Goal: Transaction & Acquisition: Purchase product/service

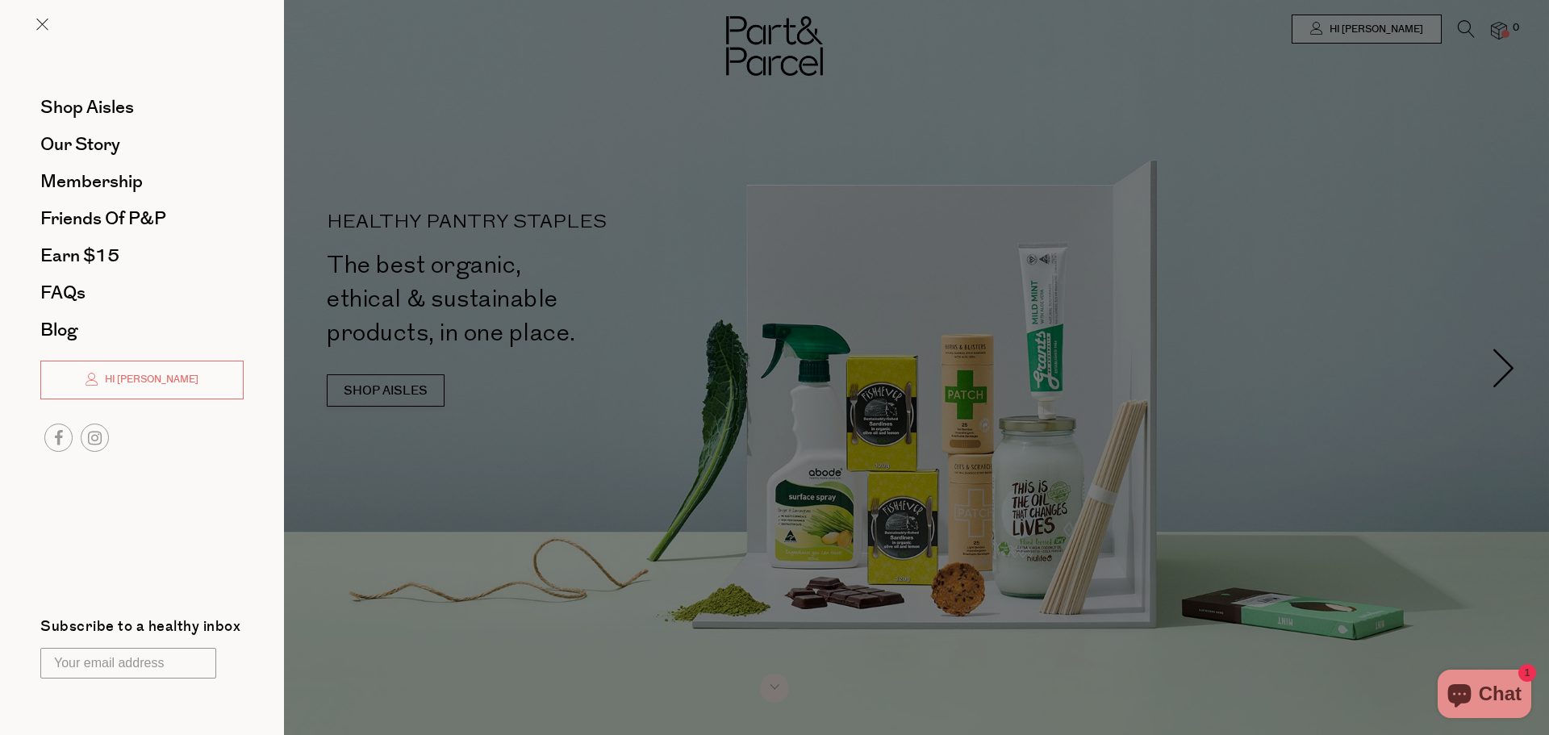
click at [1469, 36] on div at bounding box center [774, 367] width 1549 height 735
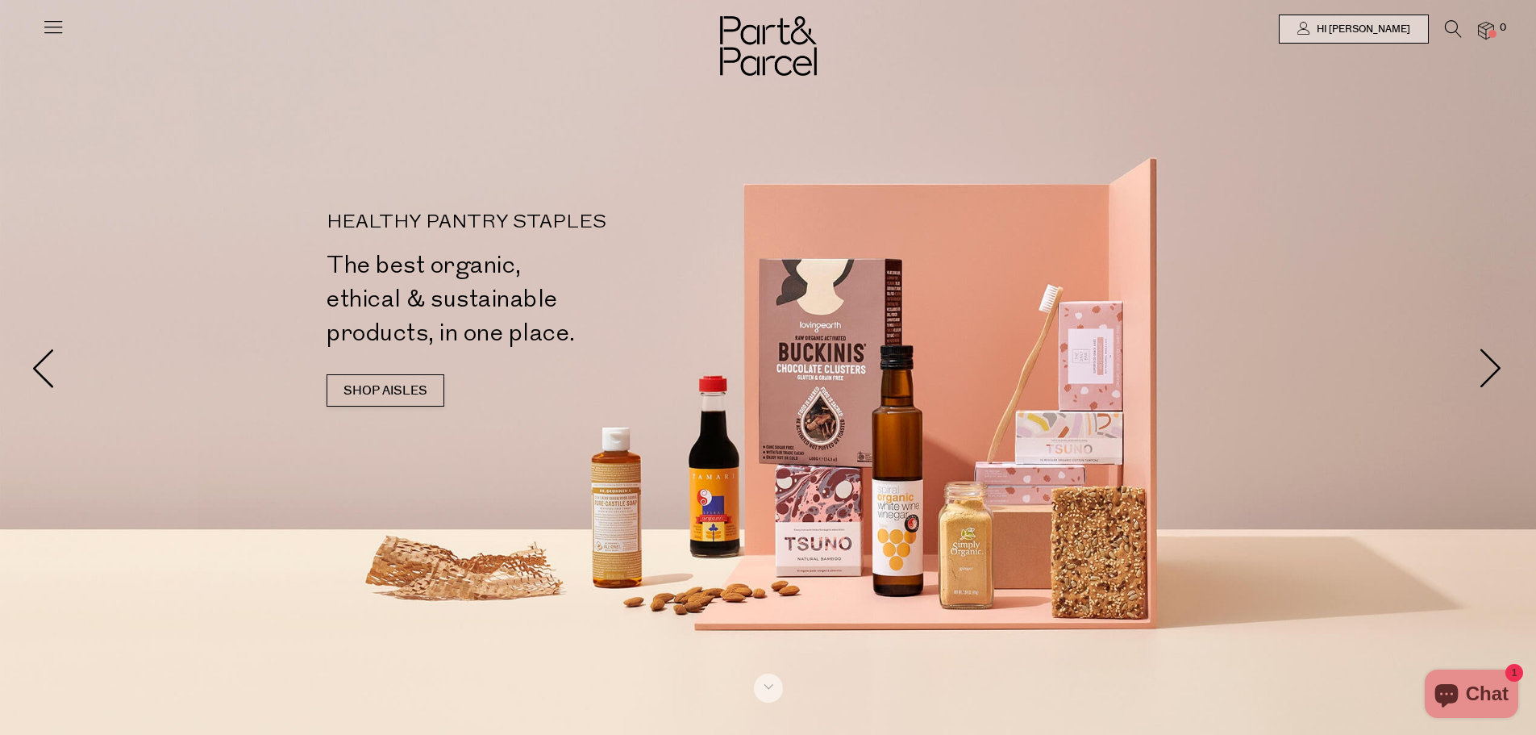
click at [1455, 24] on icon at bounding box center [1453, 29] width 17 height 18
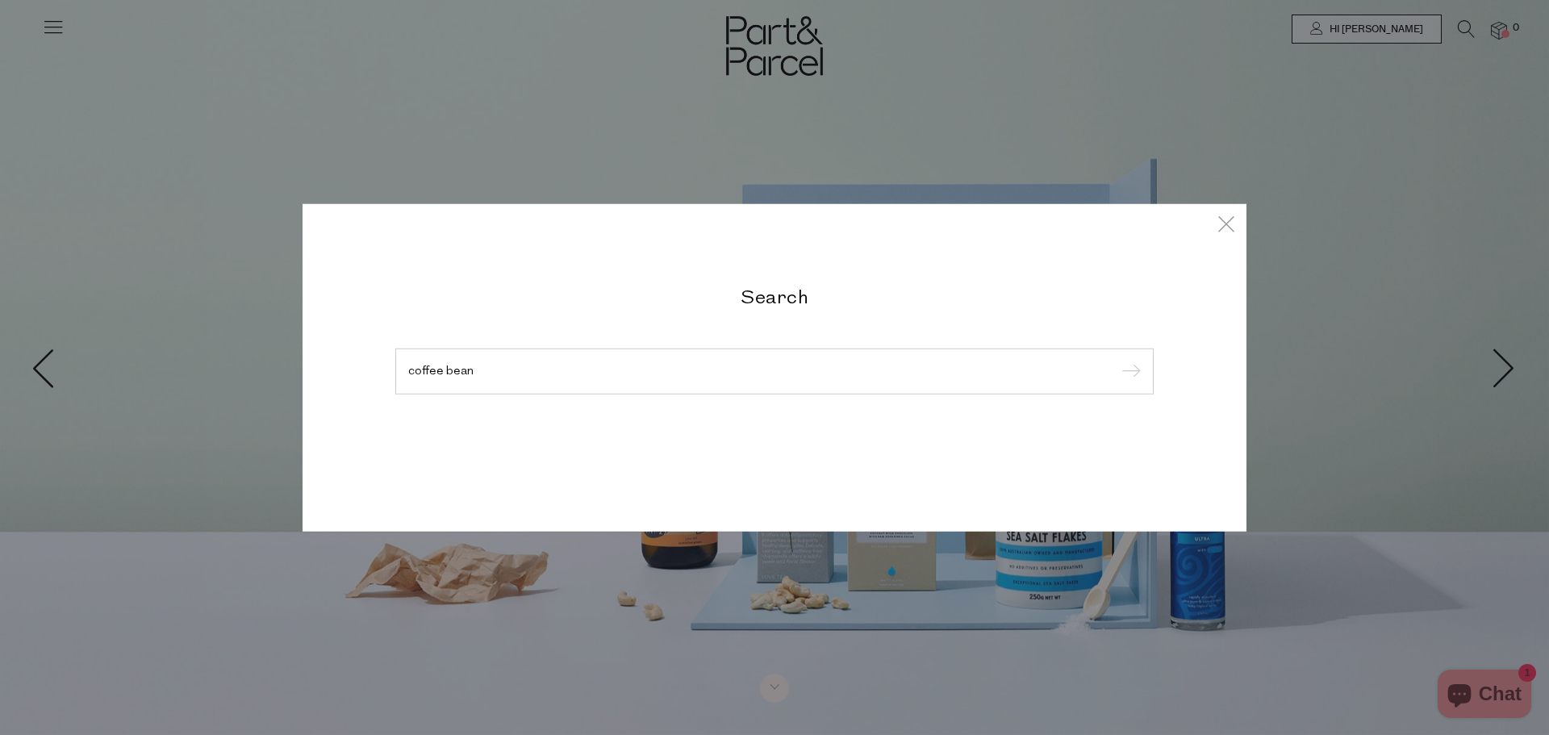
type input "coffee bean"
click at [1116, 360] on input "submit" at bounding box center [1128, 372] width 24 height 24
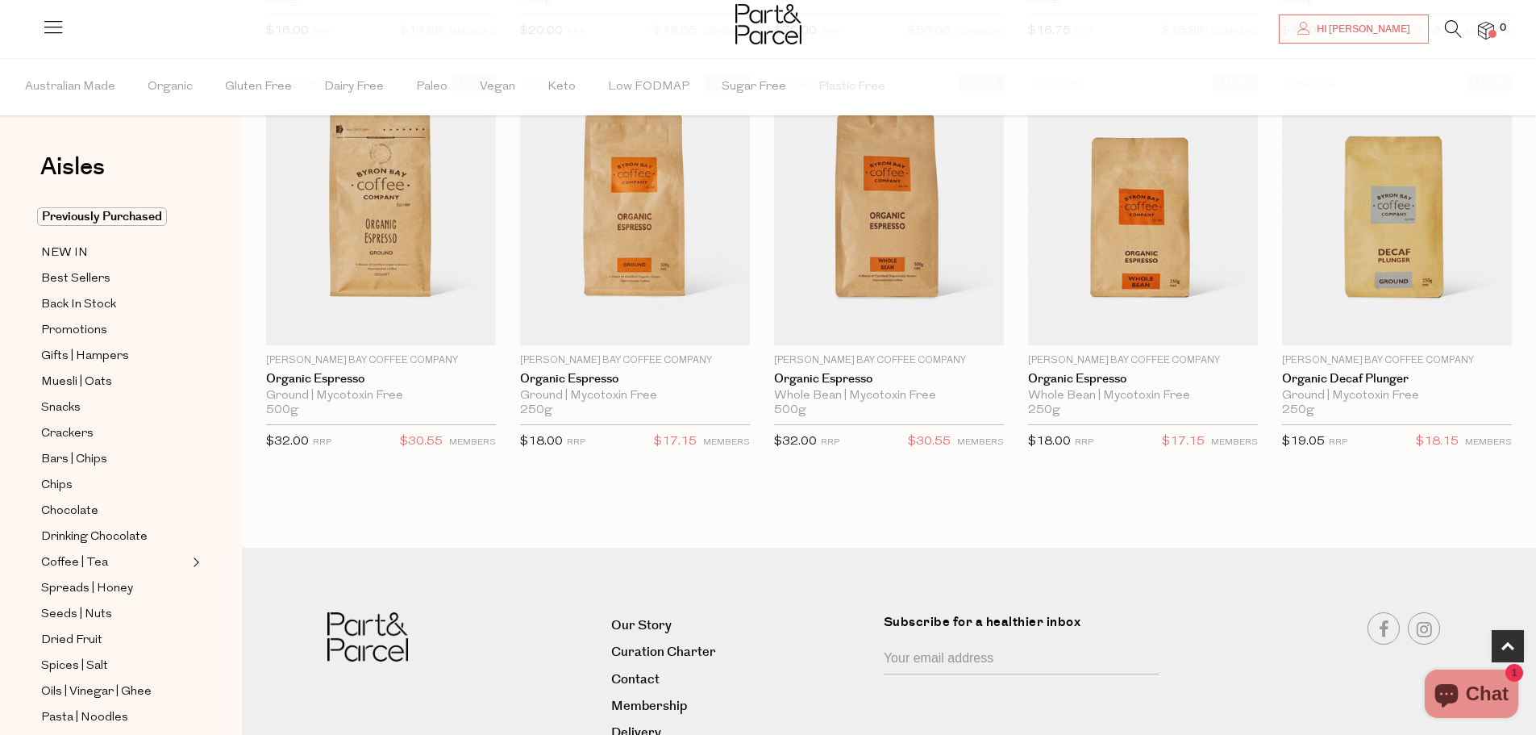
scroll to position [968, 0]
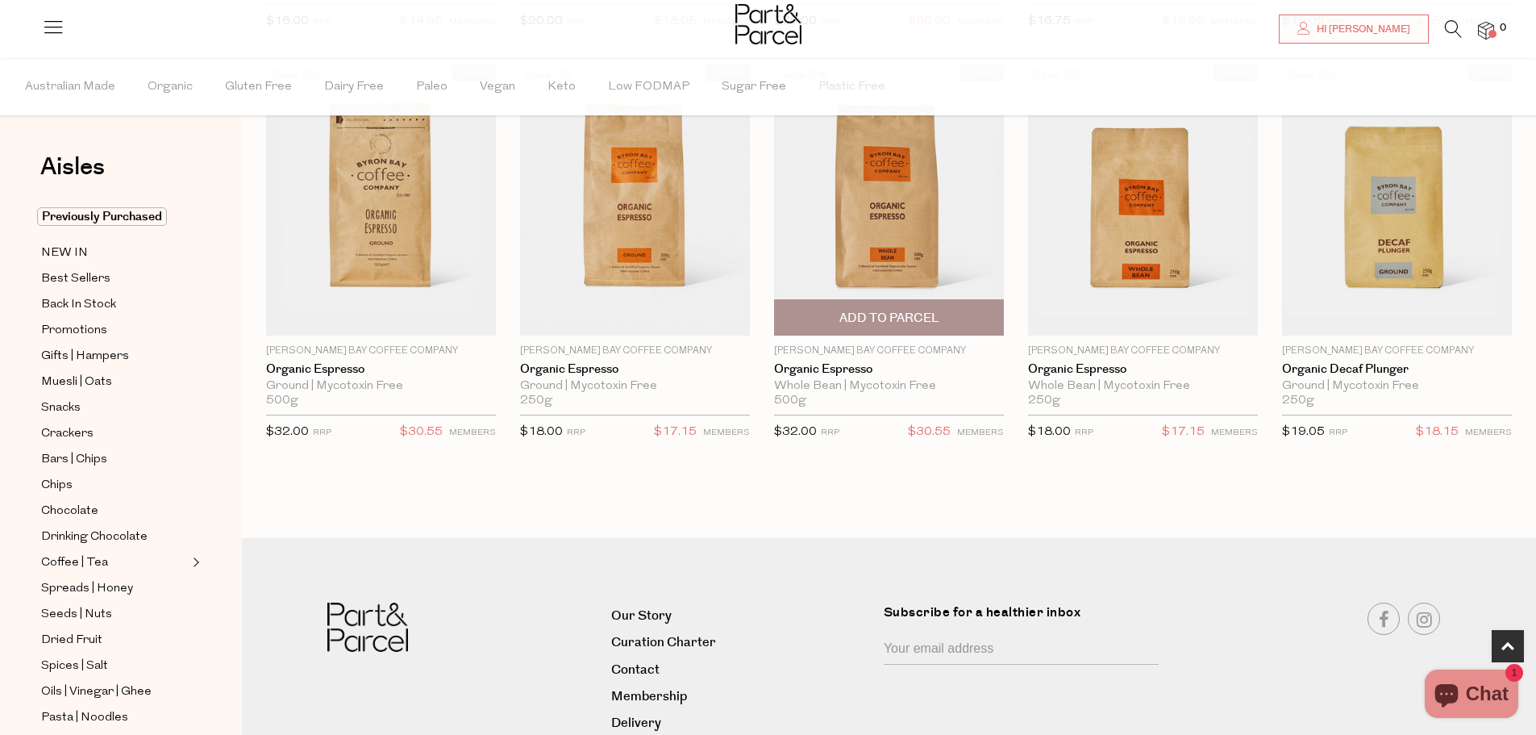
click at [911, 312] on span "Add To Parcel" at bounding box center [890, 318] width 100 height 17
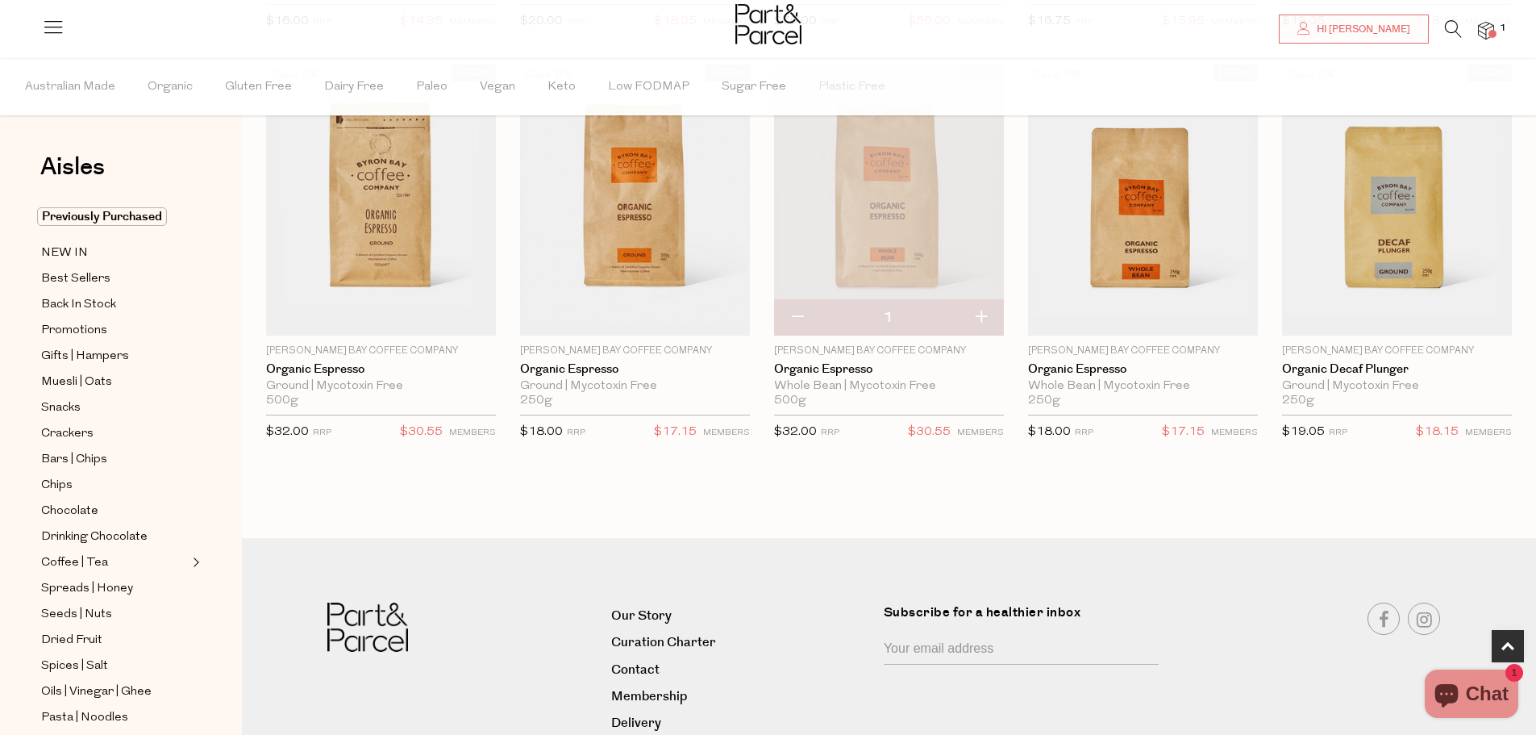
click at [983, 313] on button "button" at bounding box center [981, 317] width 46 height 35
type input "2"
click at [981, 312] on button "button" at bounding box center [981, 317] width 46 height 35
type input "3"
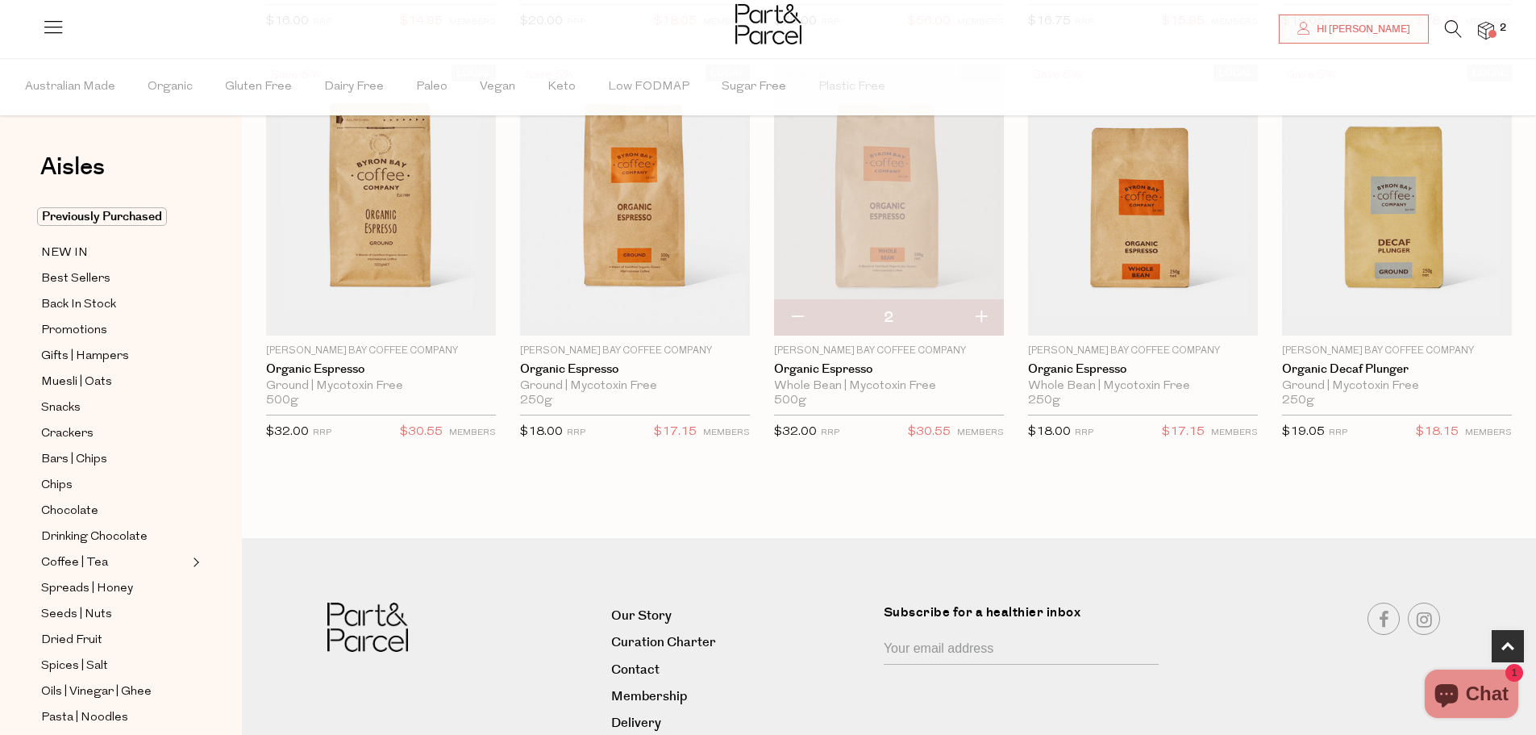
type input "3"
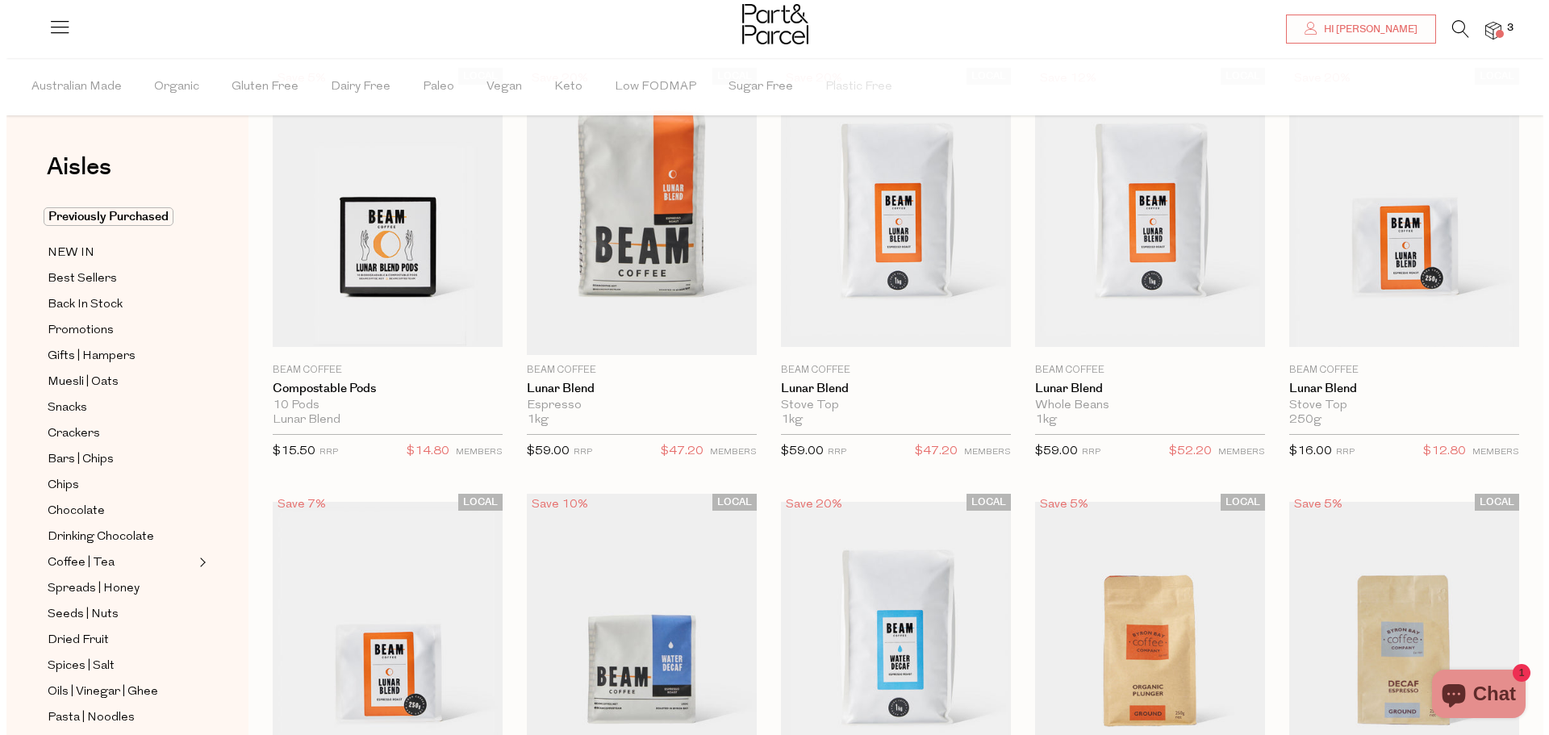
scroll to position [0, 0]
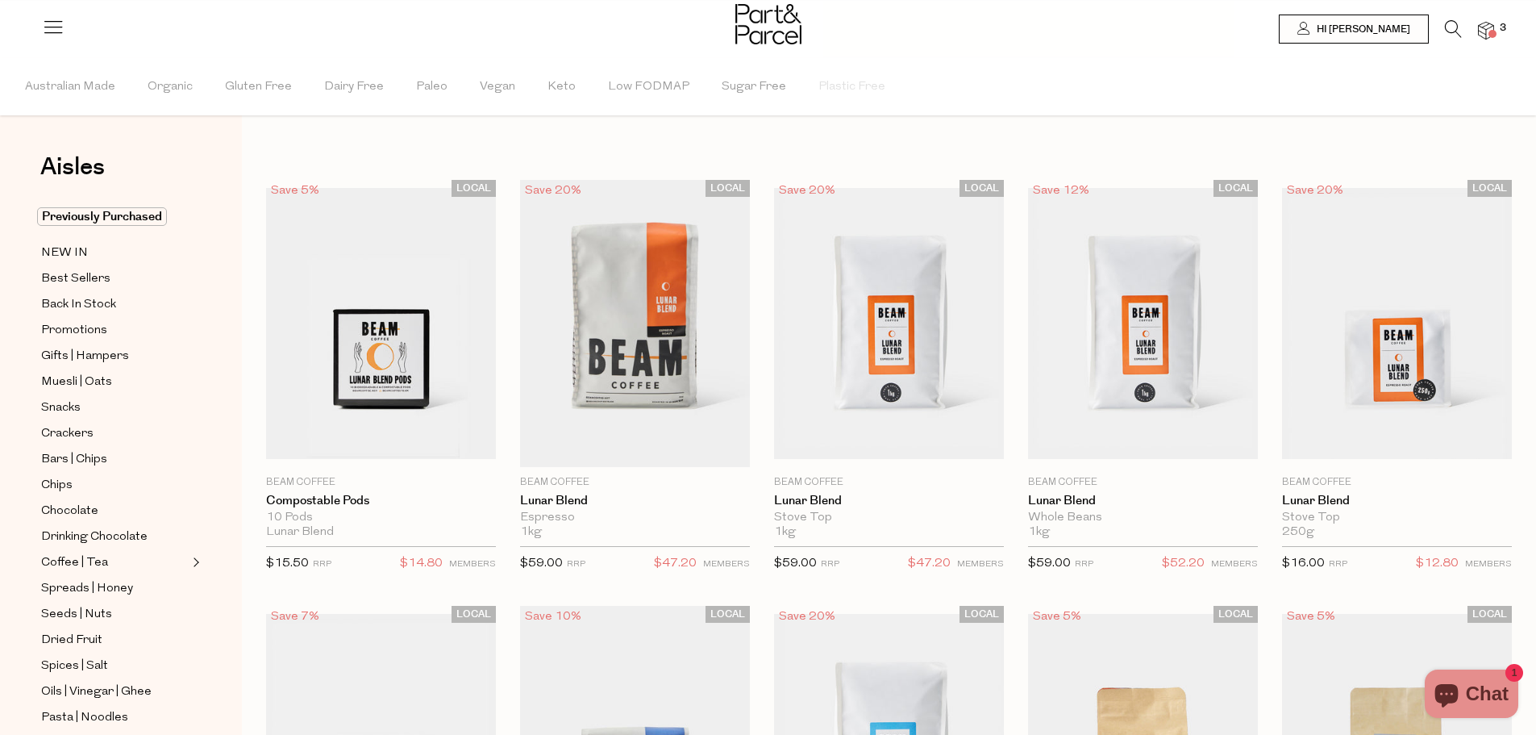
click at [1454, 30] on icon at bounding box center [1453, 29] width 17 height 18
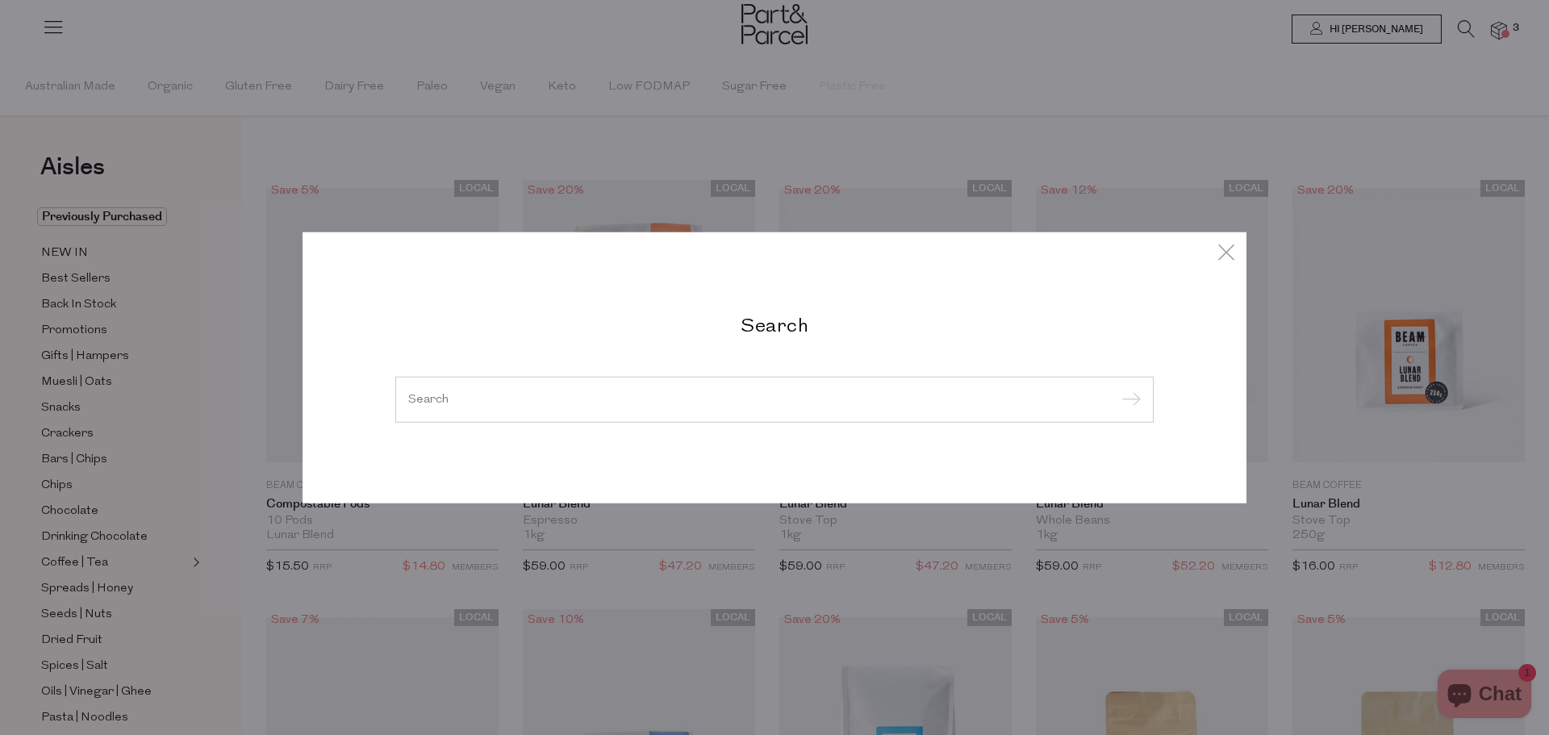
click at [839, 402] on input "search" at bounding box center [774, 399] width 732 height 12
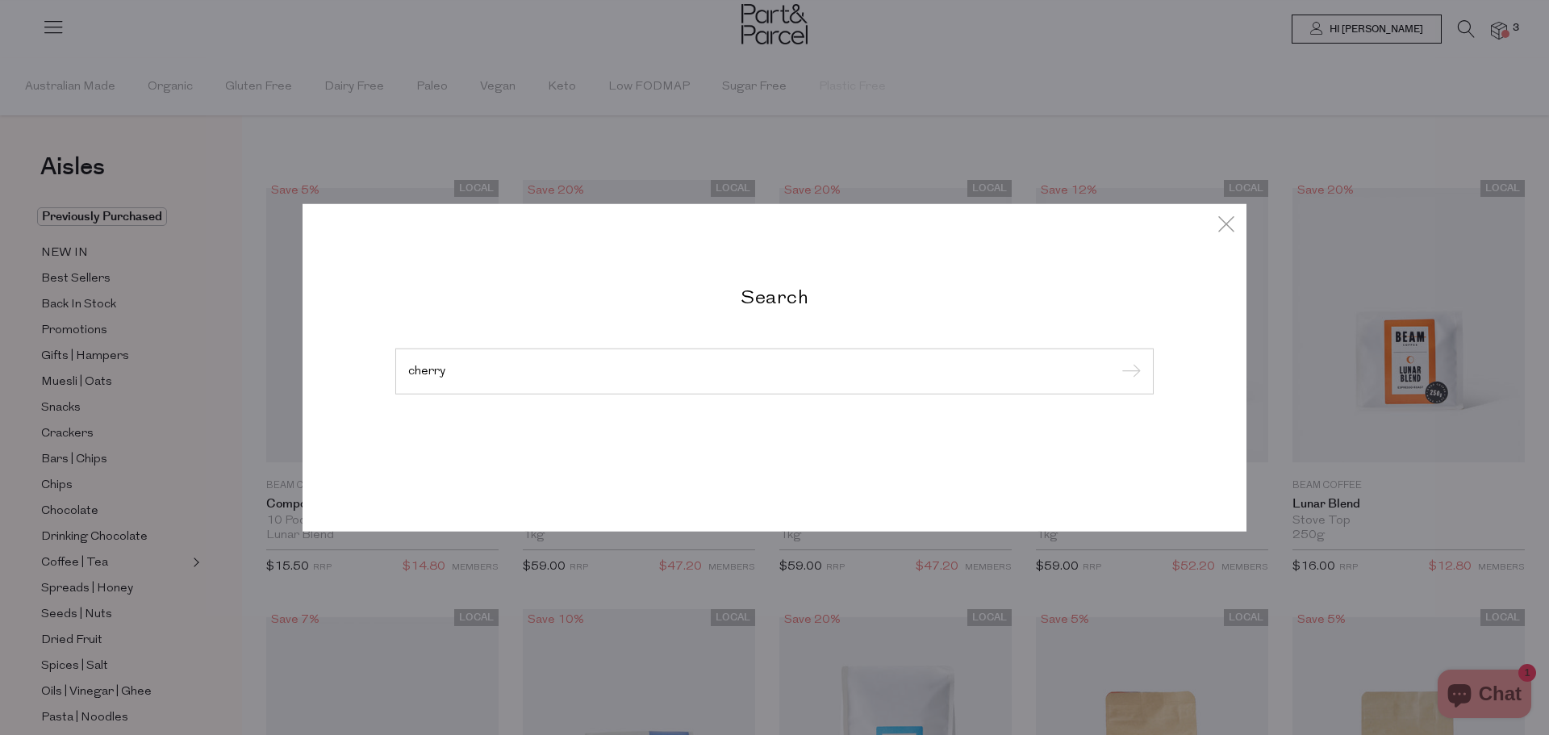
type input "cherry"
click at [1116, 360] on input "submit" at bounding box center [1128, 372] width 24 height 24
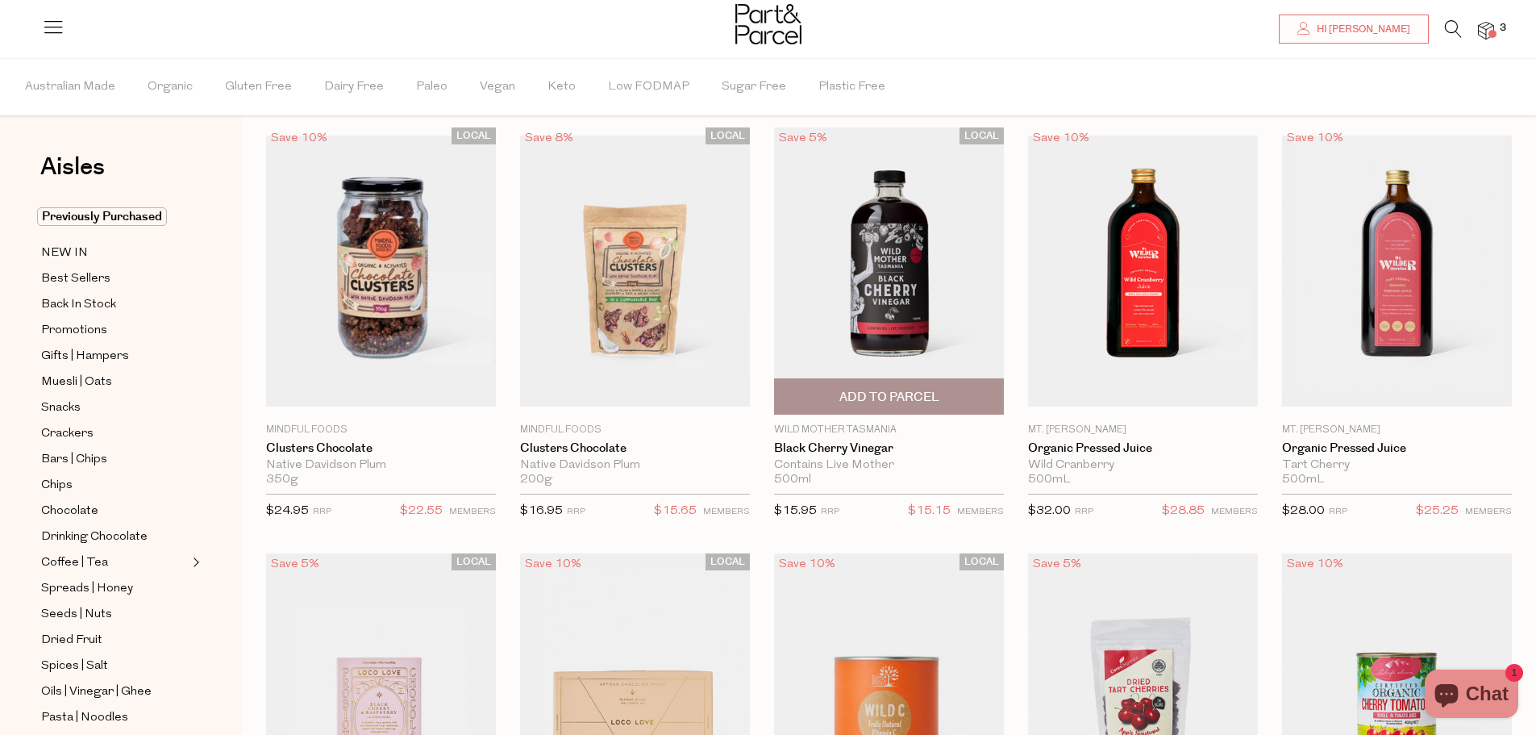
scroll to position [81, 0]
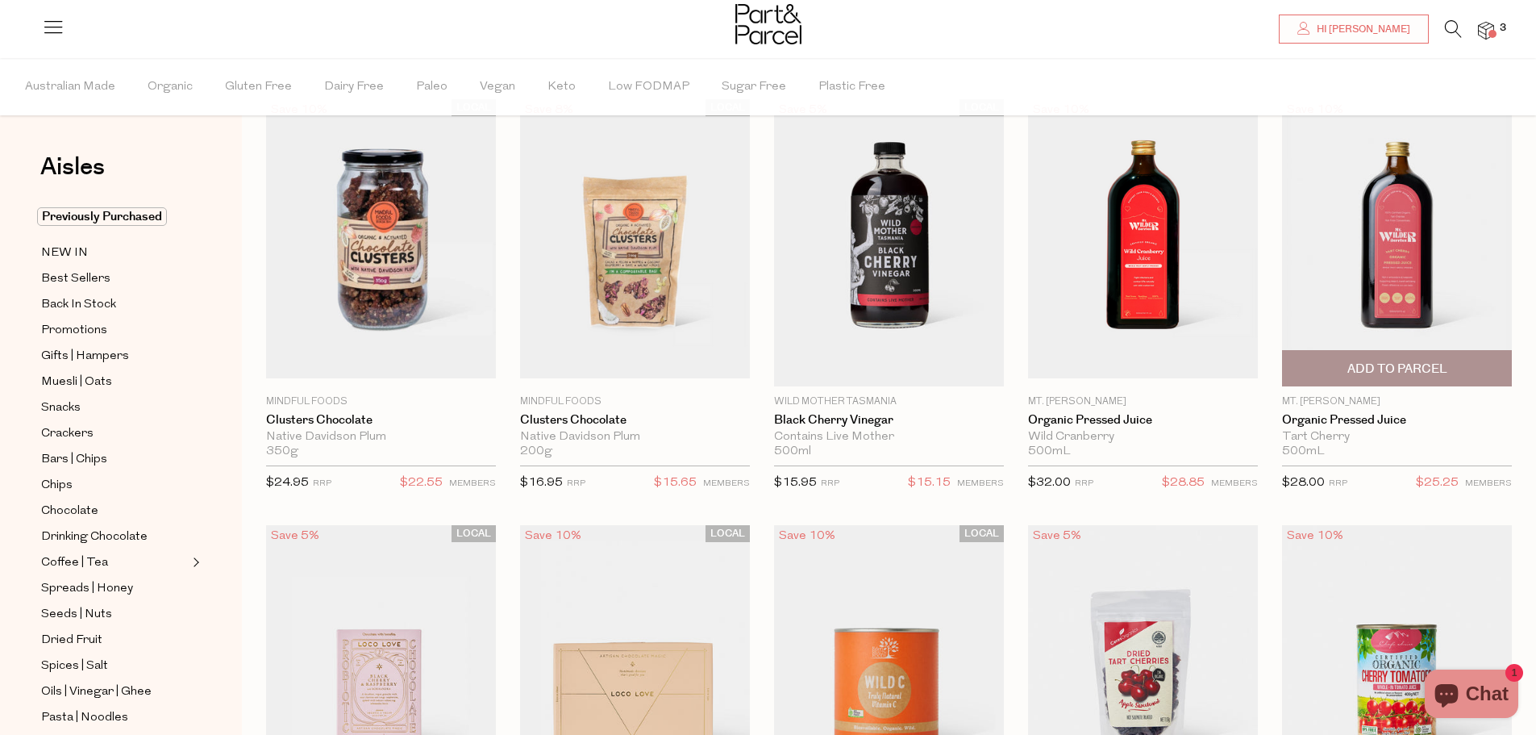
click at [1352, 365] on span "Add To Parcel" at bounding box center [1398, 369] width 100 height 17
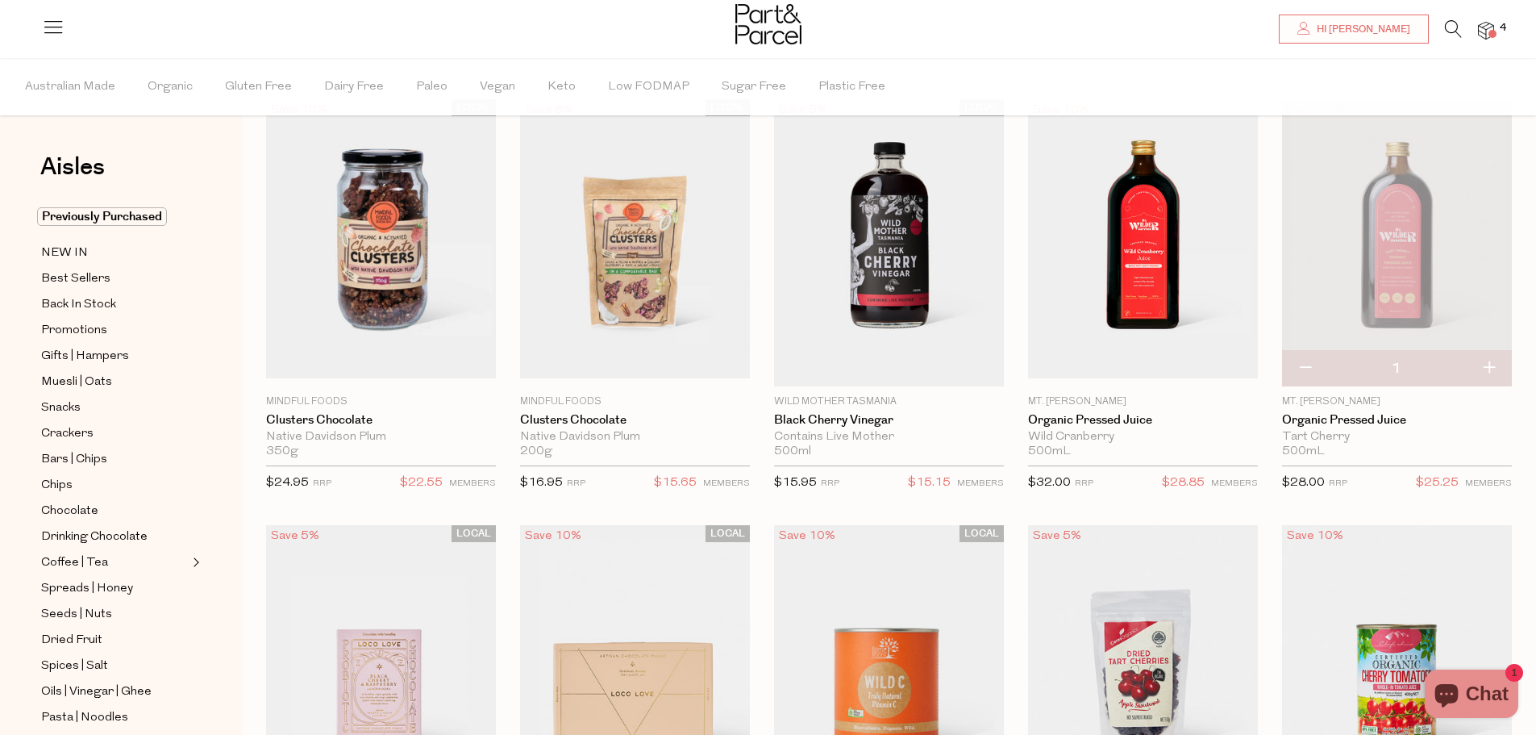
click at [1492, 364] on button "button" at bounding box center [1489, 368] width 46 height 35
type input "2"
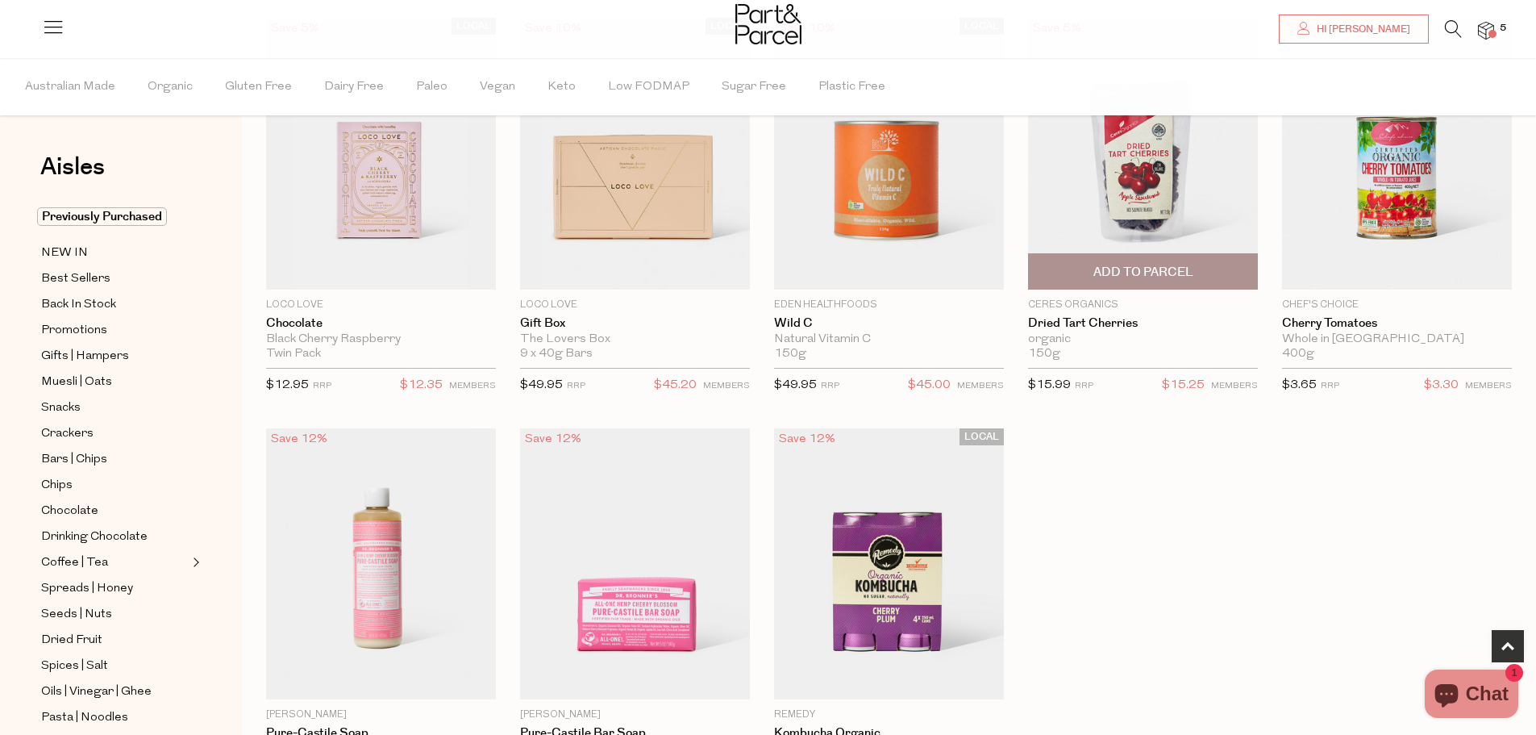
scroll to position [726, 0]
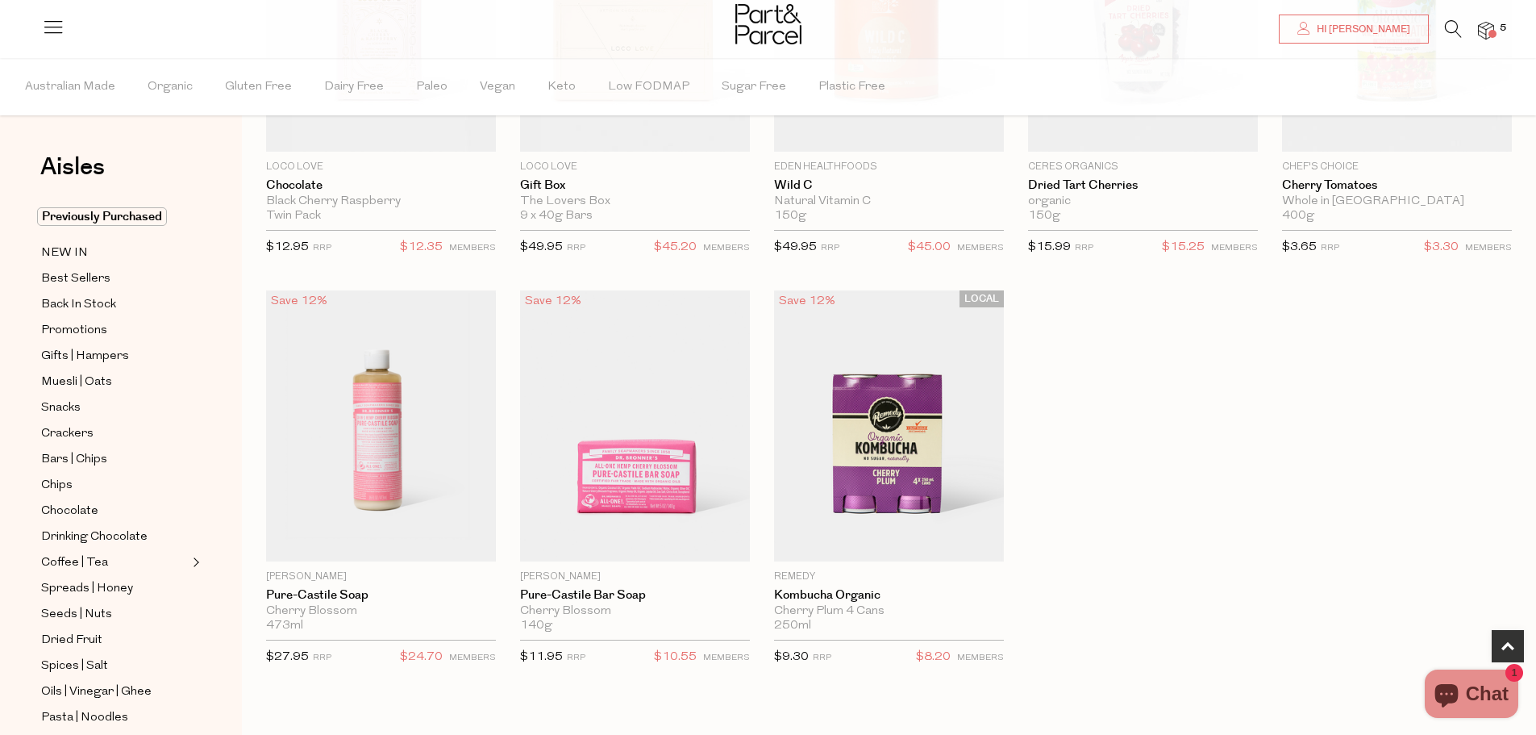
click at [1451, 27] on icon at bounding box center [1453, 29] width 17 height 18
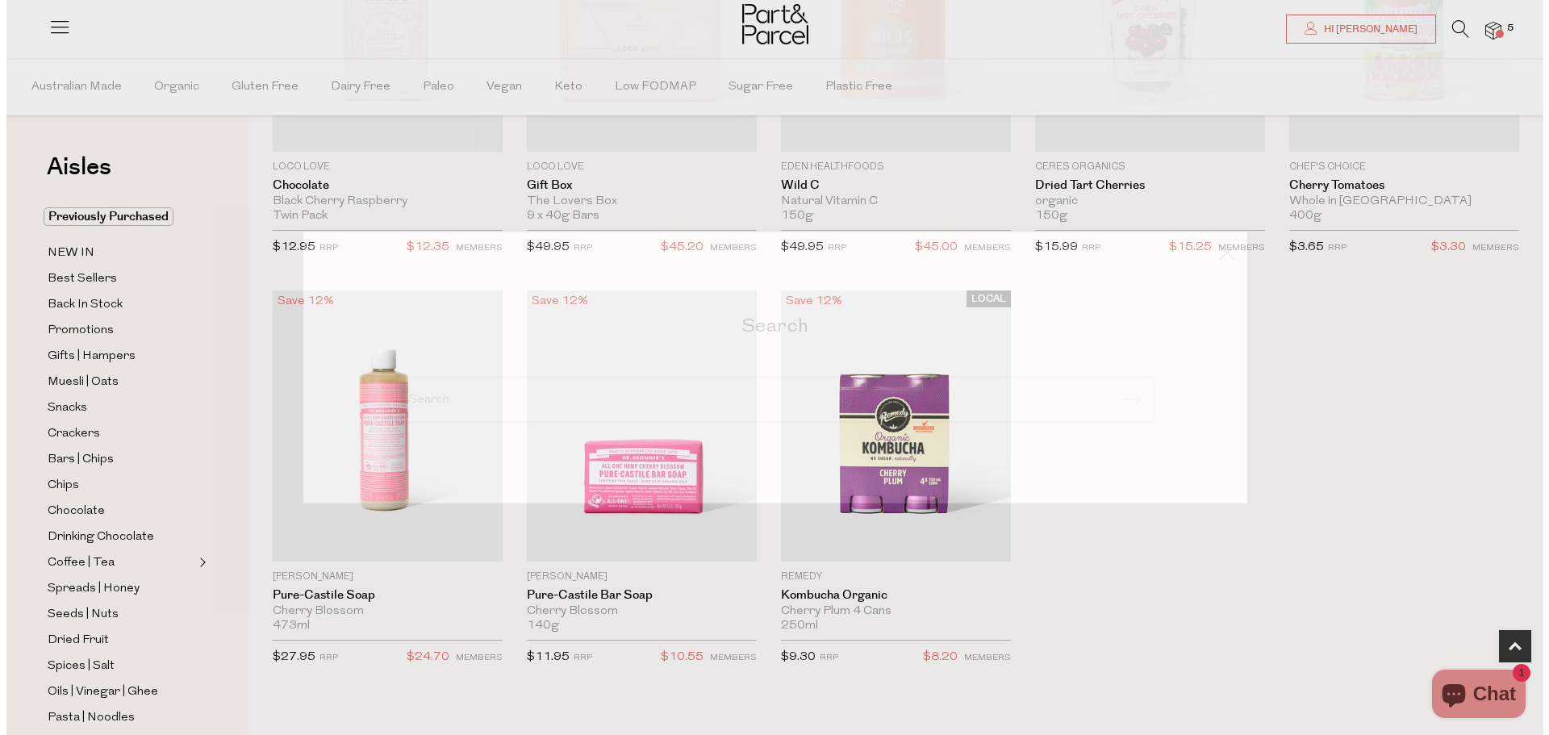
scroll to position [729, 0]
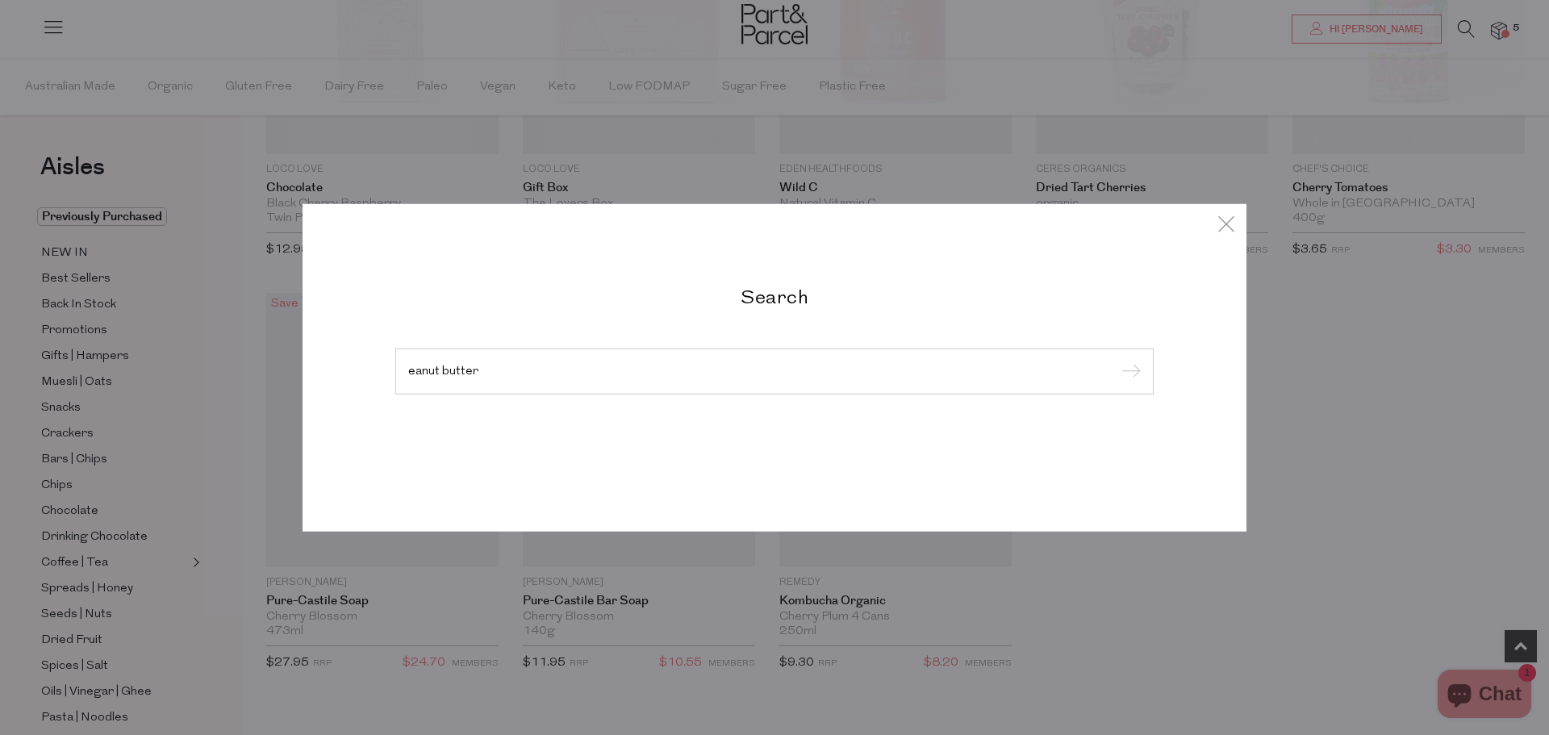
type input "eanut butter"
click at [1116, 360] on input "submit" at bounding box center [1128, 372] width 24 height 24
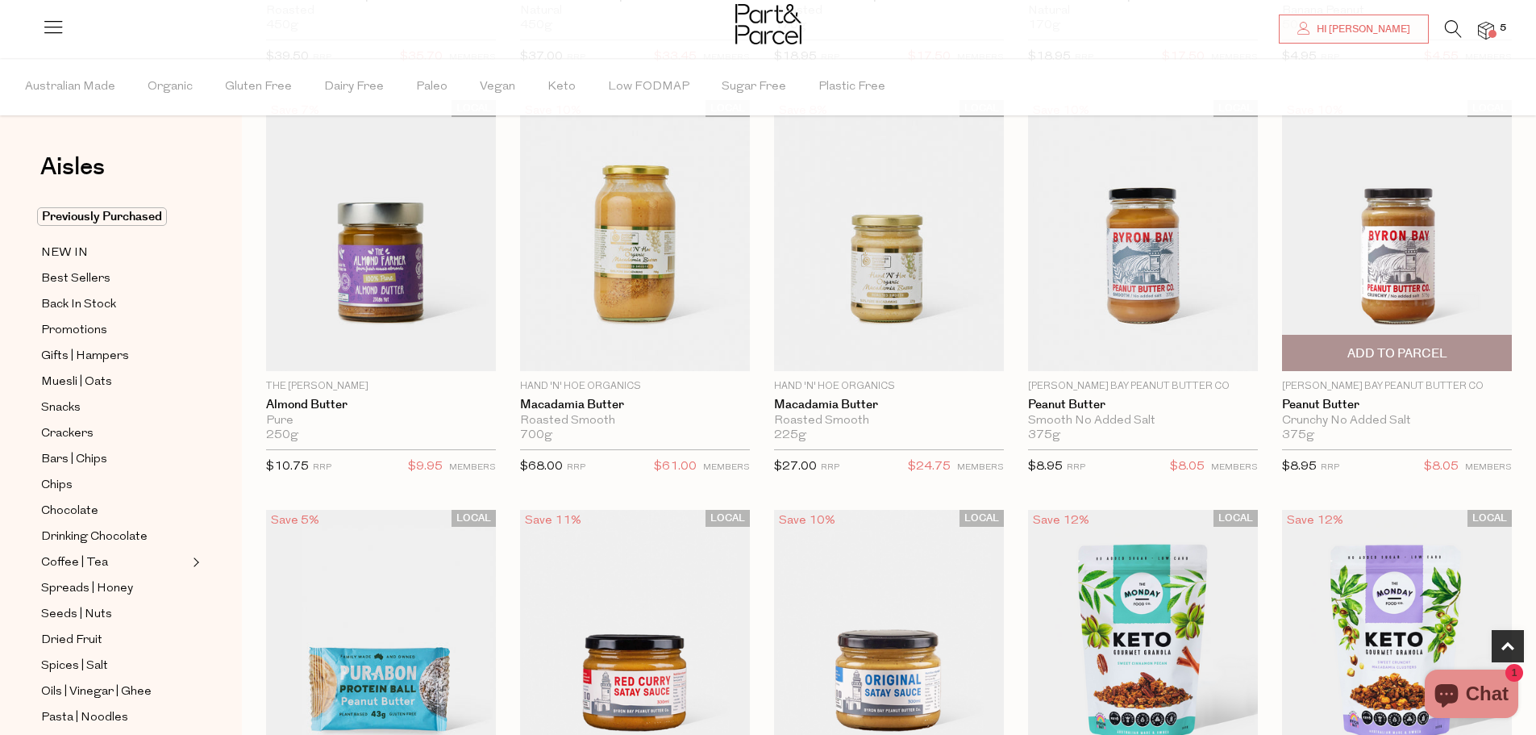
scroll to position [1049, 0]
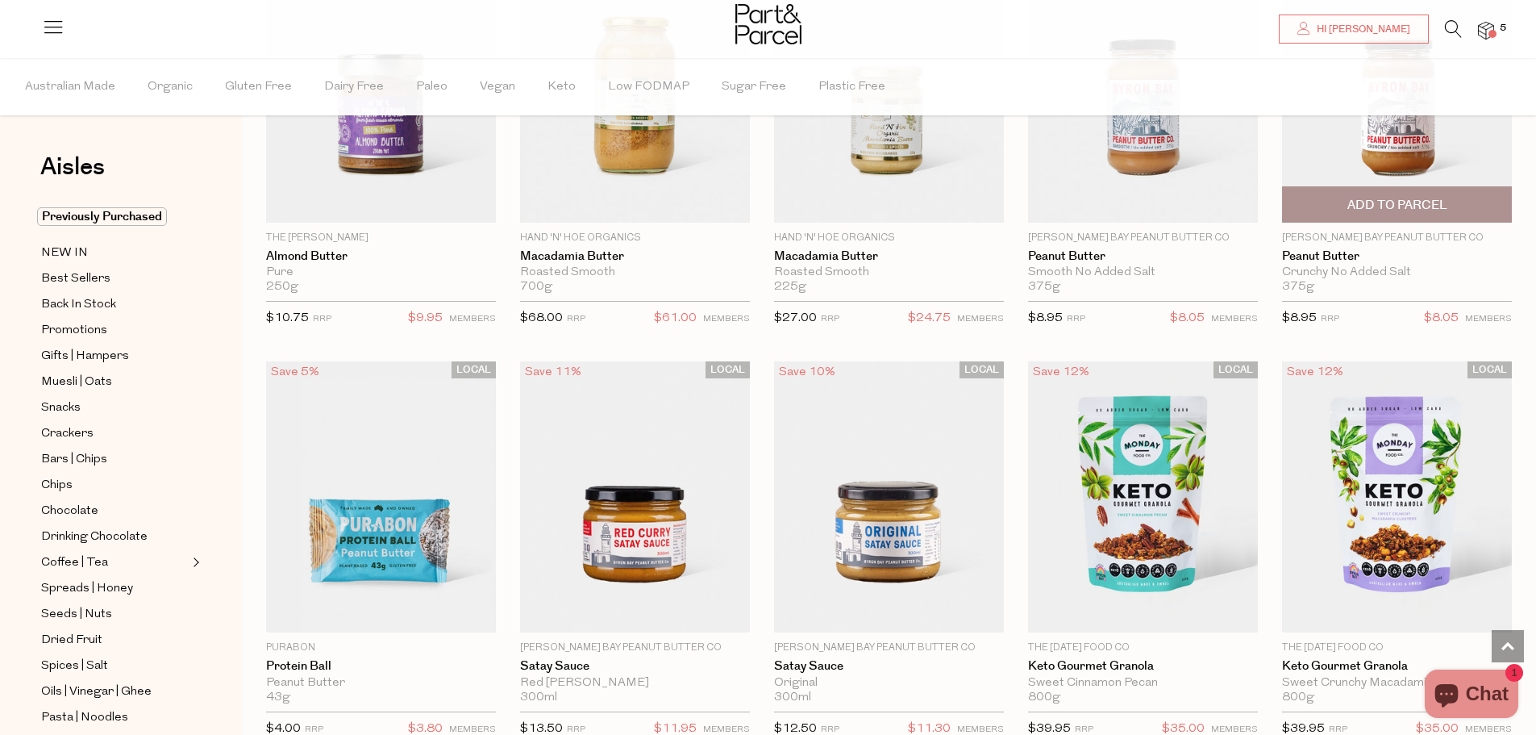
click at [1428, 198] on span "Add To Parcel" at bounding box center [1398, 205] width 100 height 17
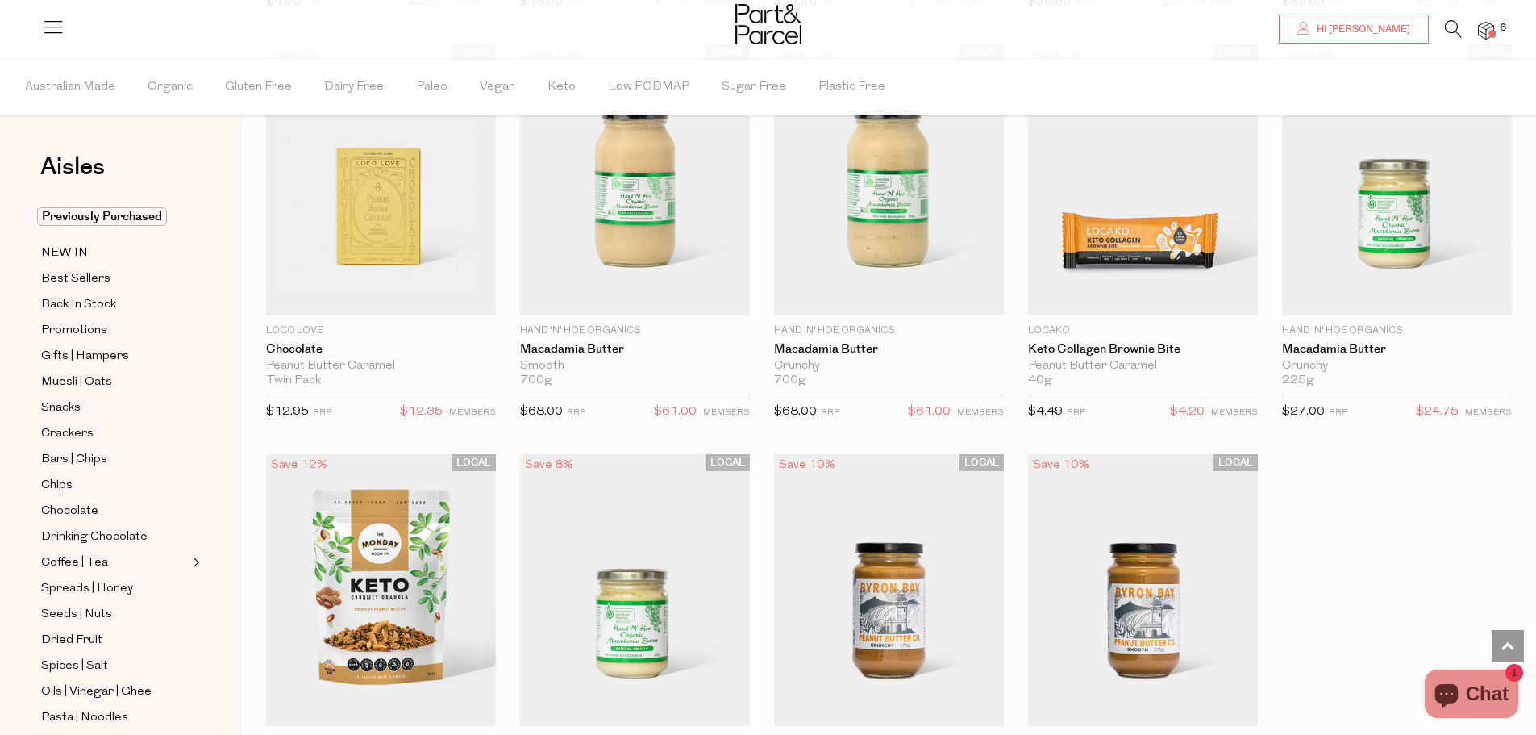
scroll to position [1613, 0]
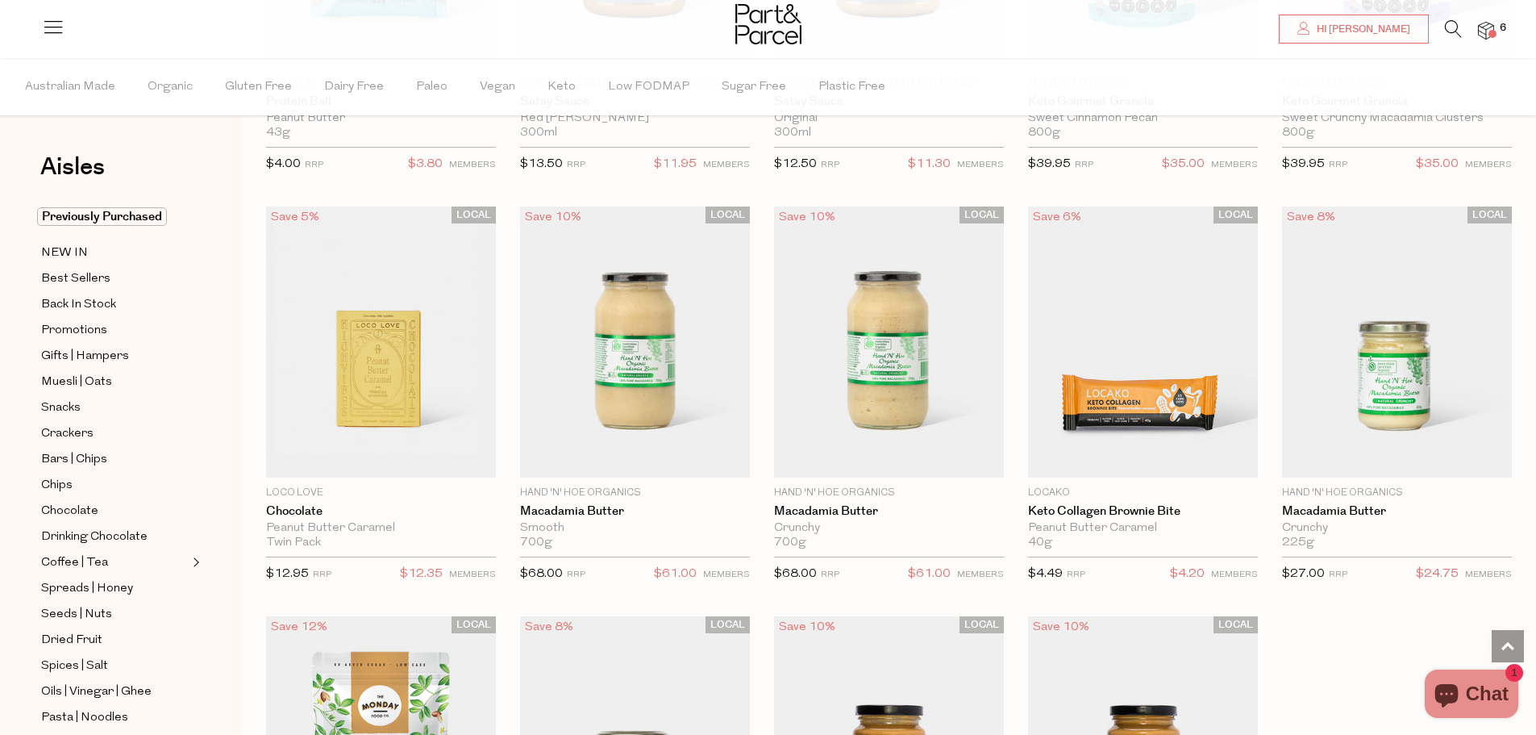
click at [1441, 32] on li at bounding box center [1445, 32] width 33 height 25
click at [1444, 29] on li at bounding box center [1445, 32] width 33 height 25
click at [1449, 28] on icon at bounding box center [1453, 29] width 17 height 18
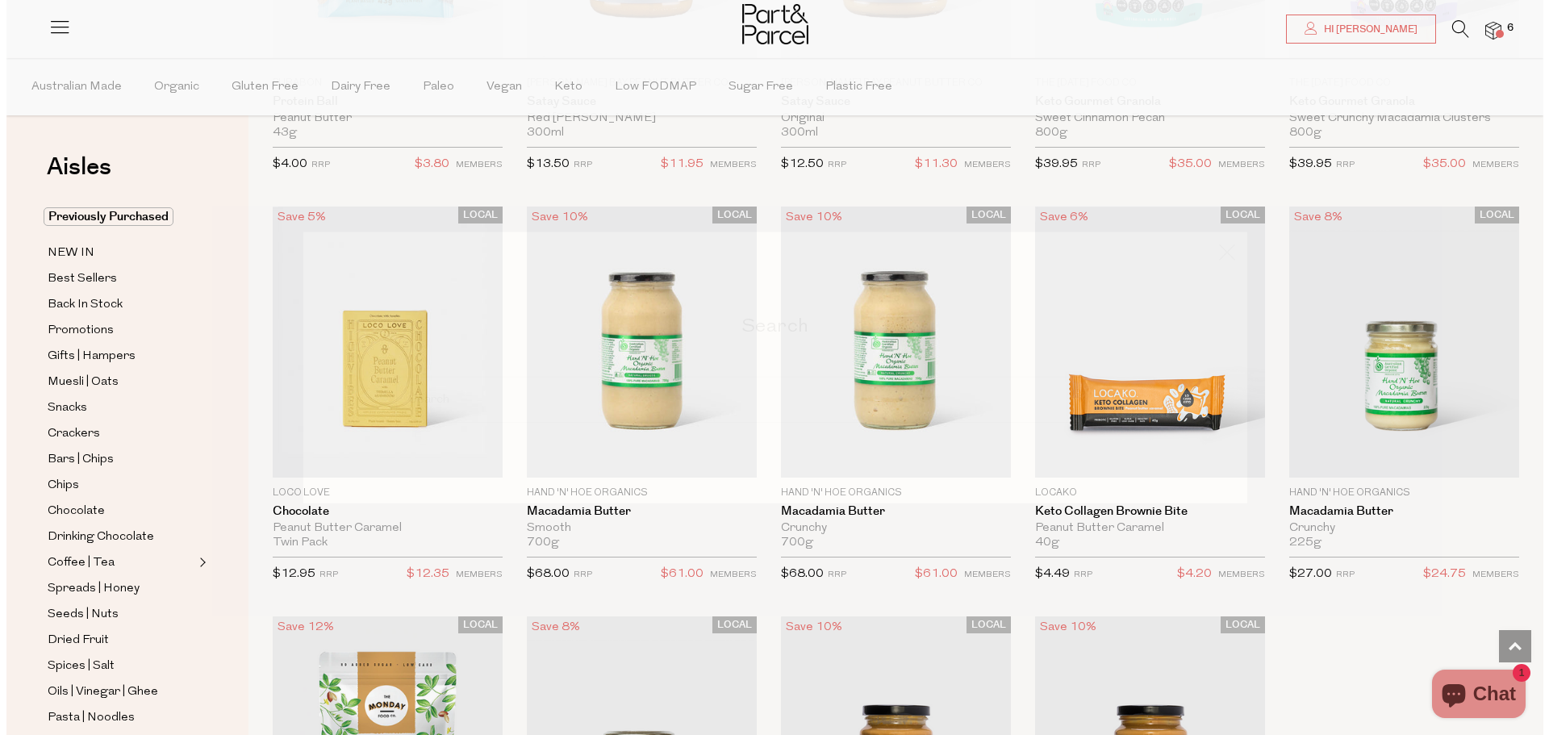
scroll to position [1621, 0]
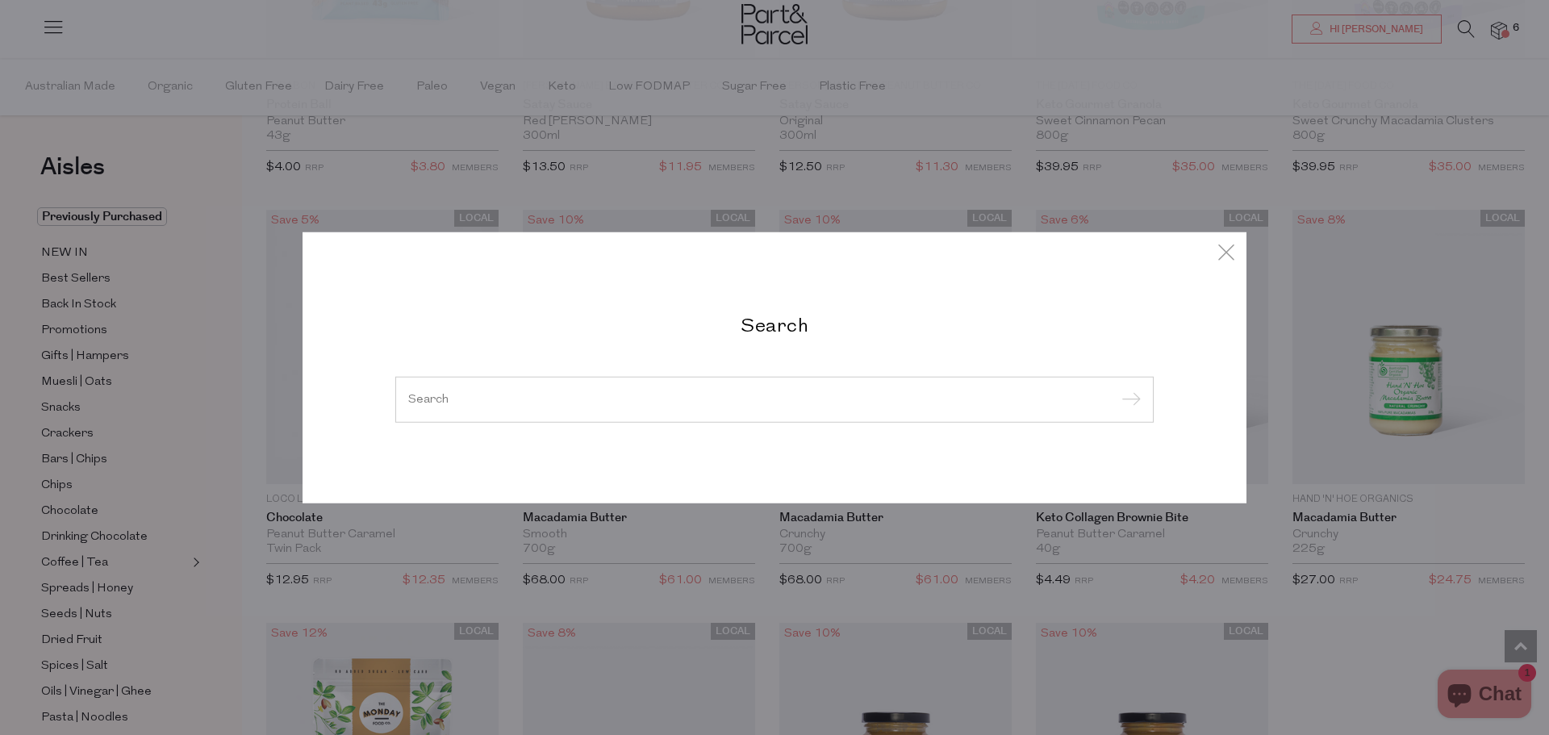
type input "o"
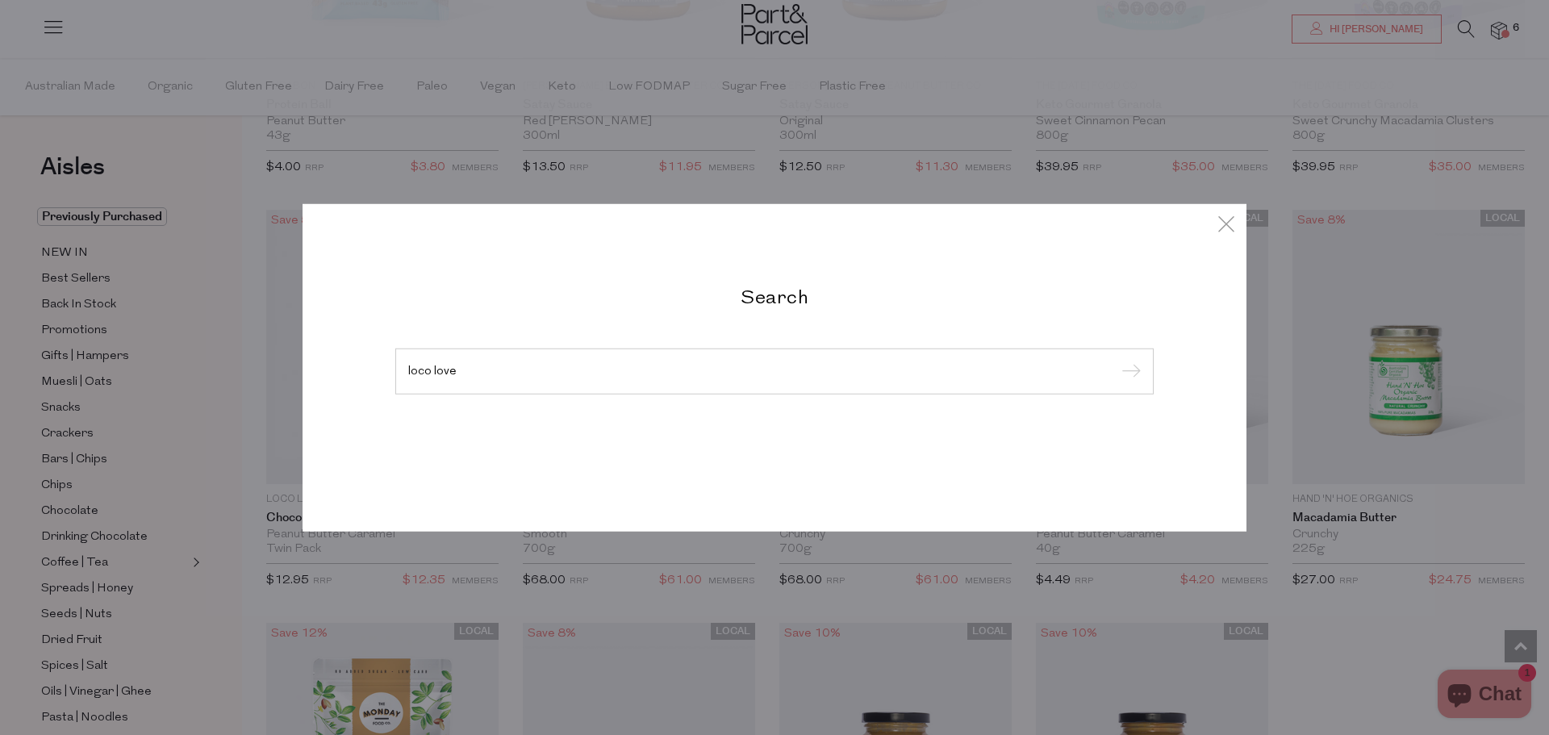
type input "loco love"
click at [1116, 360] on input "submit" at bounding box center [1128, 372] width 24 height 24
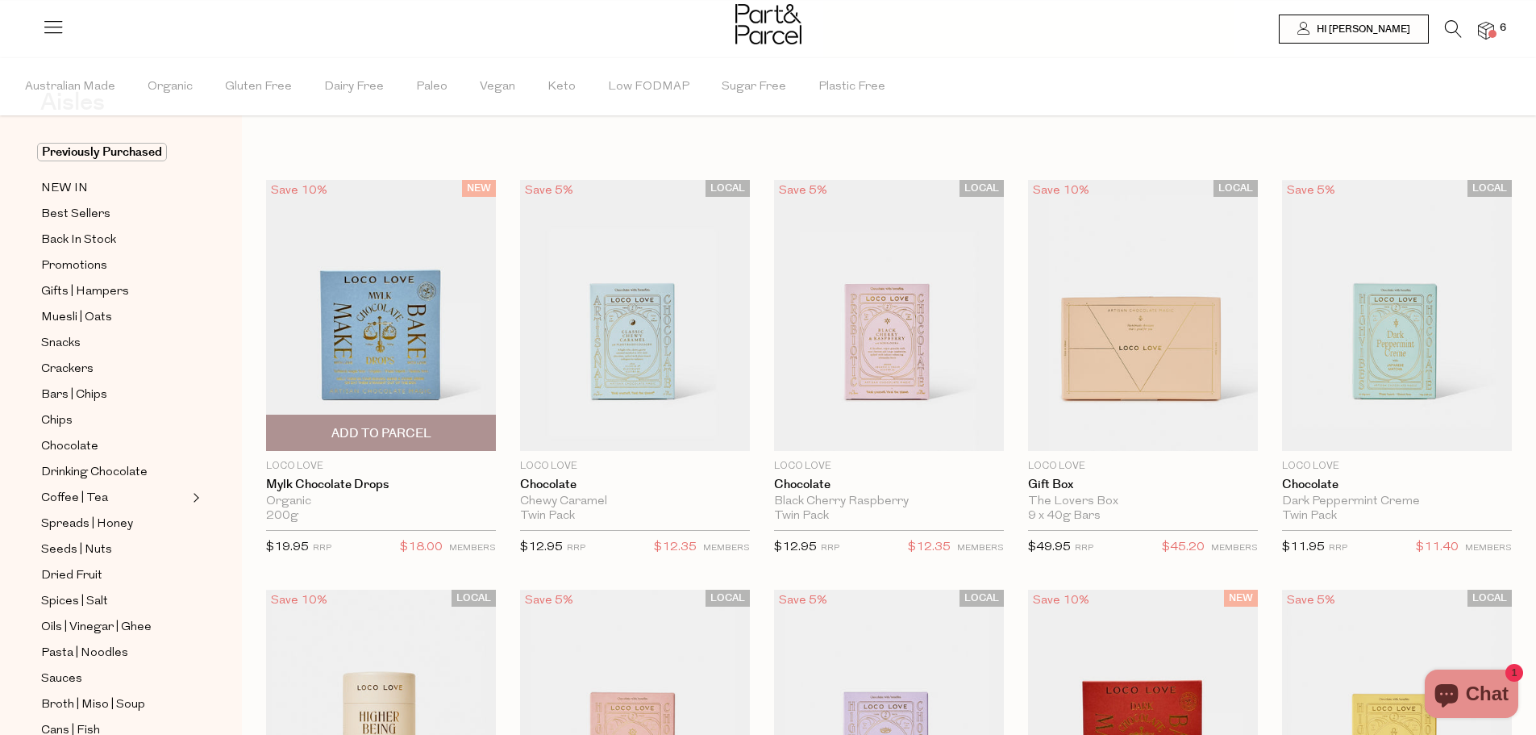
scroll to position [81, 0]
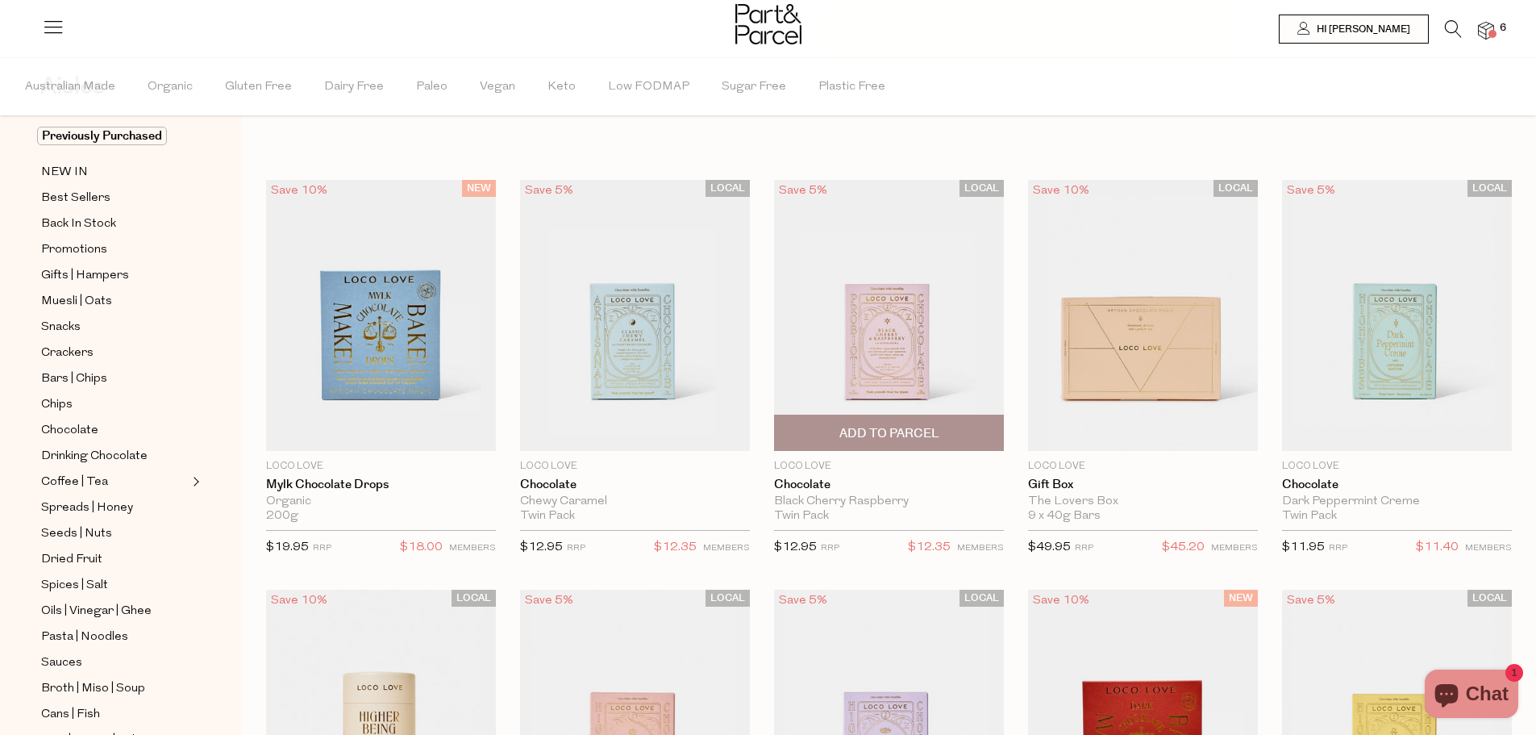
click at [897, 439] on span "Add To Parcel" at bounding box center [890, 433] width 100 height 17
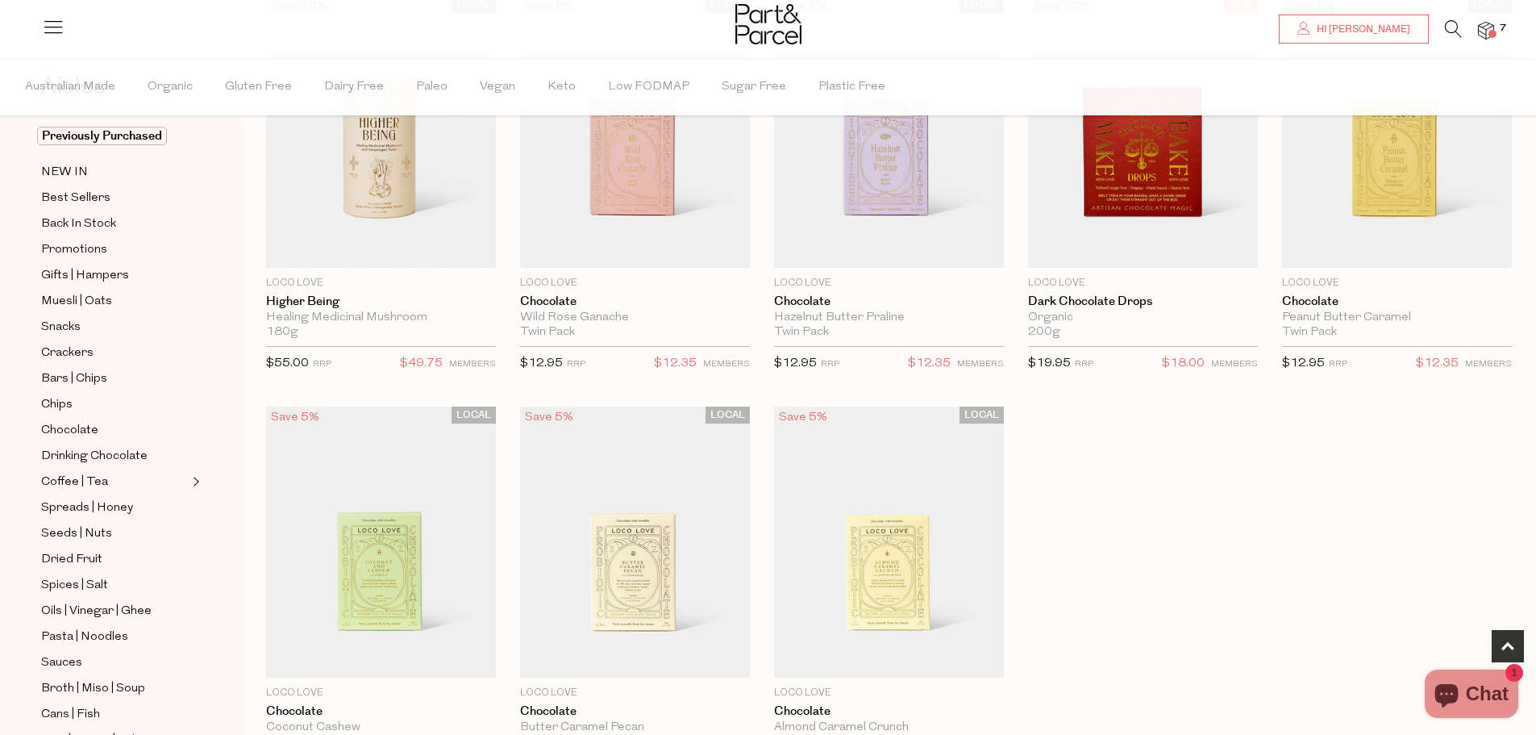
scroll to position [645, 0]
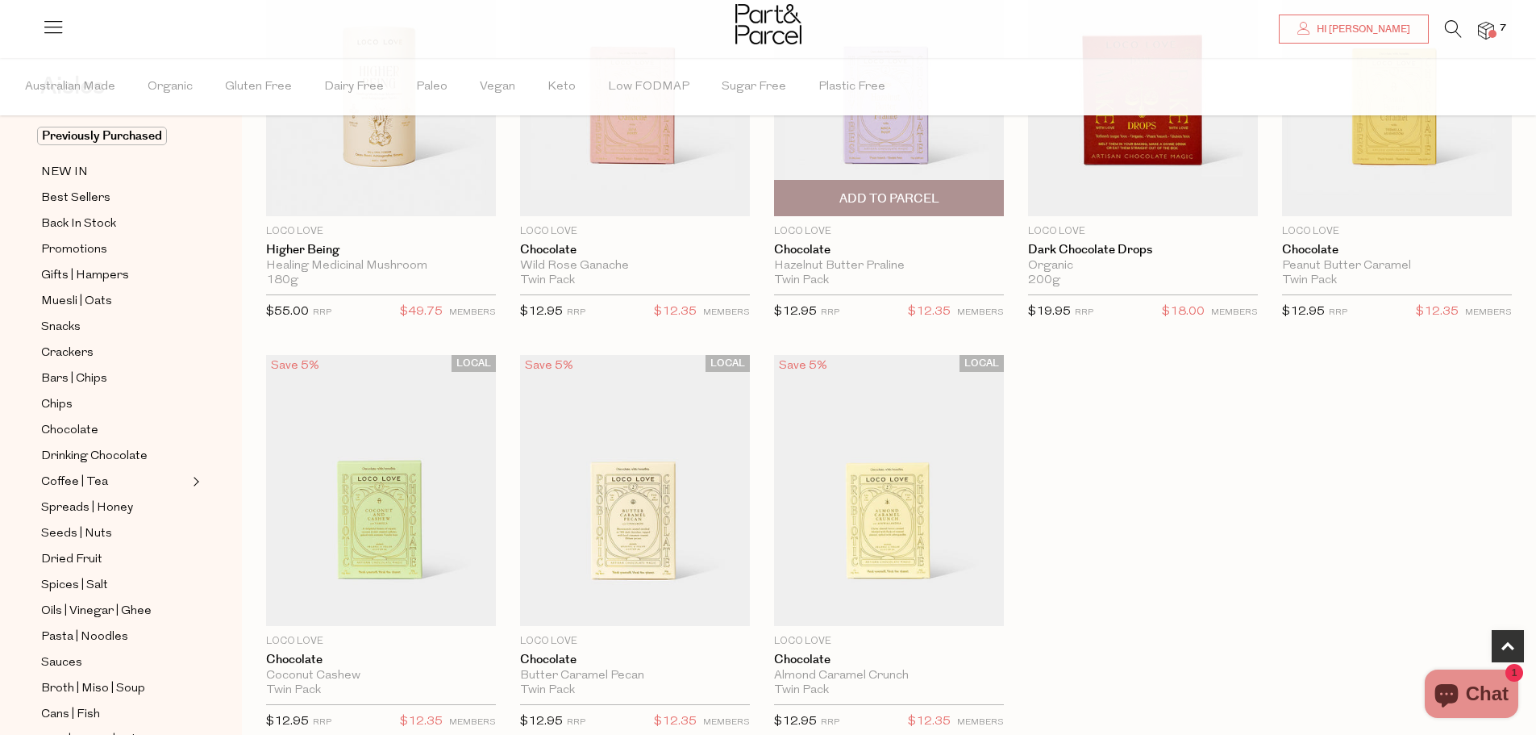
click at [870, 201] on span "Add To Parcel" at bounding box center [890, 198] width 100 height 17
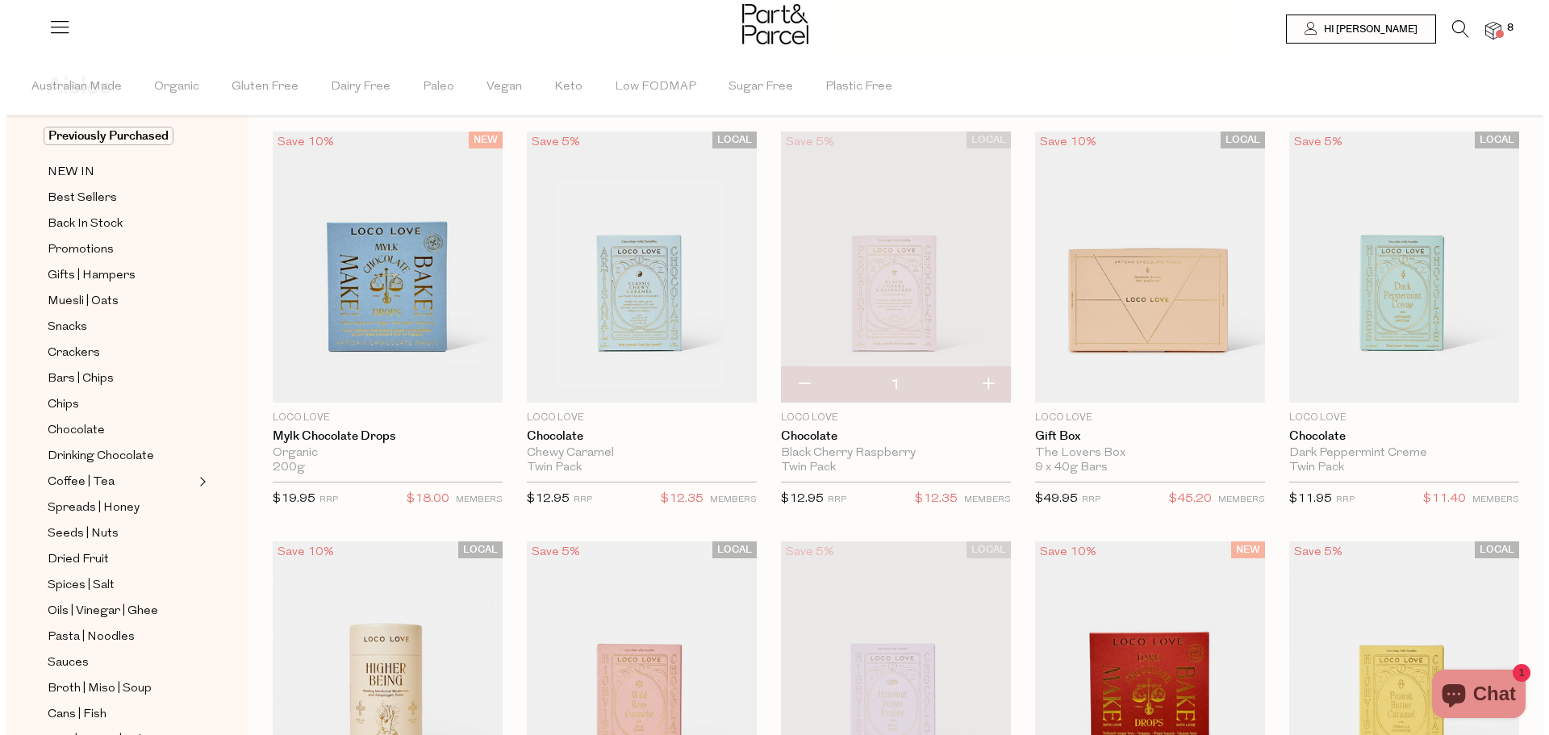
scroll to position [0, 0]
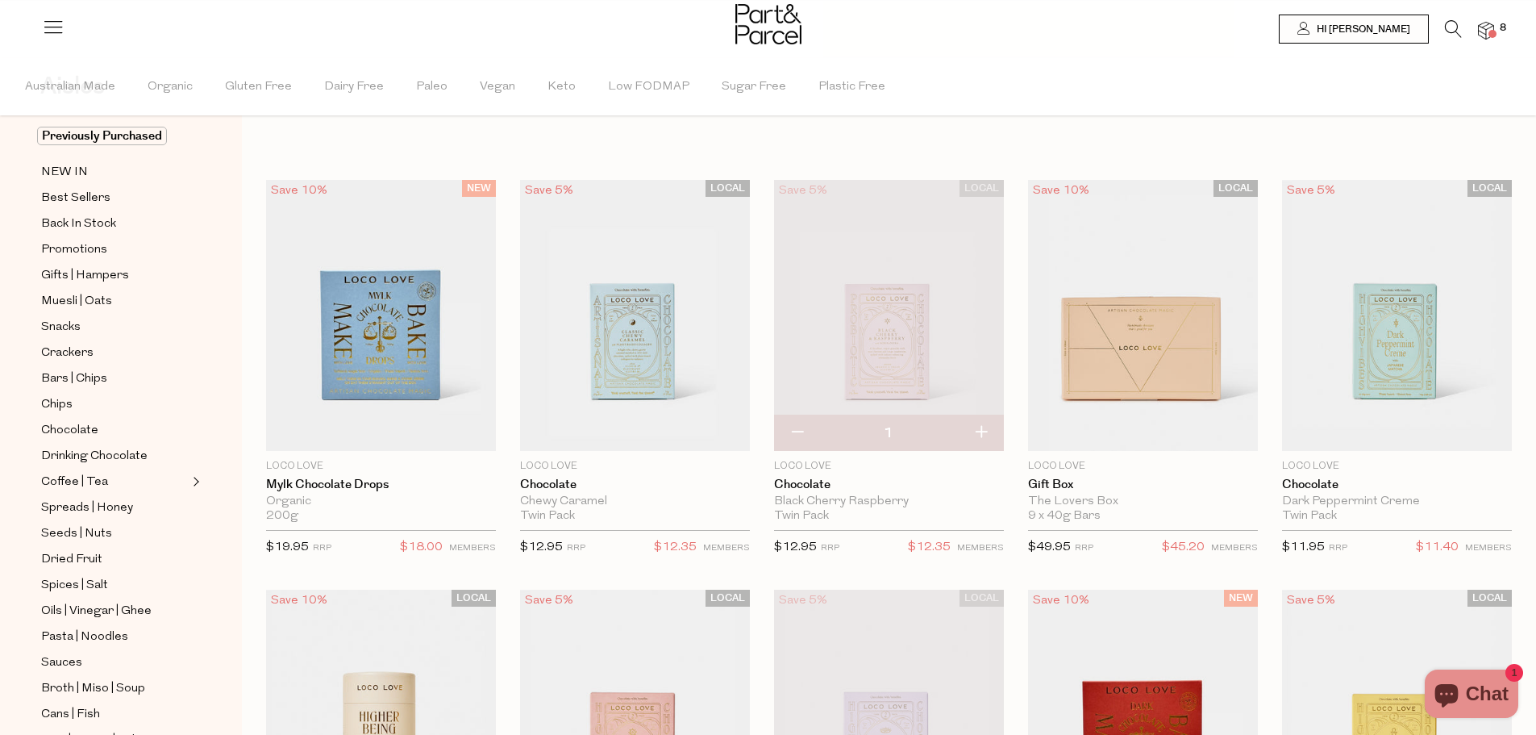
click at [1447, 25] on icon at bounding box center [1453, 29] width 17 height 18
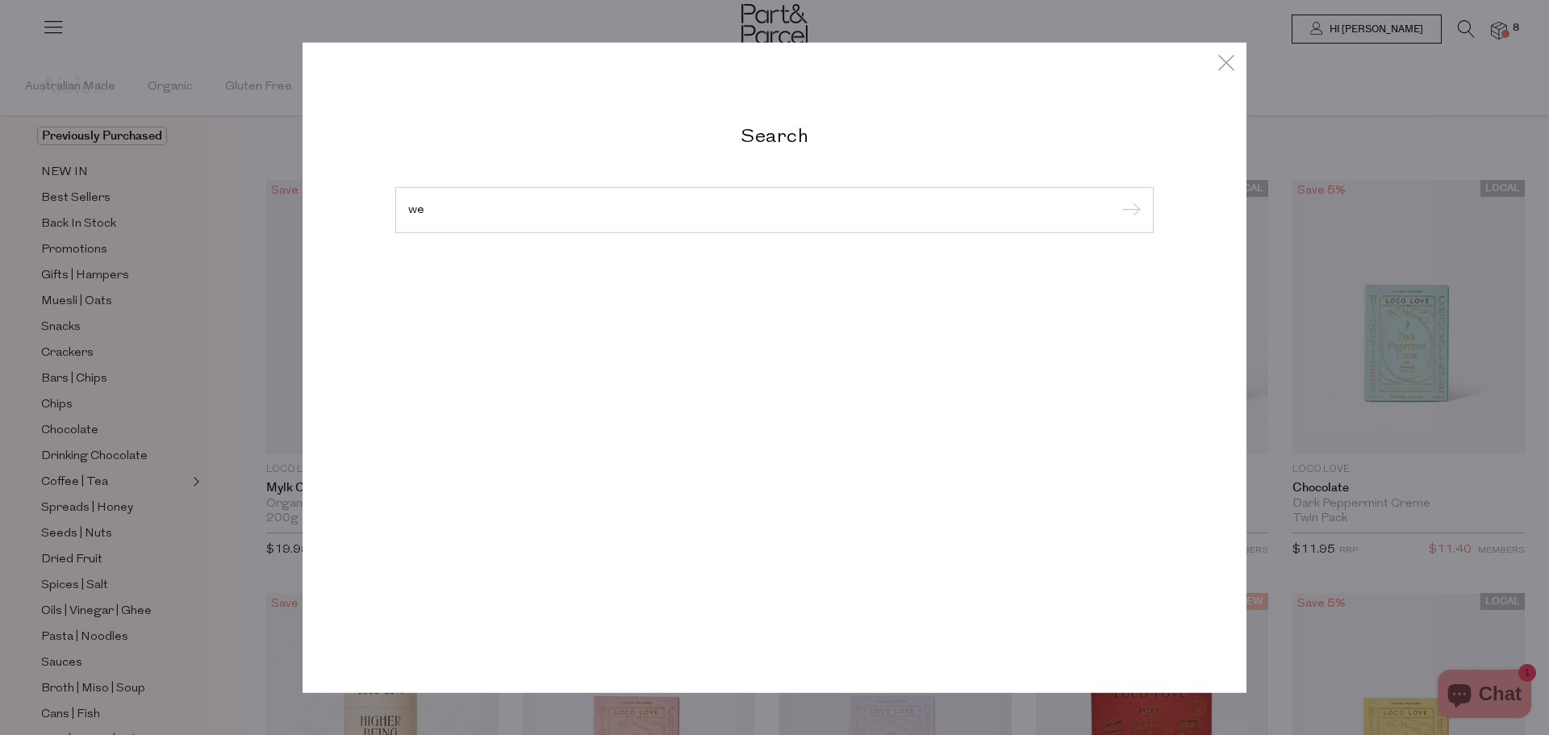
type input "w"
type input "b"
type input "weleda zinc"
click at [1116, 198] on input "submit" at bounding box center [1128, 210] width 24 height 24
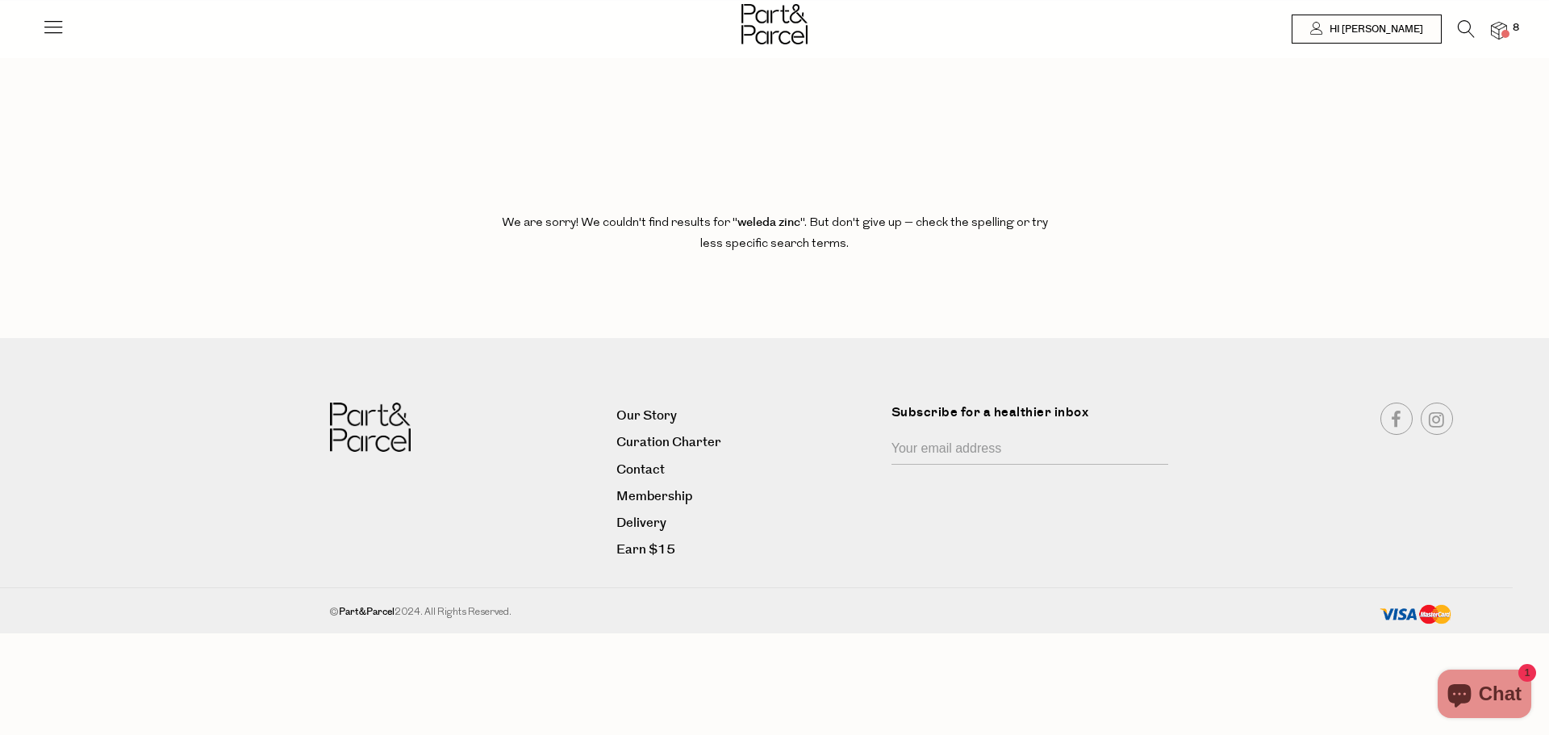
click at [1457, 22] on icon at bounding box center [1465, 29] width 17 height 18
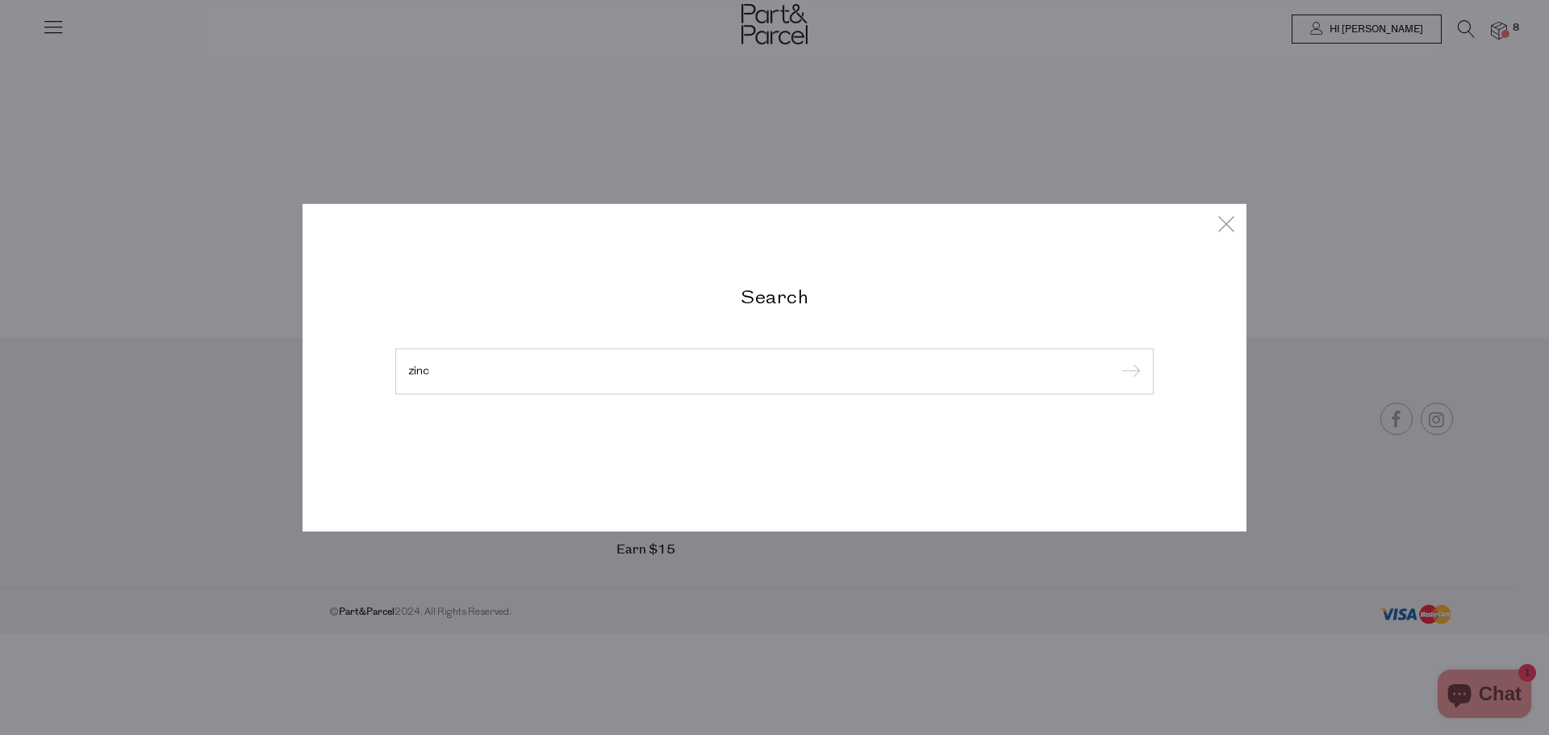
type input "zinc"
click at [1116, 360] on input "submit" at bounding box center [1128, 372] width 24 height 24
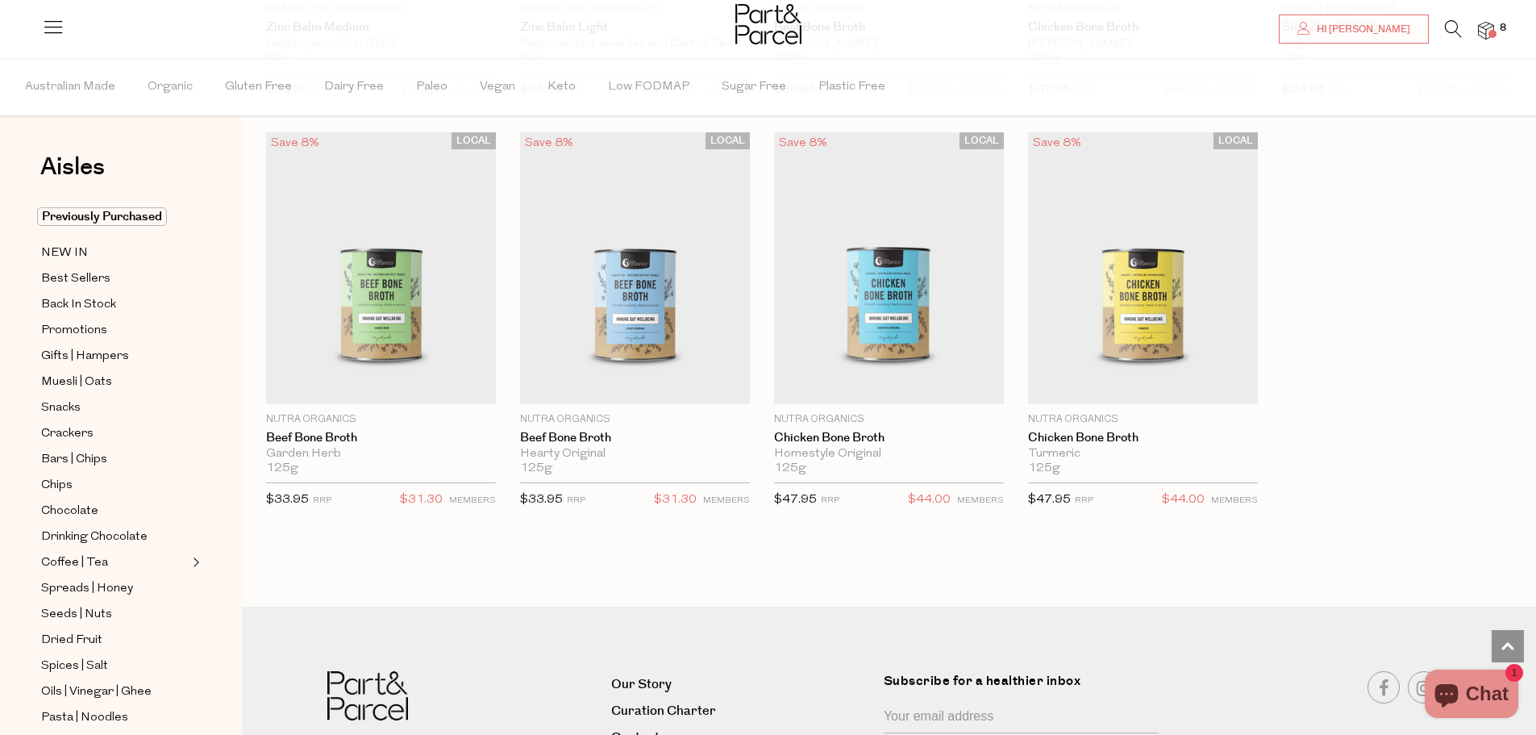
scroll to position [1290, 0]
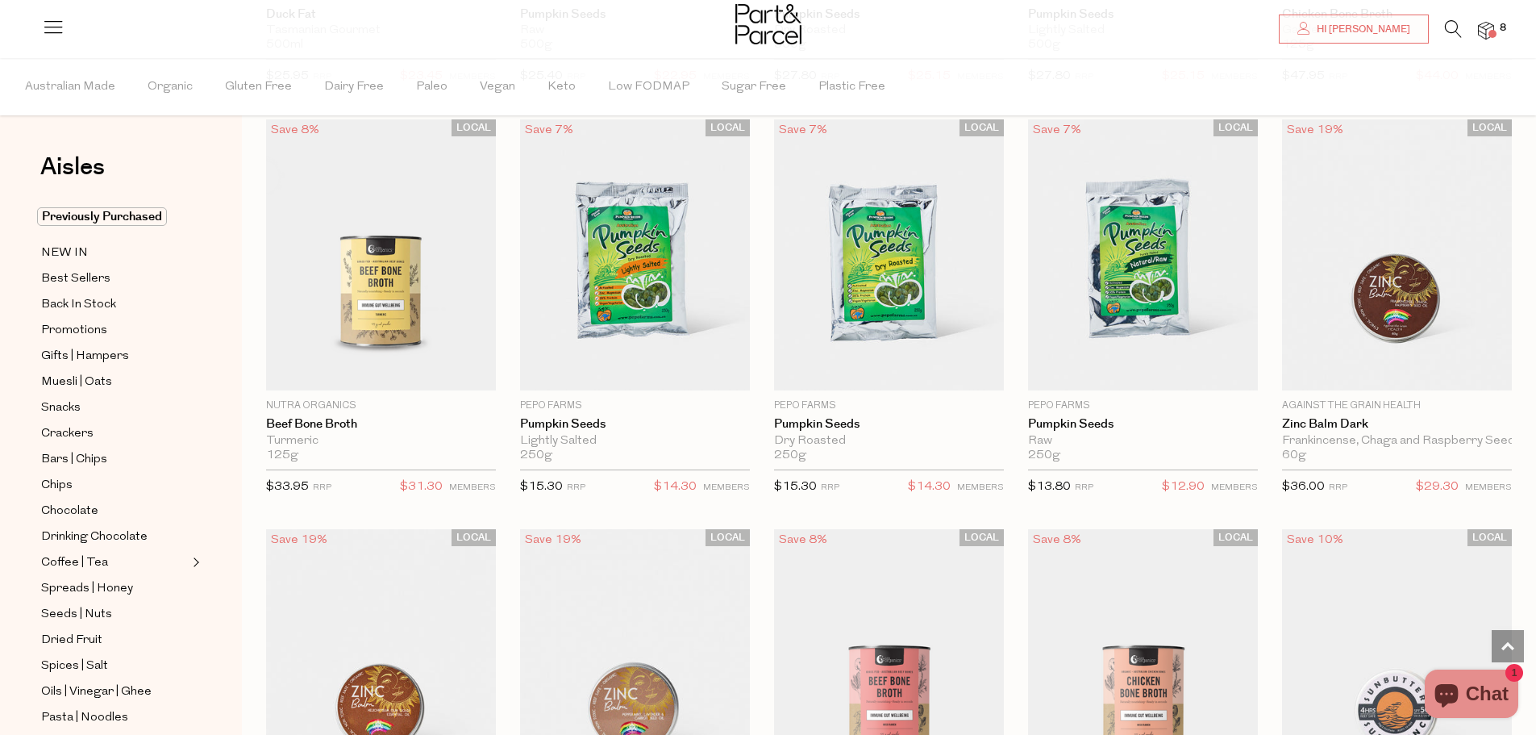
click at [1447, 23] on icon at bounding box center [1453, 29] width 17 height 18
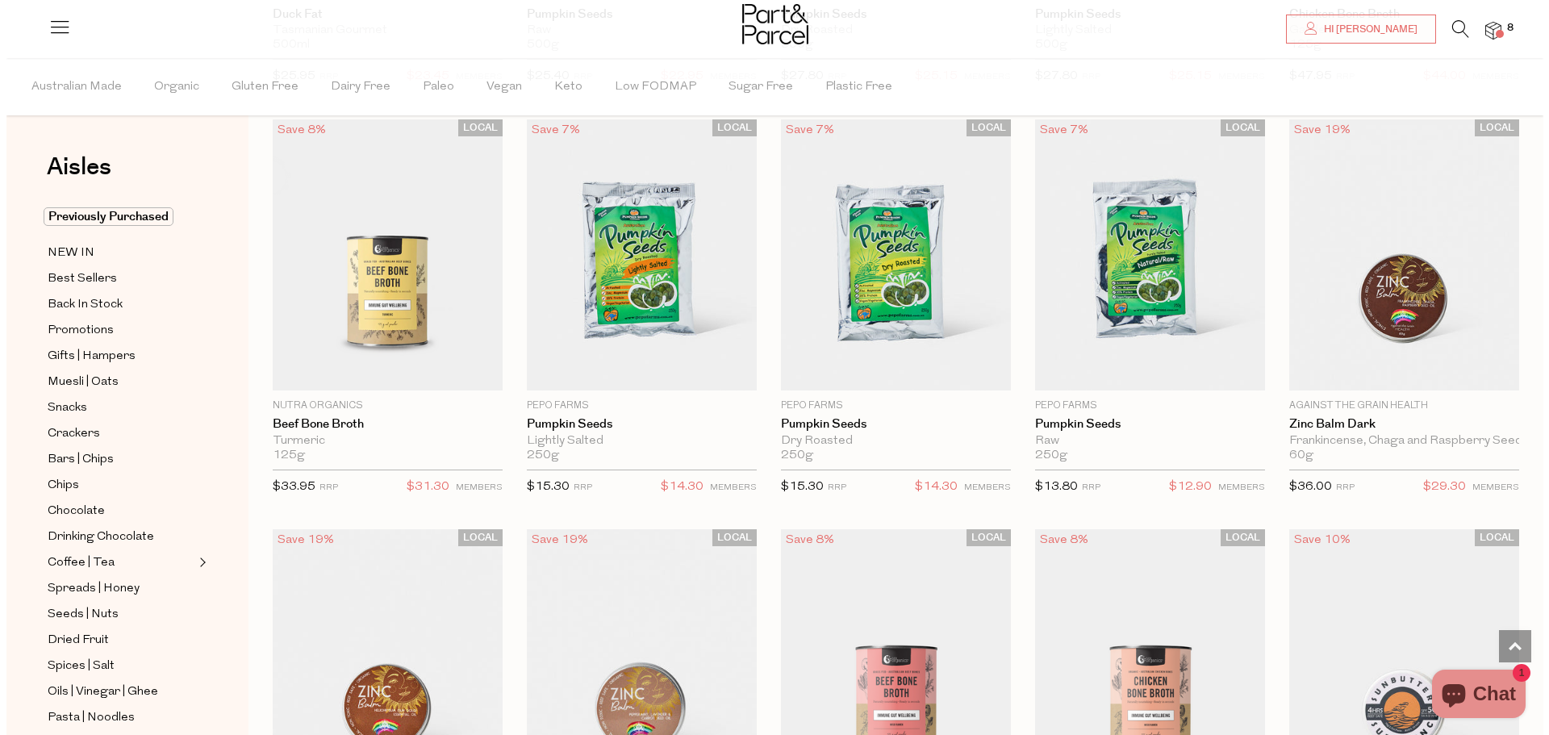
scroll to position [1299, 0]
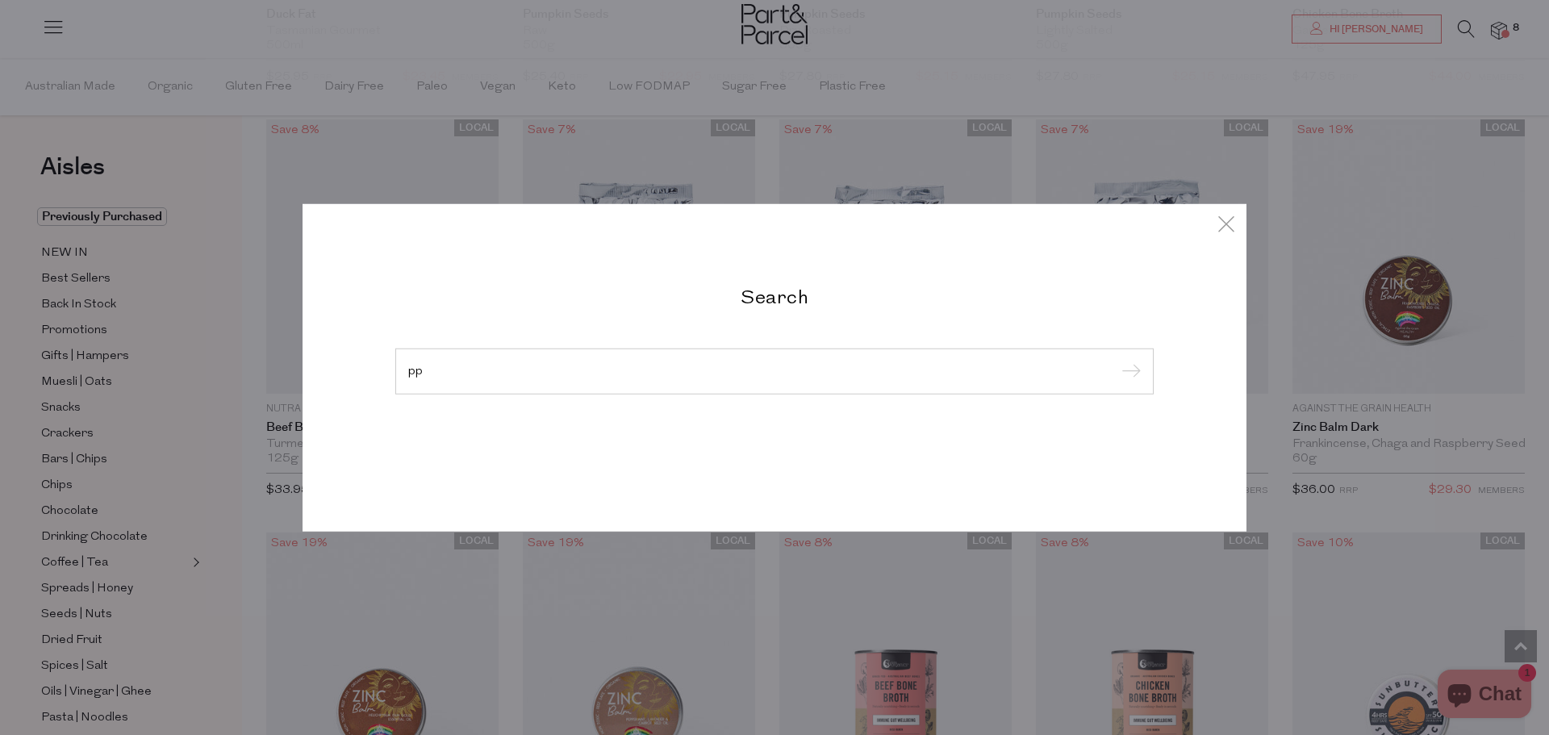
type input "p"
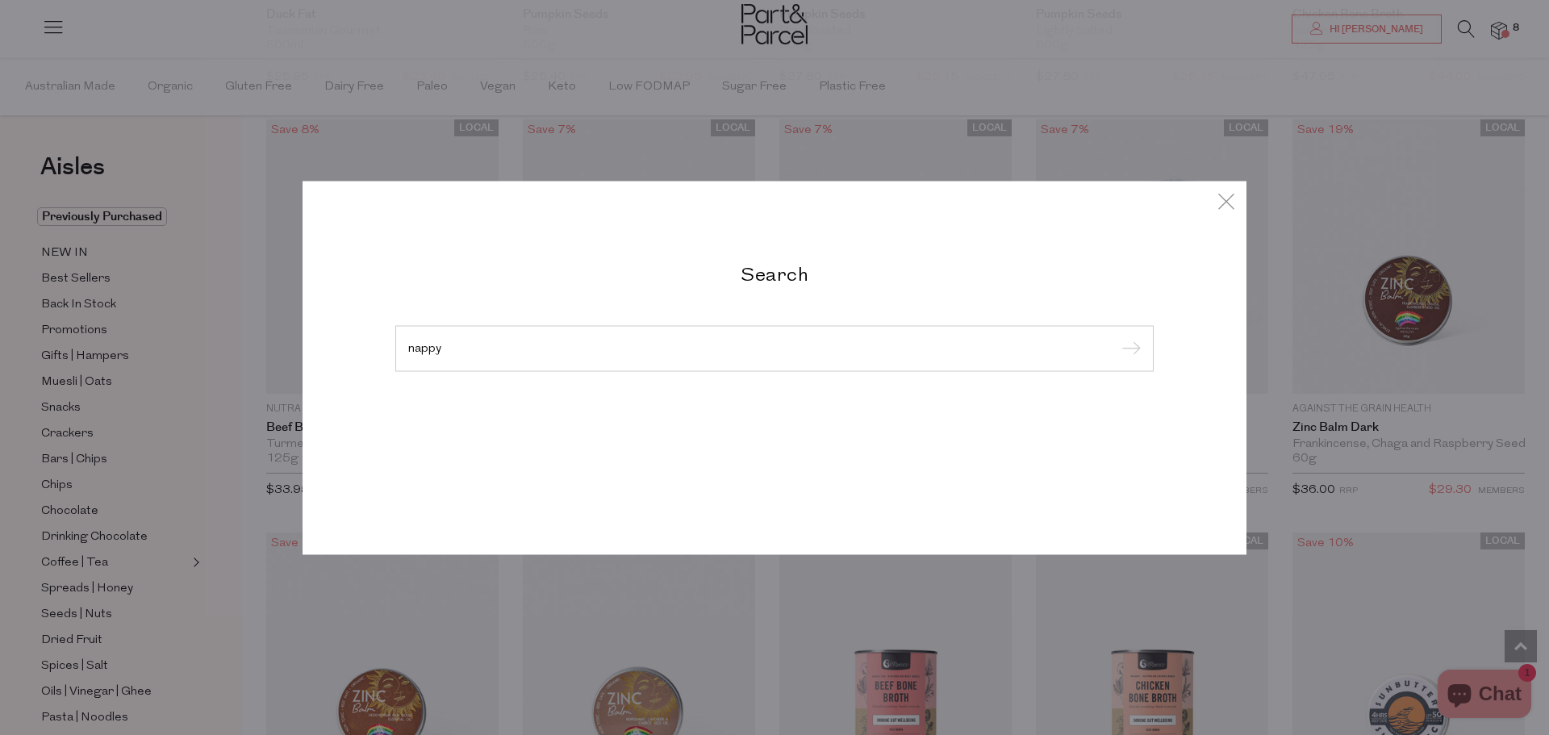
type input "nappy"
click at [1116, 337] on input "submit" at bounding box center [1128, 349] width 24 height 24
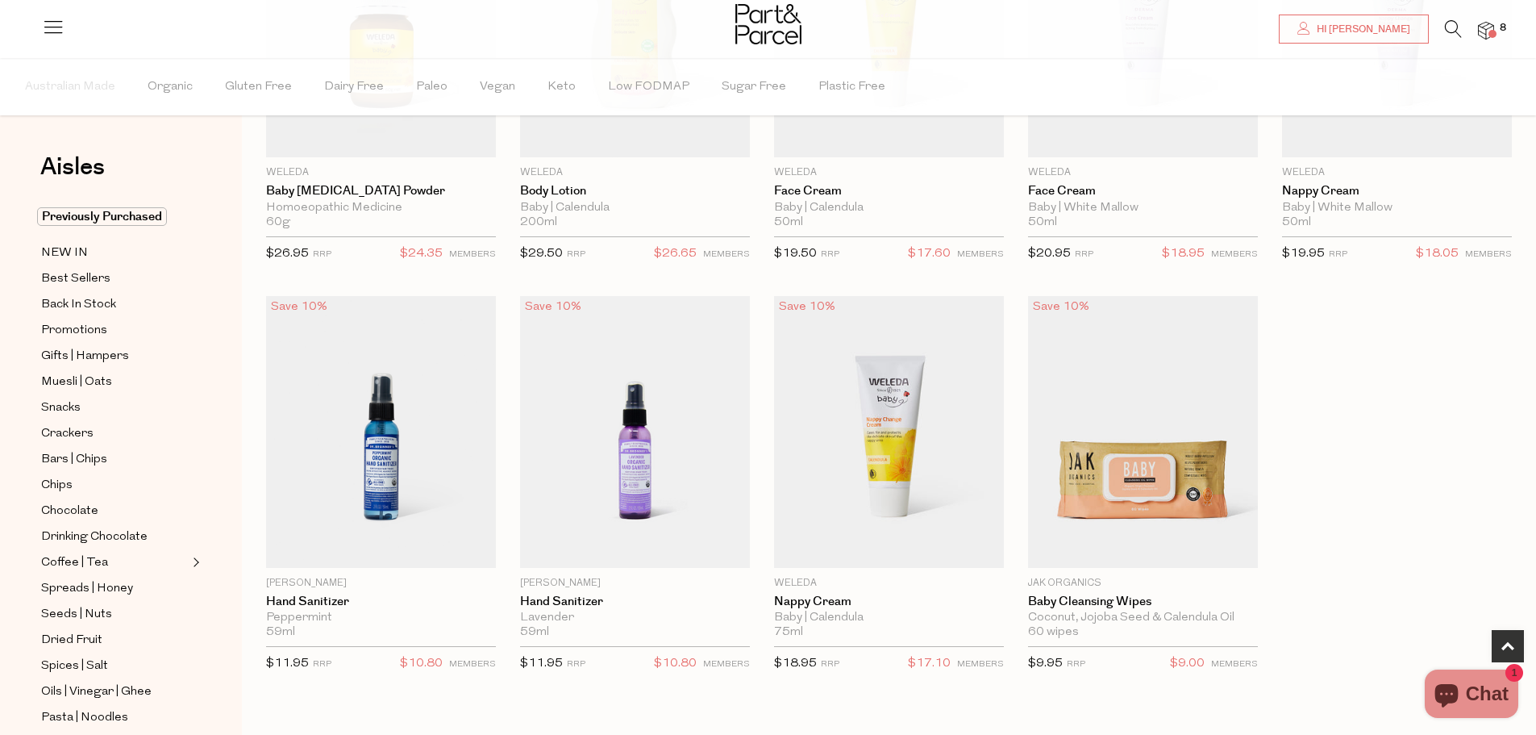
scroll to position [323, 0]
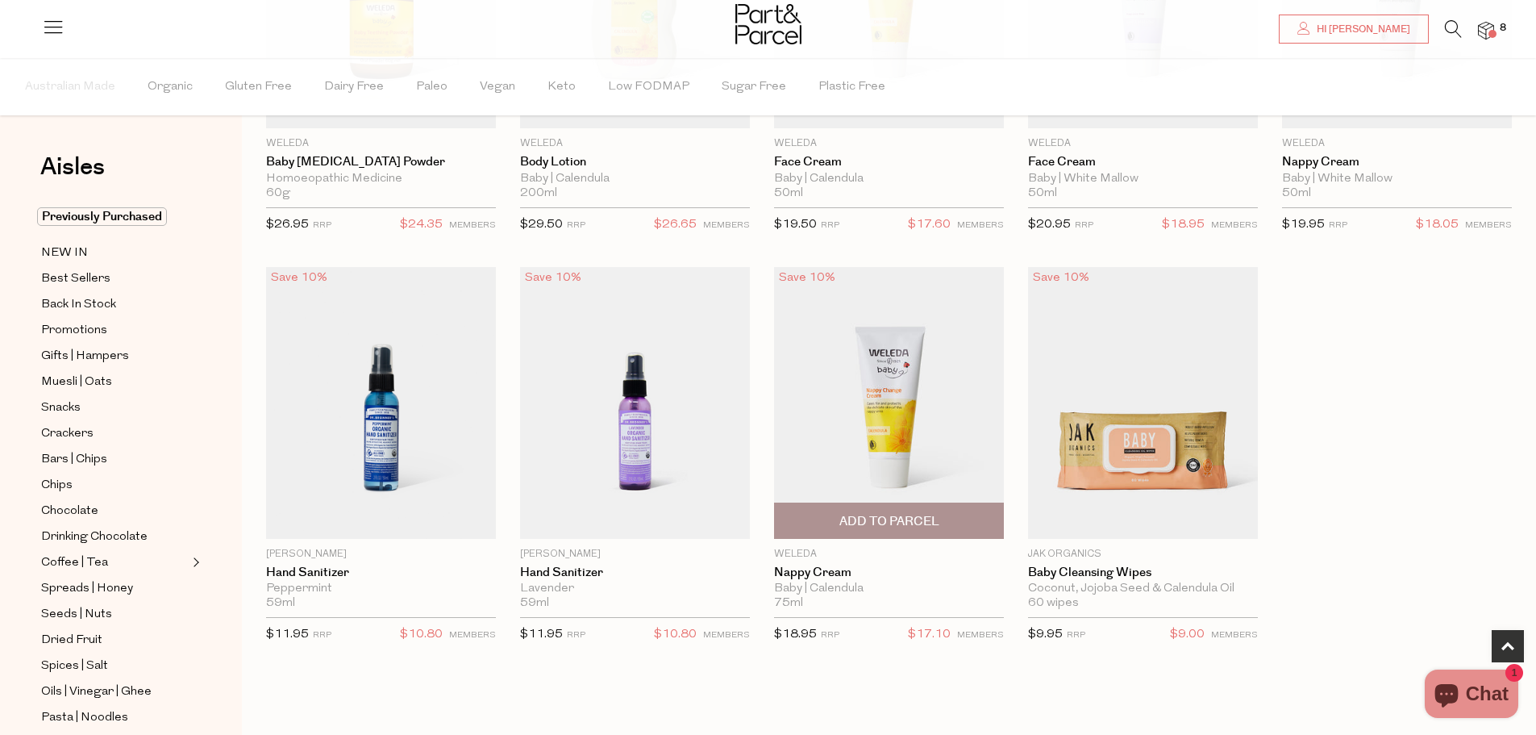
click at [918, 516] on span "Add To Parcel" at bounding box center [890, 521] width 100 height 17
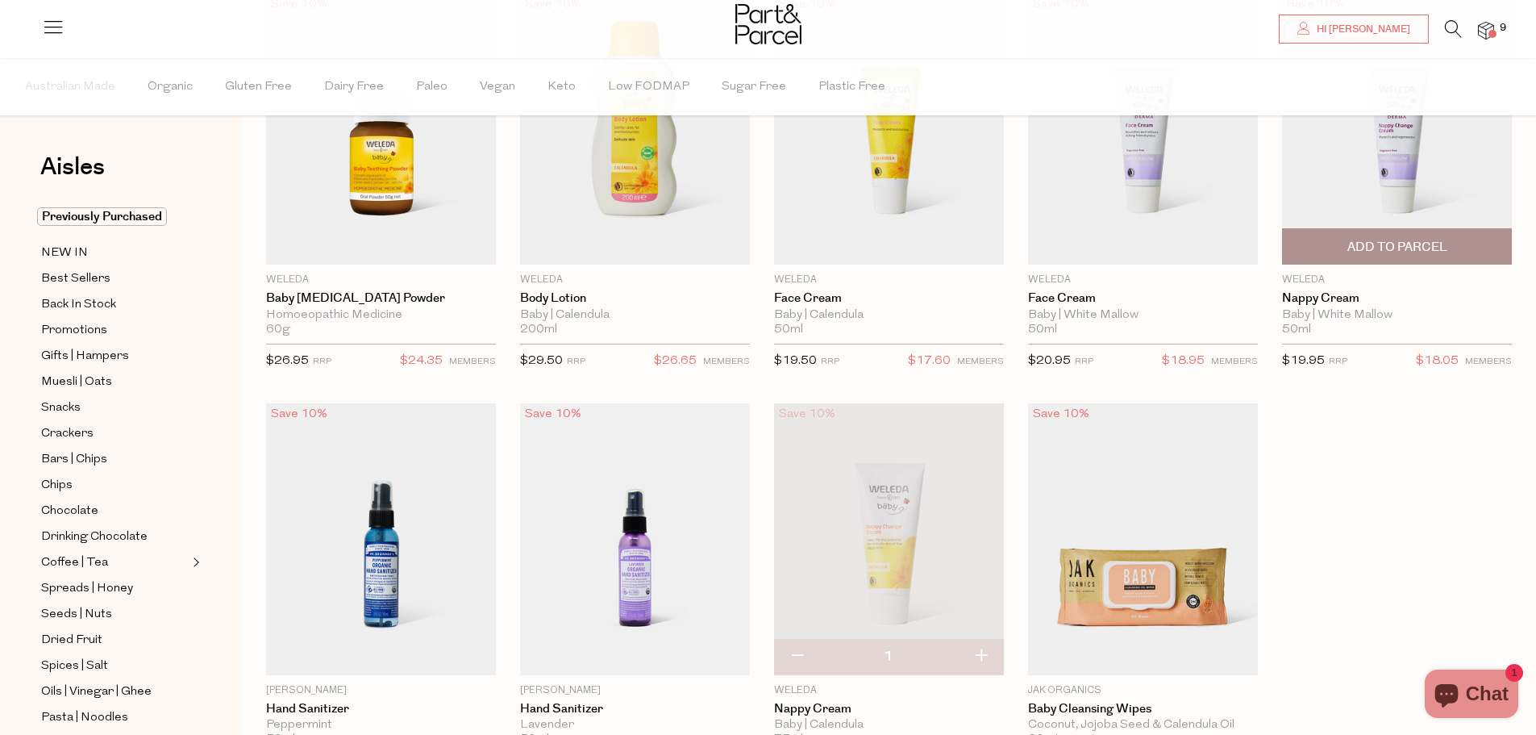
scroll to position [161, 0]
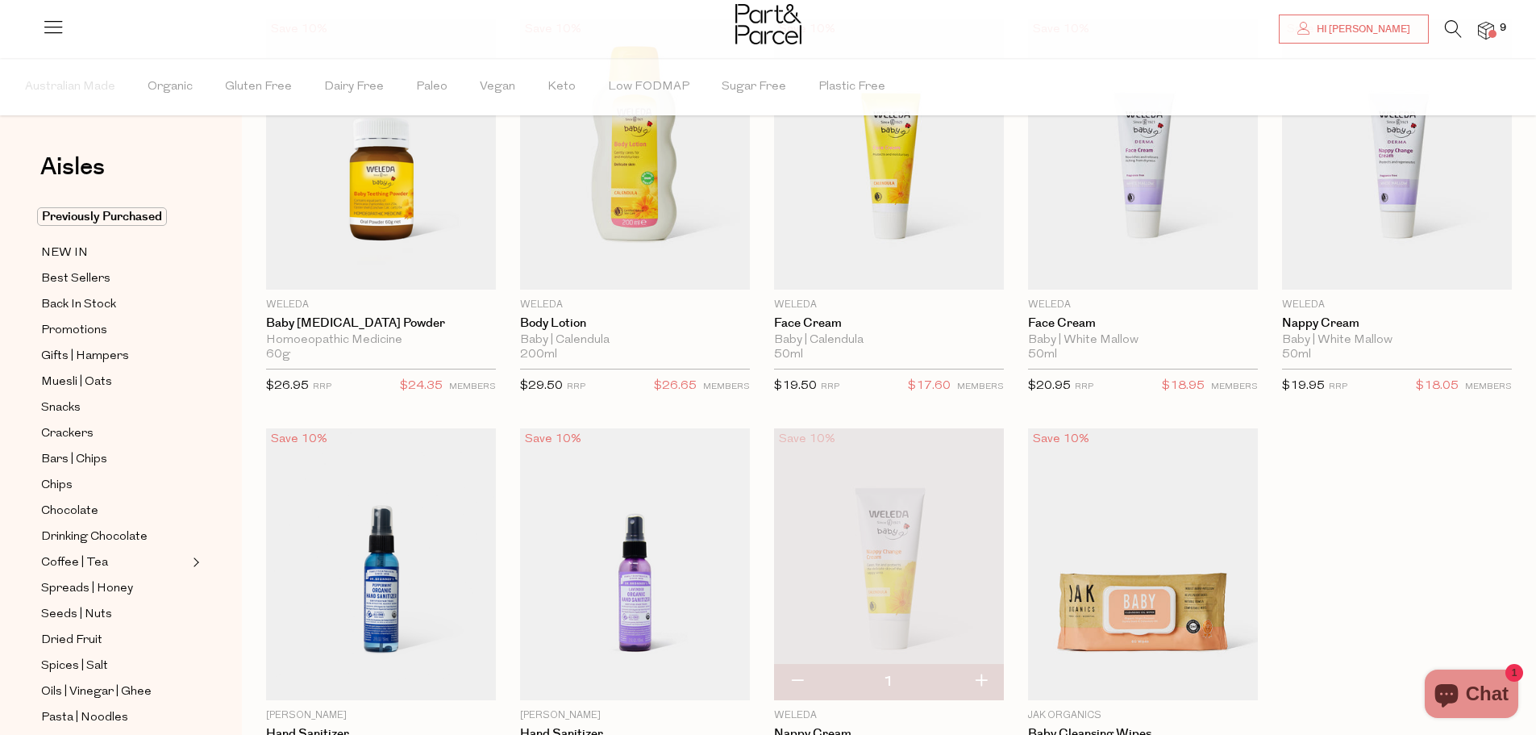
click at [987, 680] on button "button" at bounding box center [981, 681] width 46 height 35
type input "2"
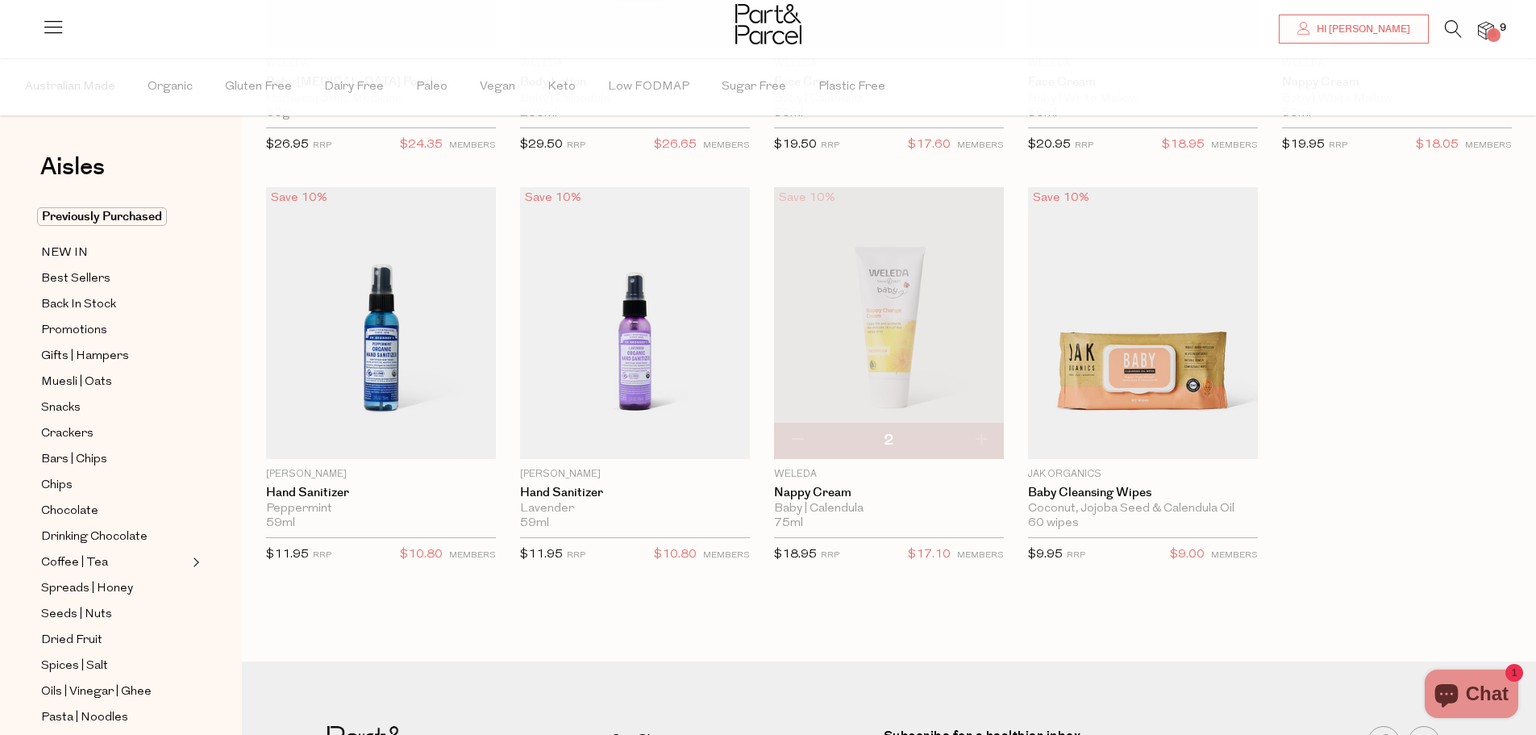
scroll to position [403, 0]
click at [1112, 436] on span "Add To Parcel" at bounding box center [1144, 440] width 100 height 17
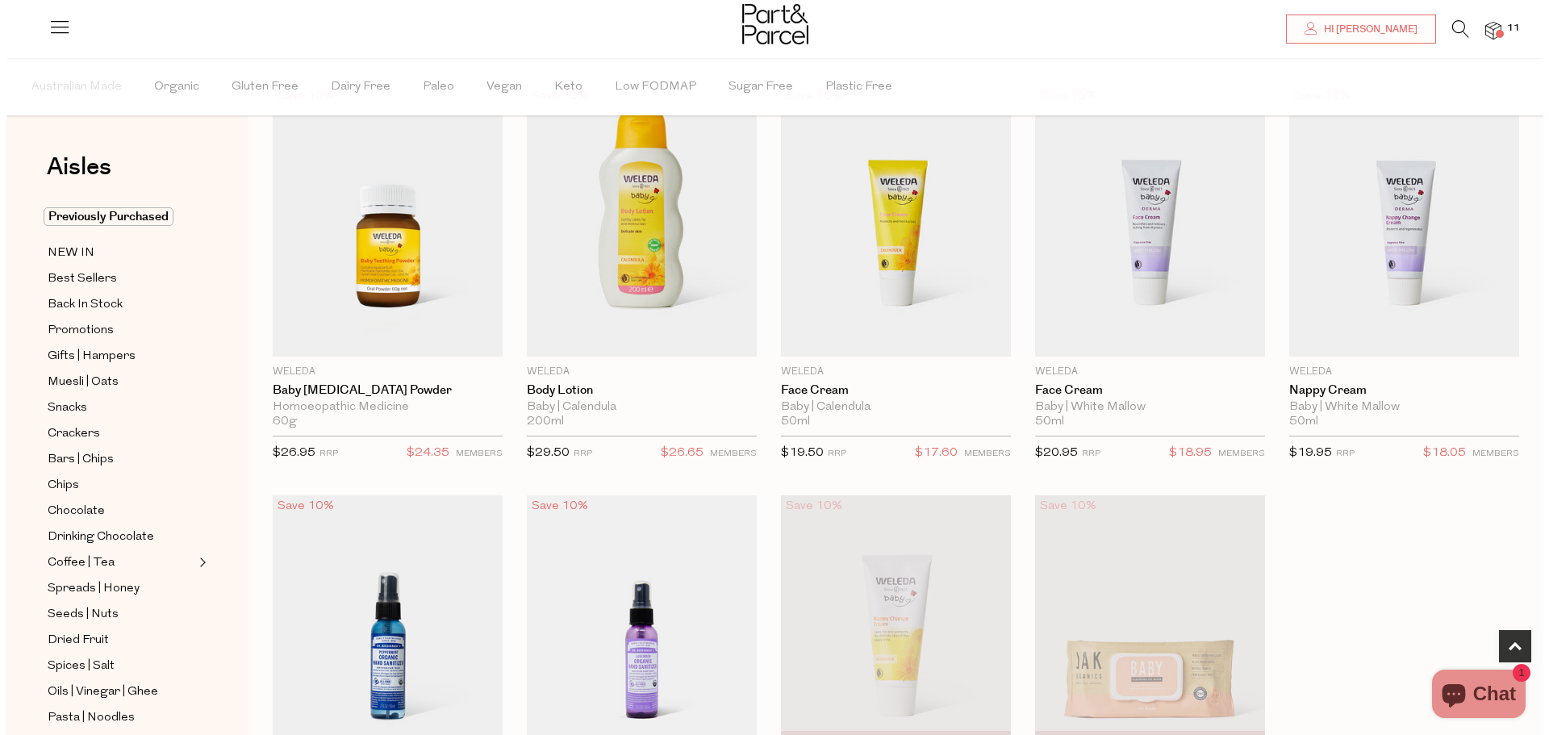
scroll to position [0, 0]
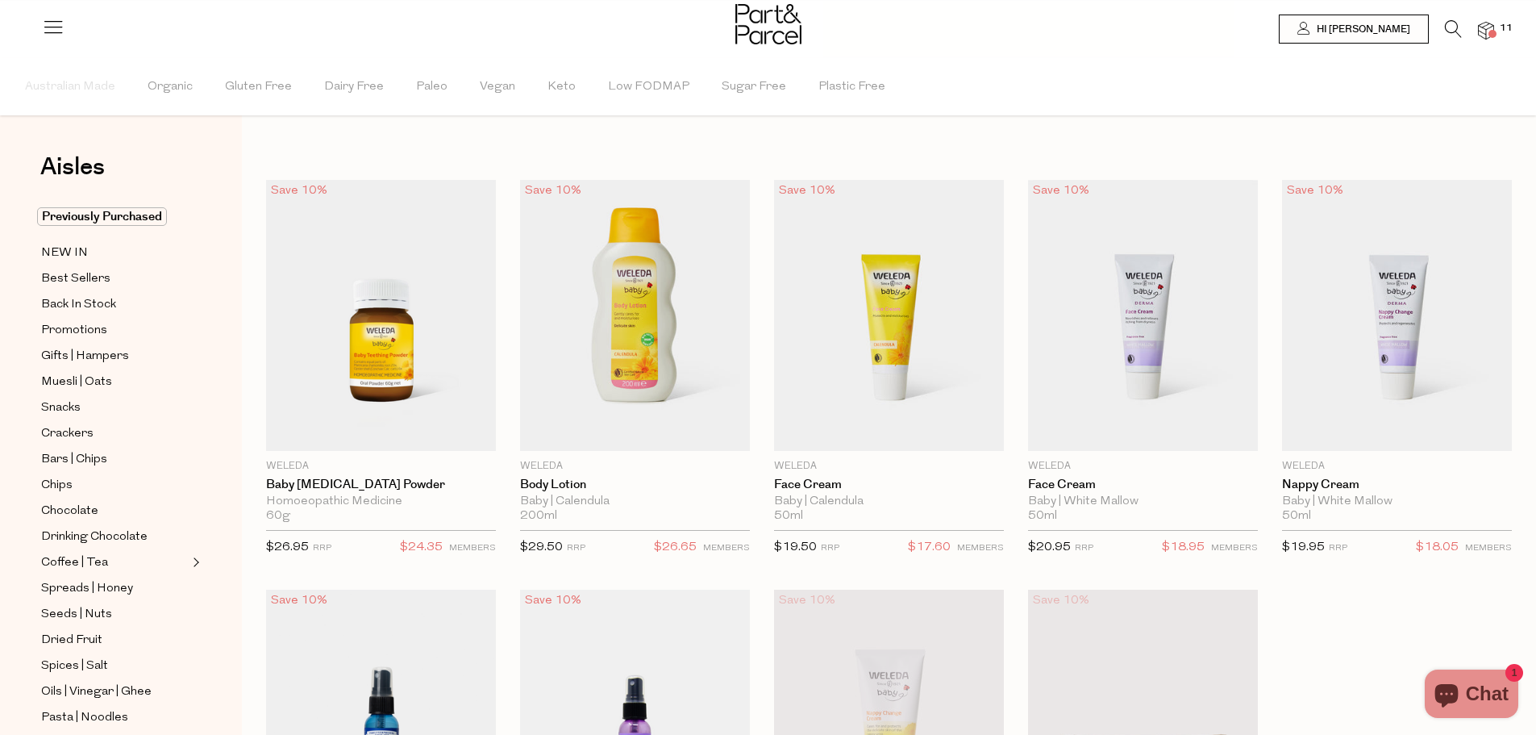
click at [1460, 29] on icon at bounding box center [1453, 29] width 17 height 18
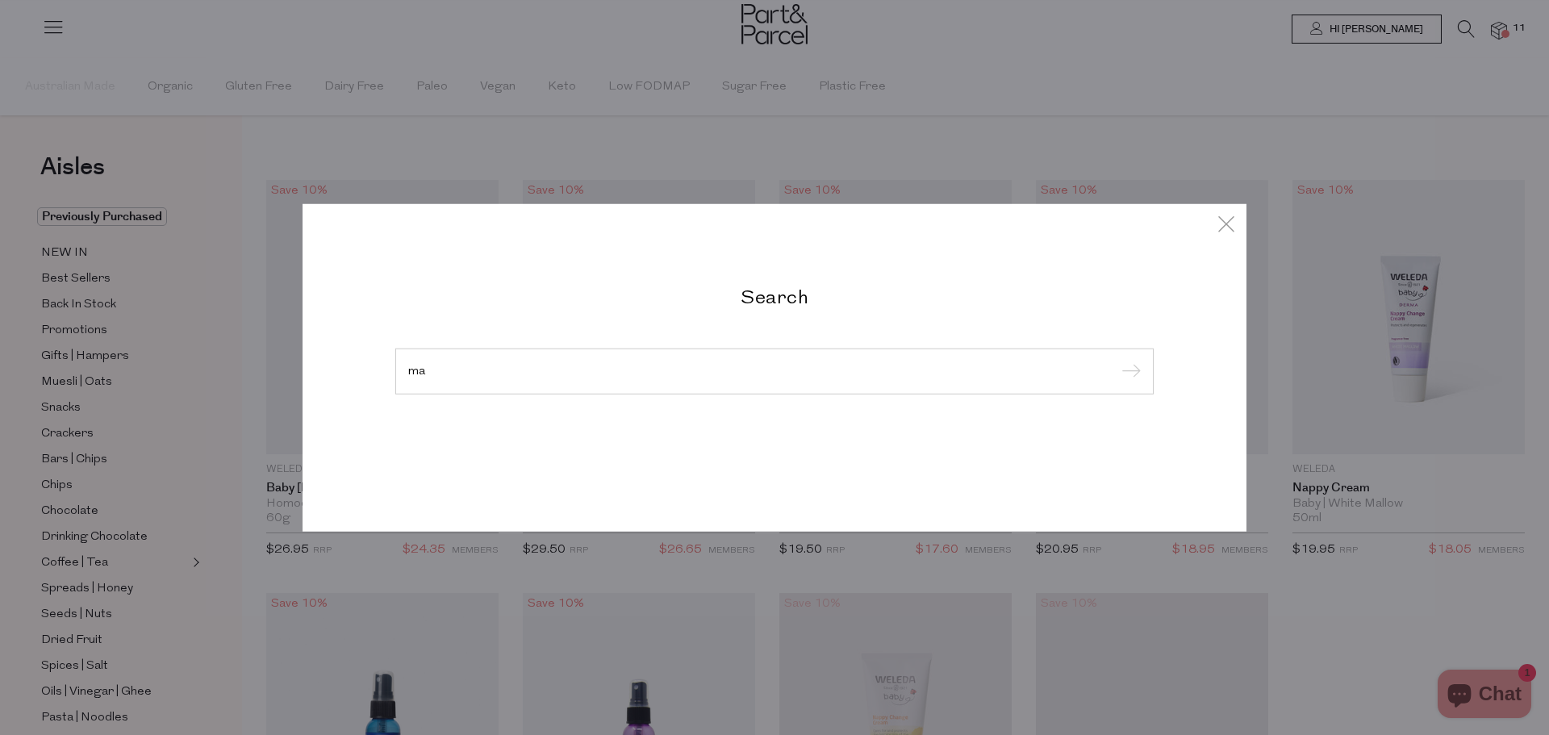
type input "m"
type input "basmati"
click at [1116, 360] on input "submit" at bounding box center [1128, 372] width 24 height 24
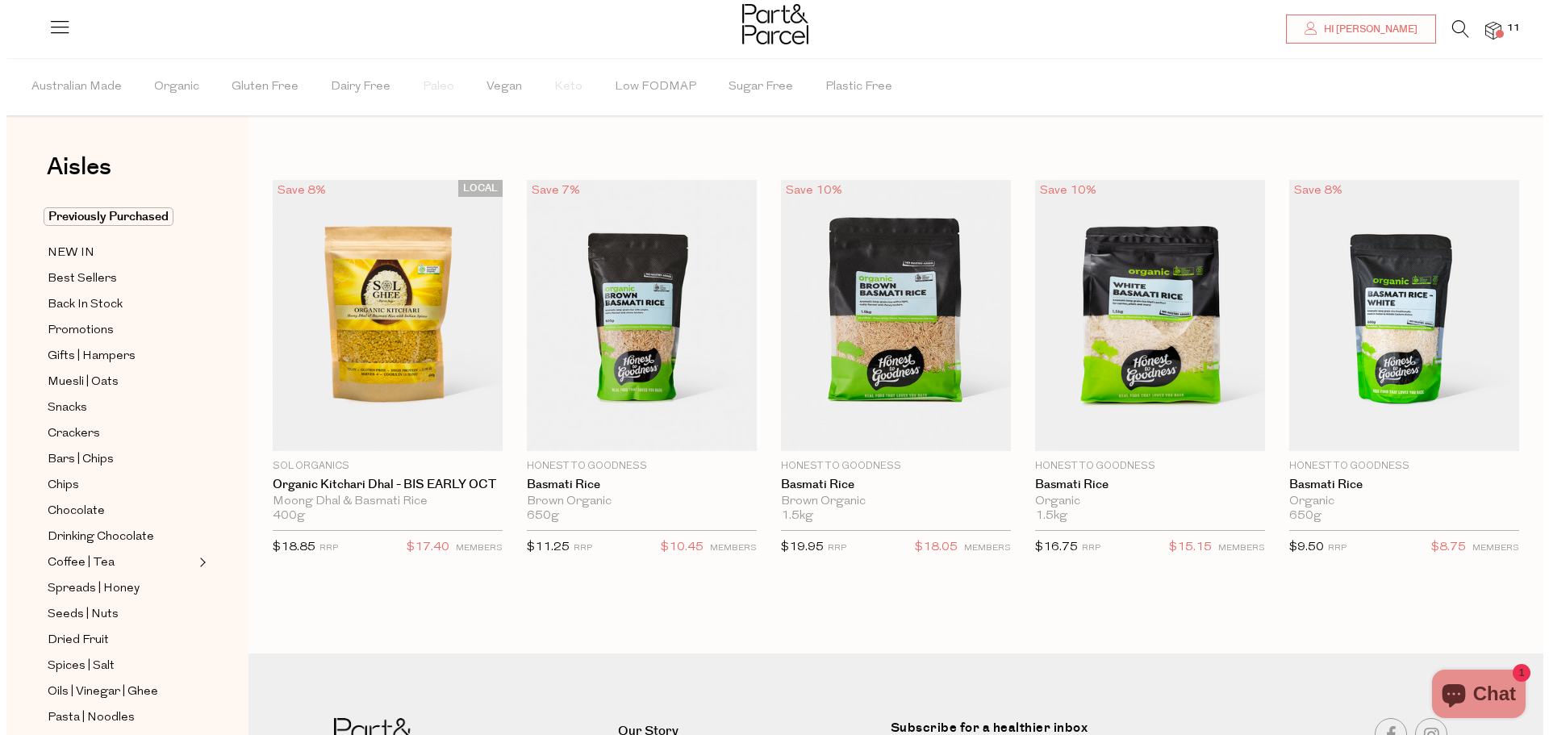
scroll to position [81, 0]
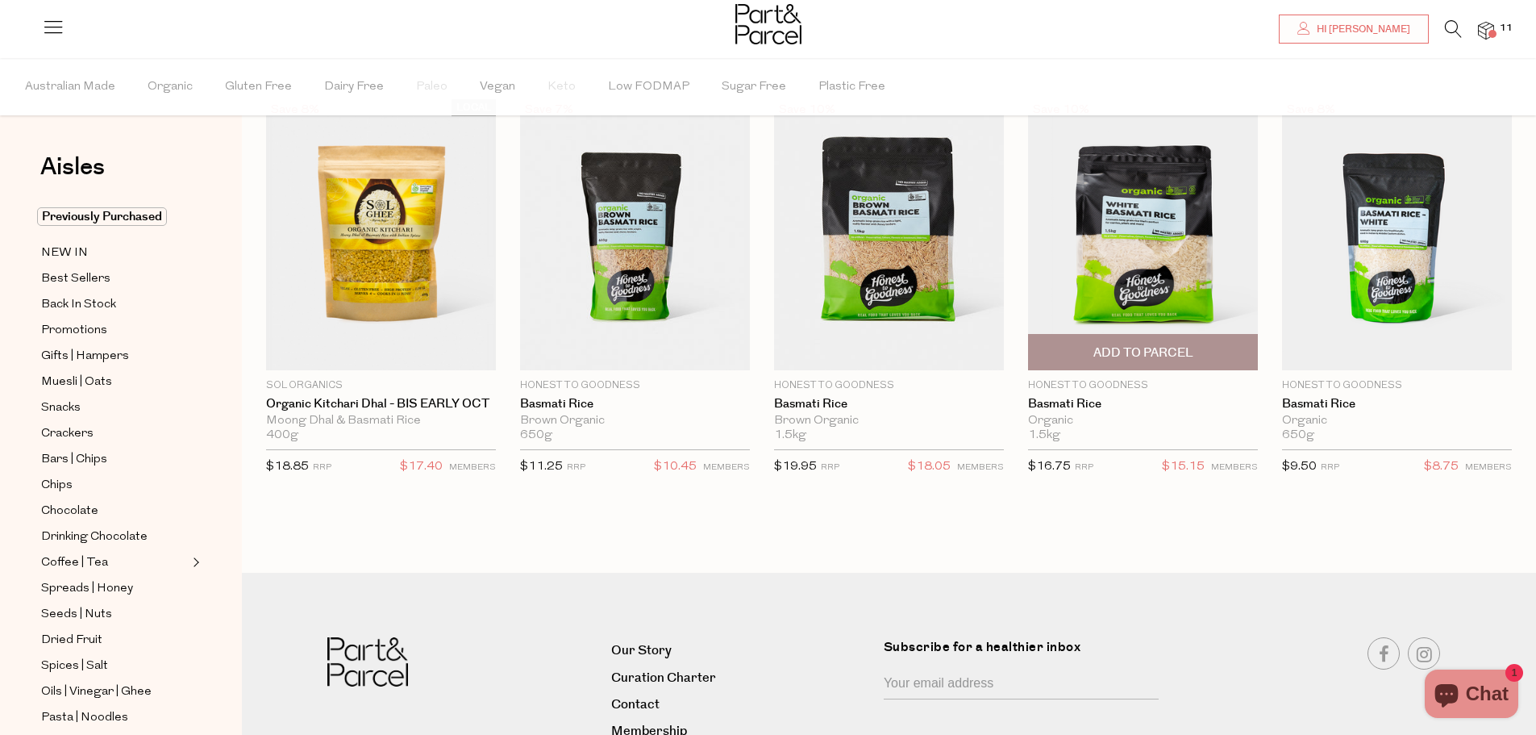
click at [1164, 356] on span "Add To Parcel" at bounding box center [1144, 352] width 100 height 17
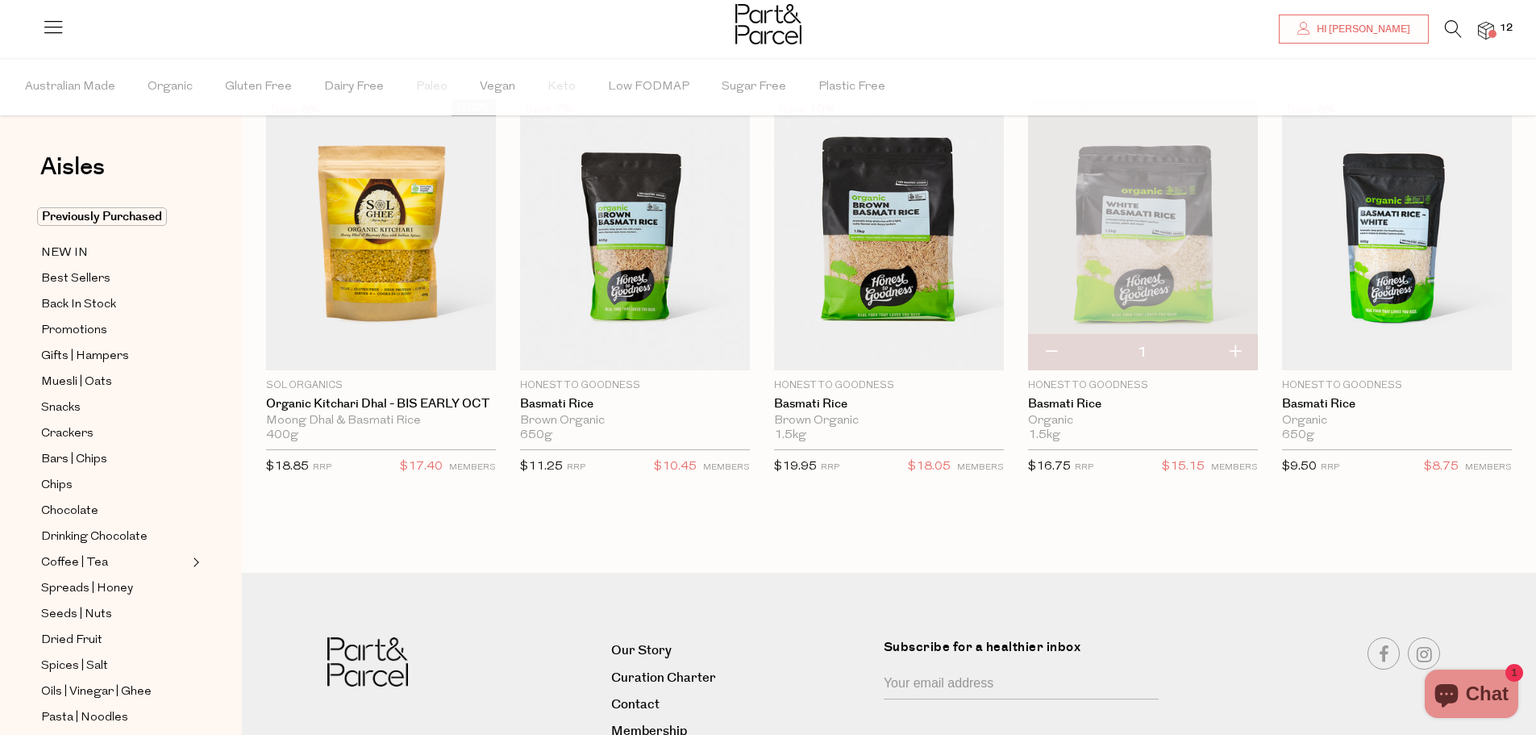
click at [1243, 349] on button "button" at bounding box center [1235, 352] width 46 height 35
type input "2"
click at [1453, 30] on icon at bounding box center [1453, 29] width 17 height 18
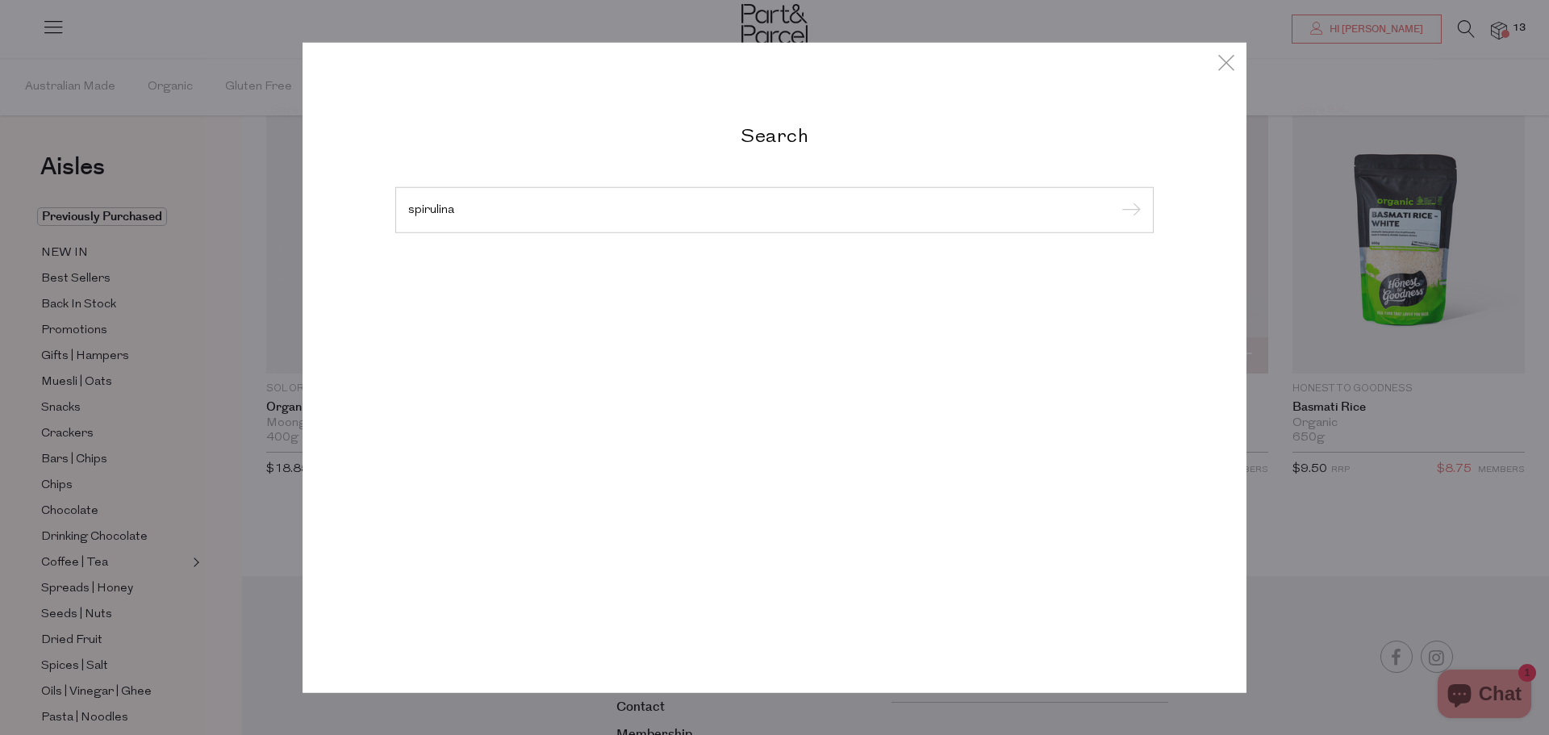
type input "spirulina"
click at [1116, 198] on input "submit" at bounding box center [1128, 210] width 24 height 24
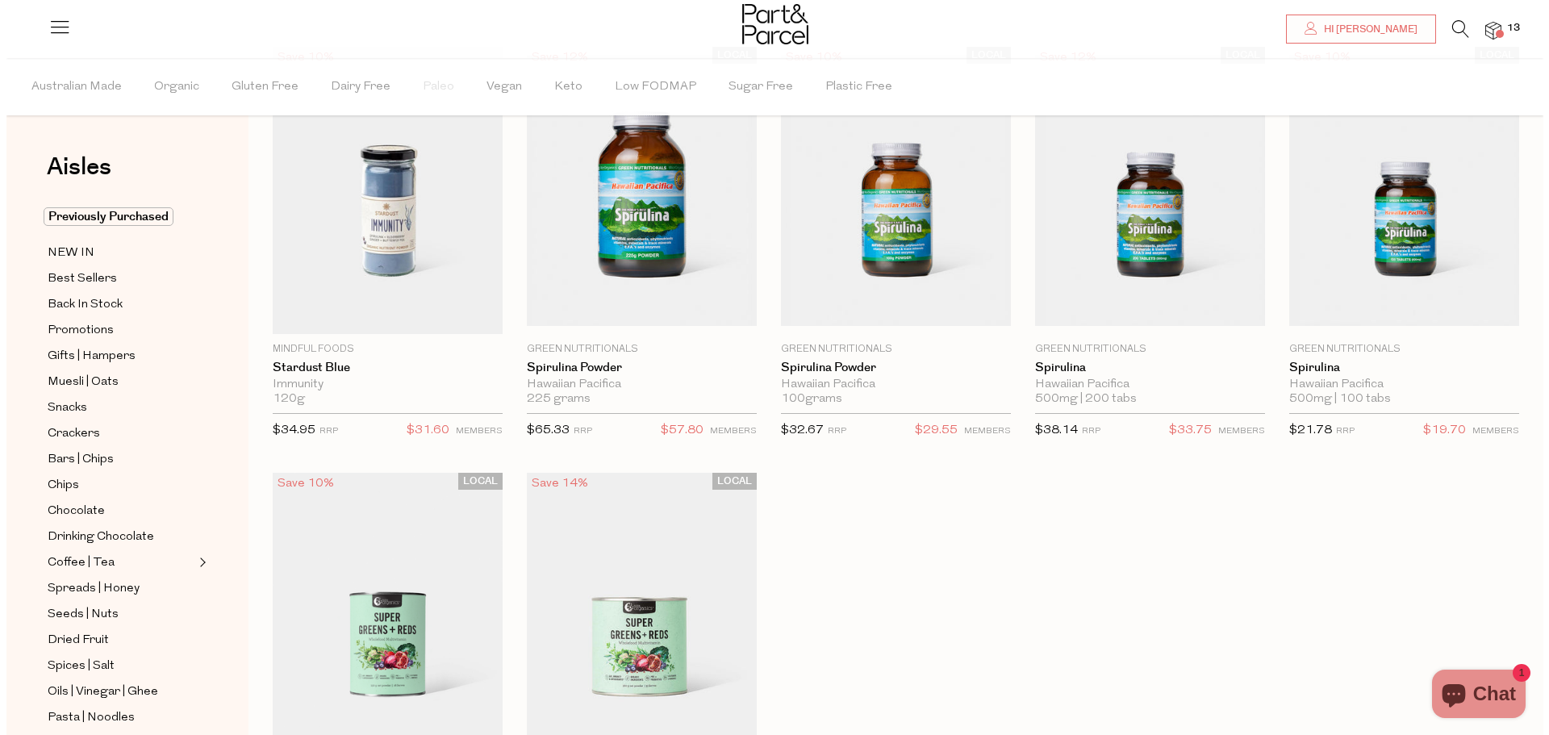
scroll to position [161, 0]
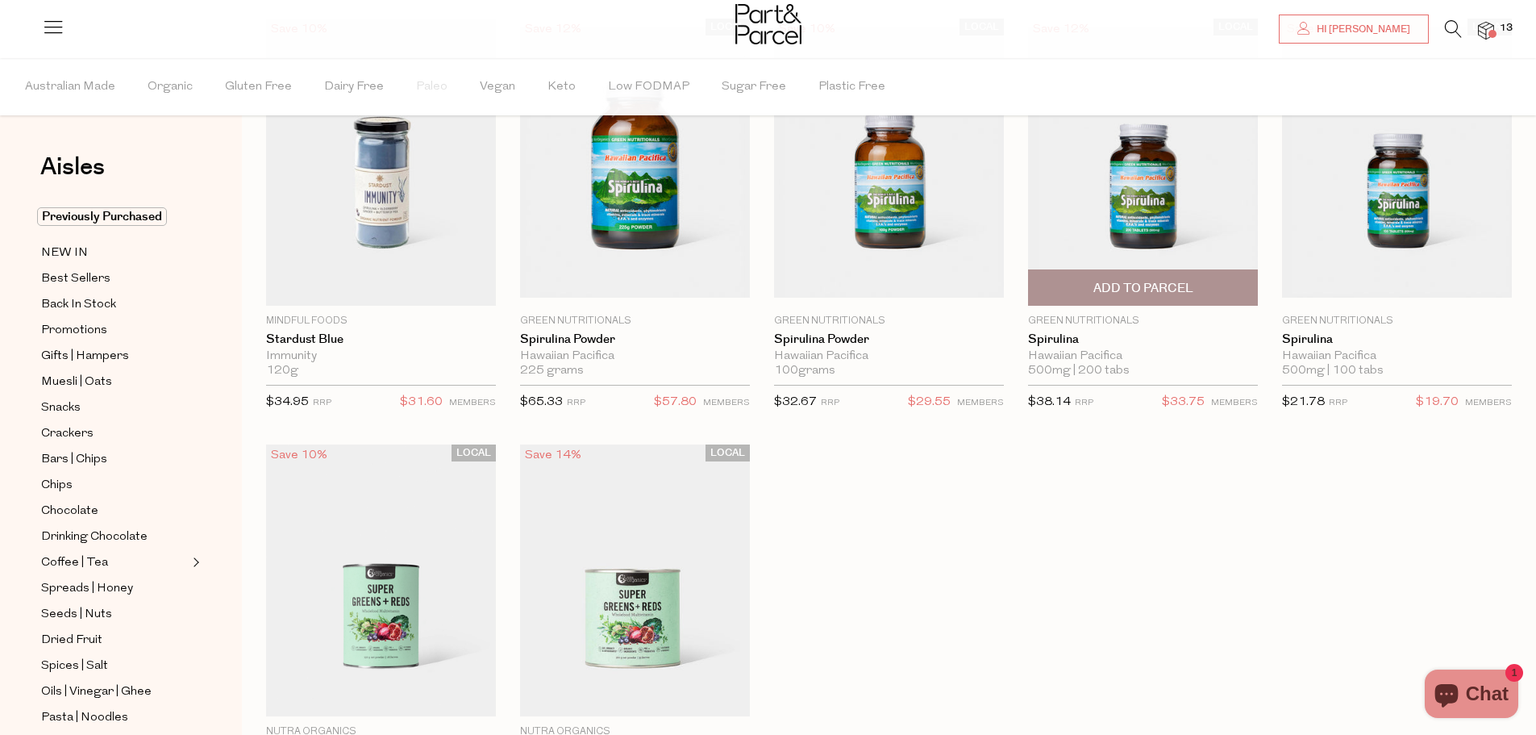
click at [1119, 286] on span "Add To Parcel" at bounding box center [1144, 288] width 100 height 17
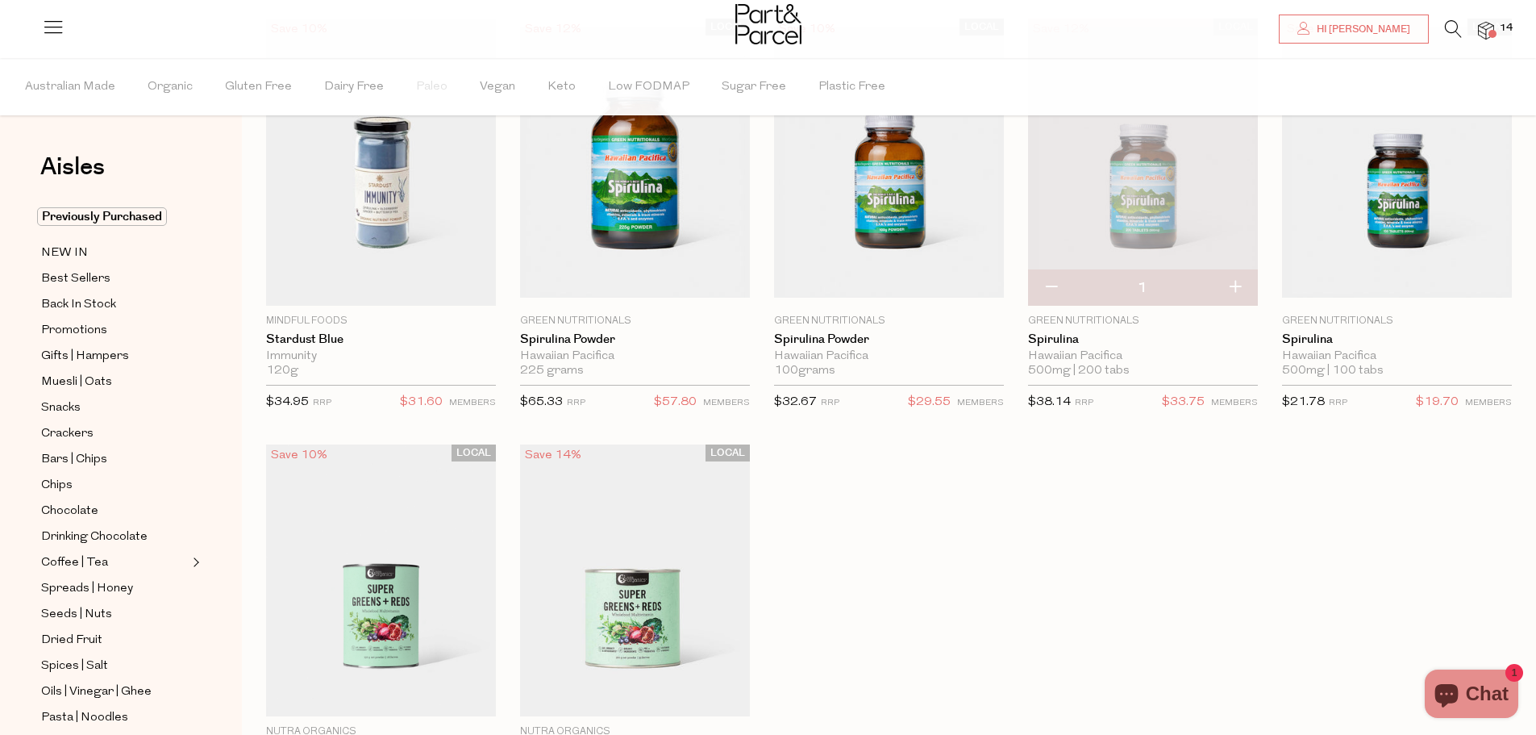
click at [1449, 26] on icon at bounding box center [1453, 29] width 17 height 18
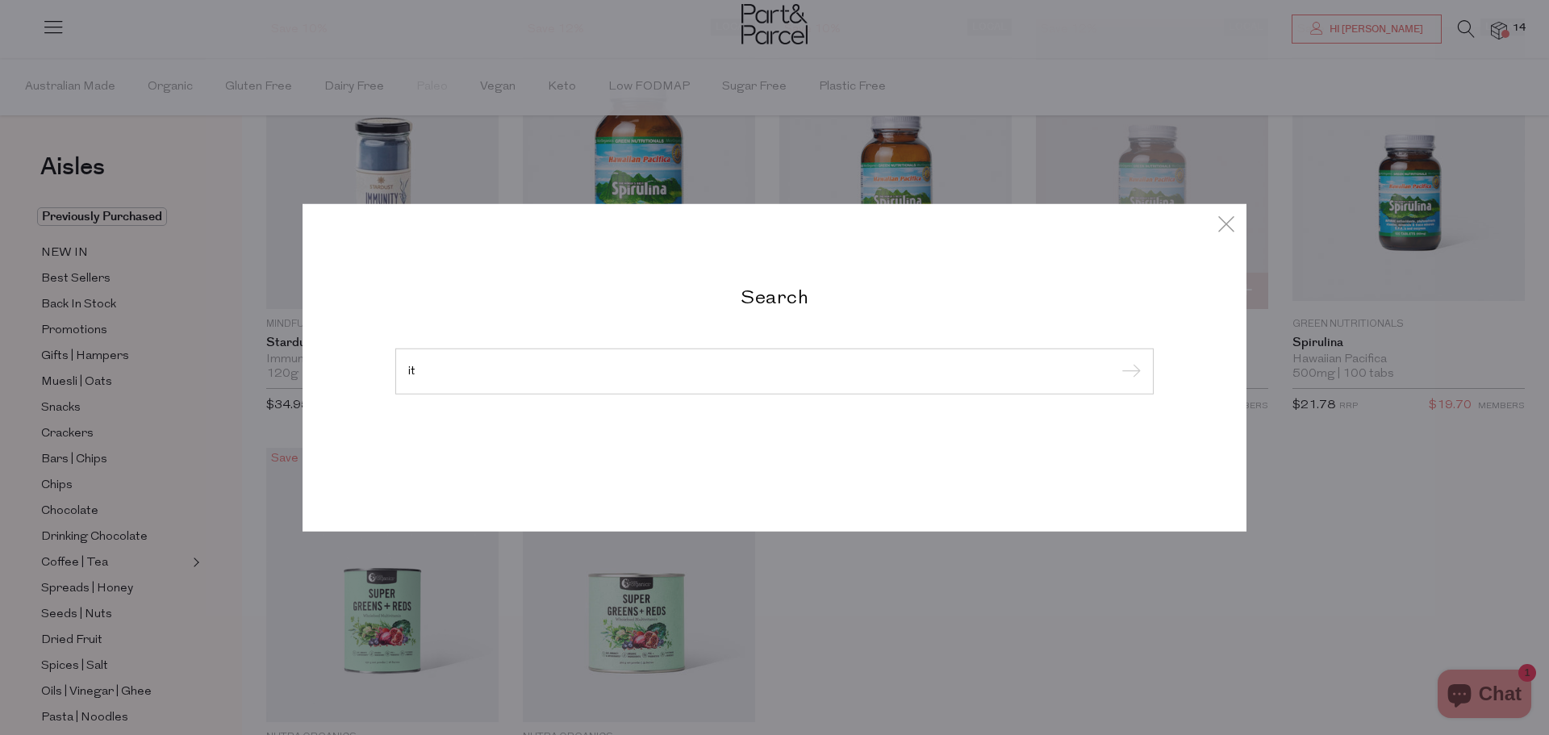
type input "i"
type input "vitamin c"
click at [1116, 360] on input "submit" at bounding box center [1128, 372] width 24 height 24
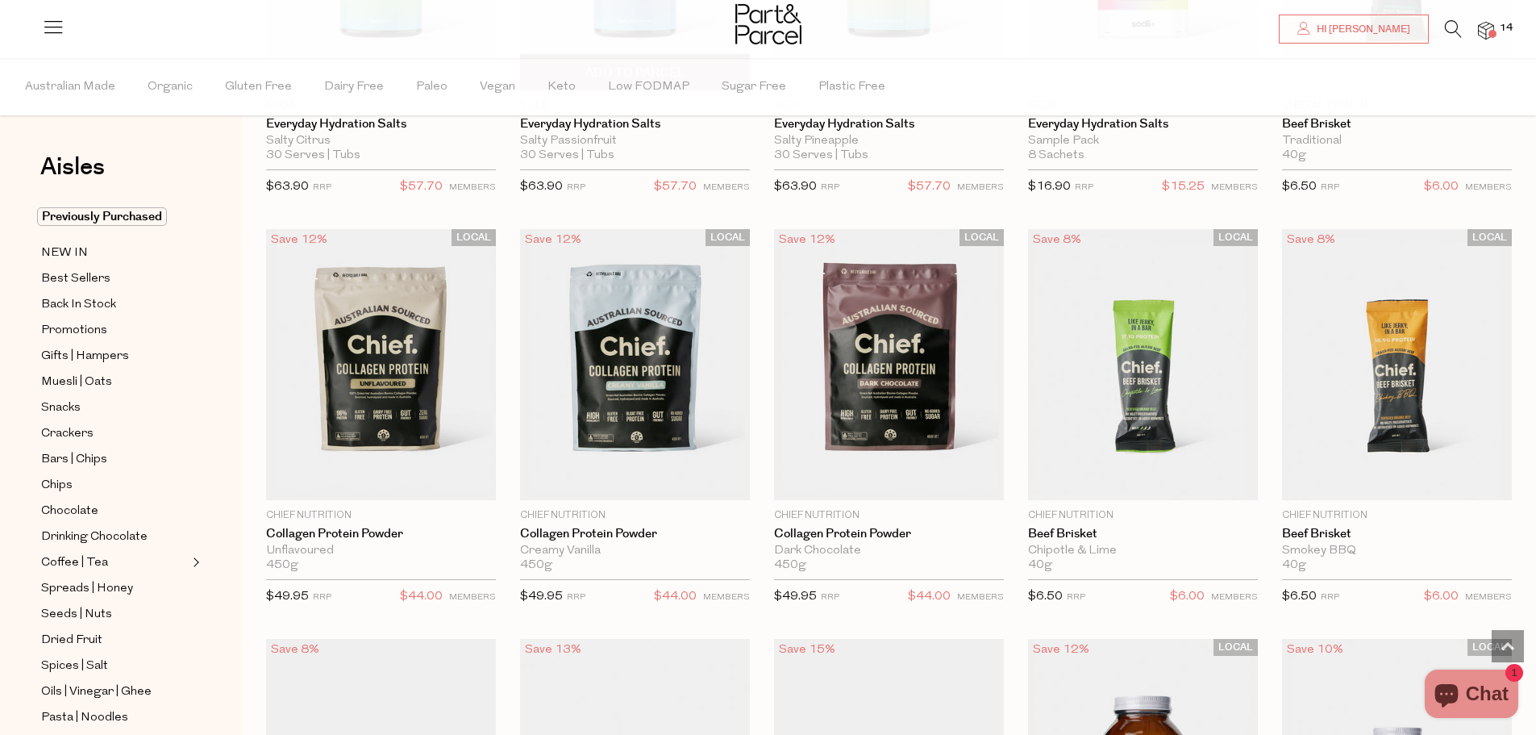
scroll to position [3065, 0]
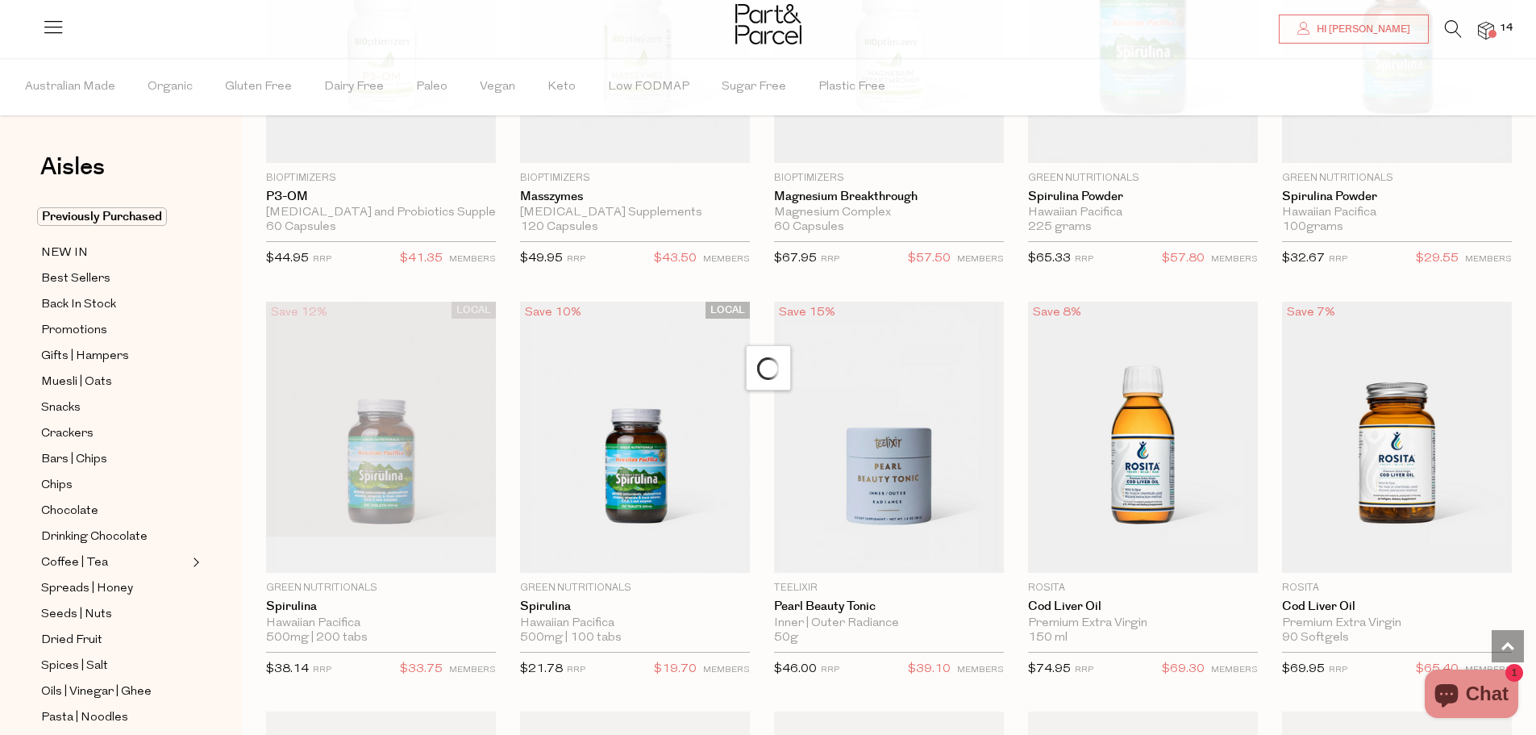
scroll to position [3871, 0]
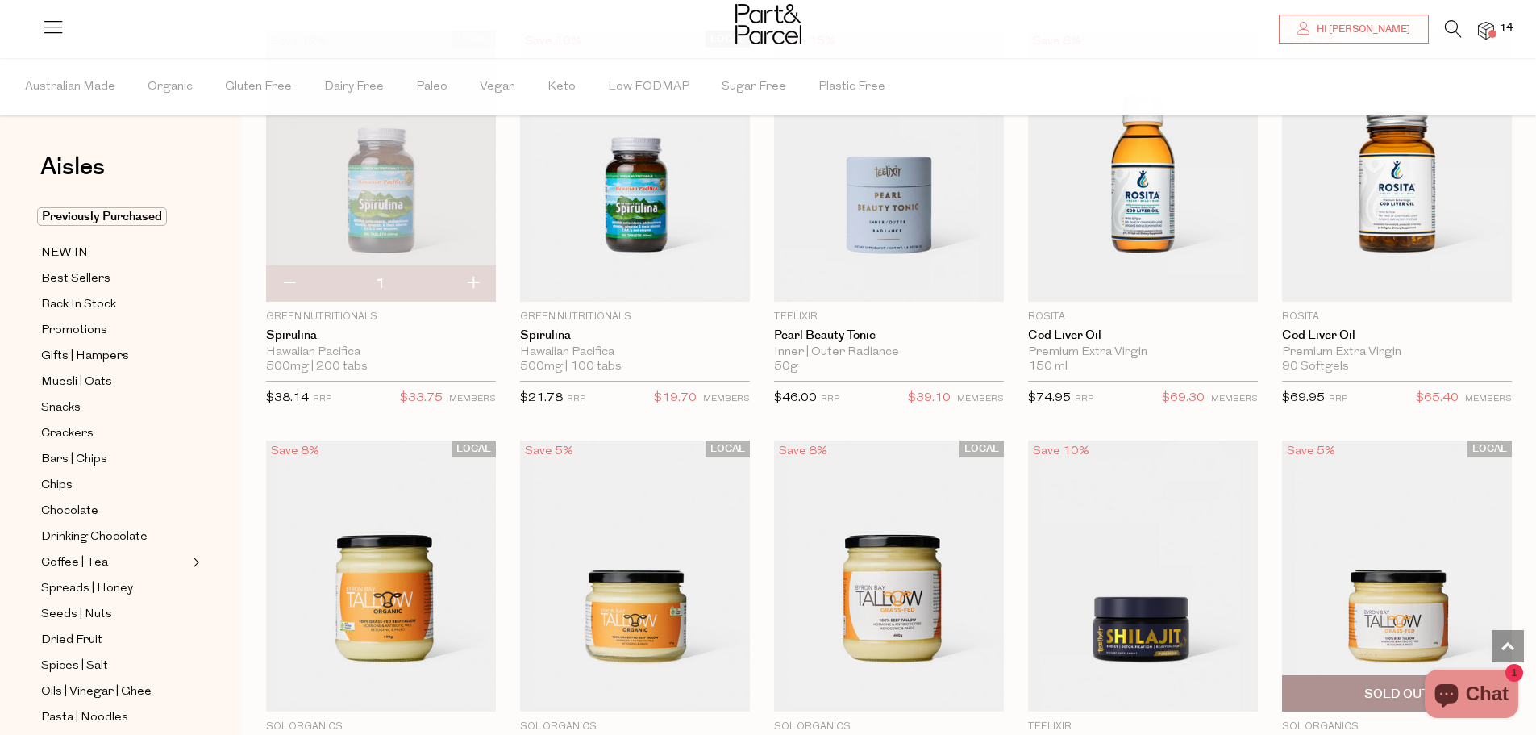
type input "2"
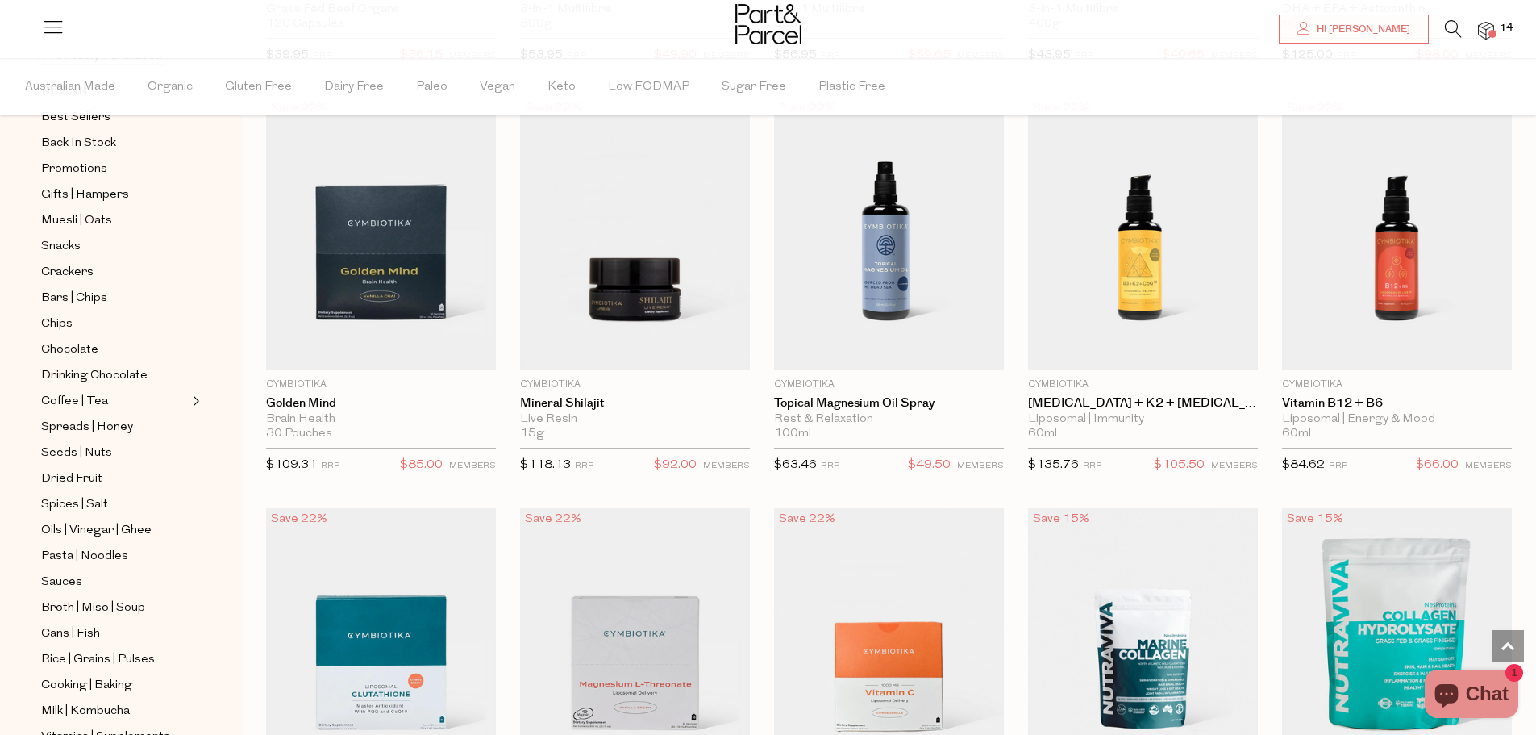
scroll to position [7501, 0]
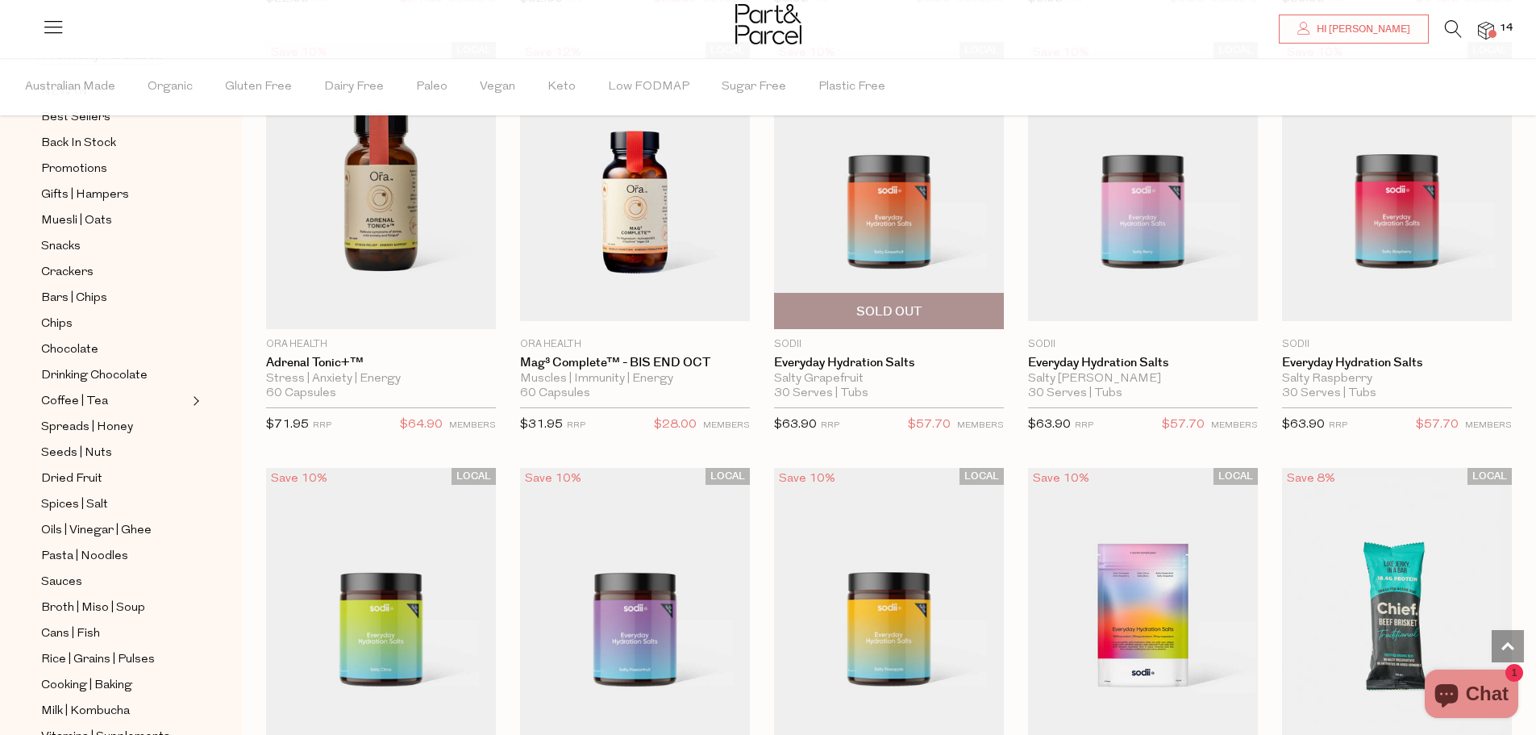
scroll to position [2016, 0]
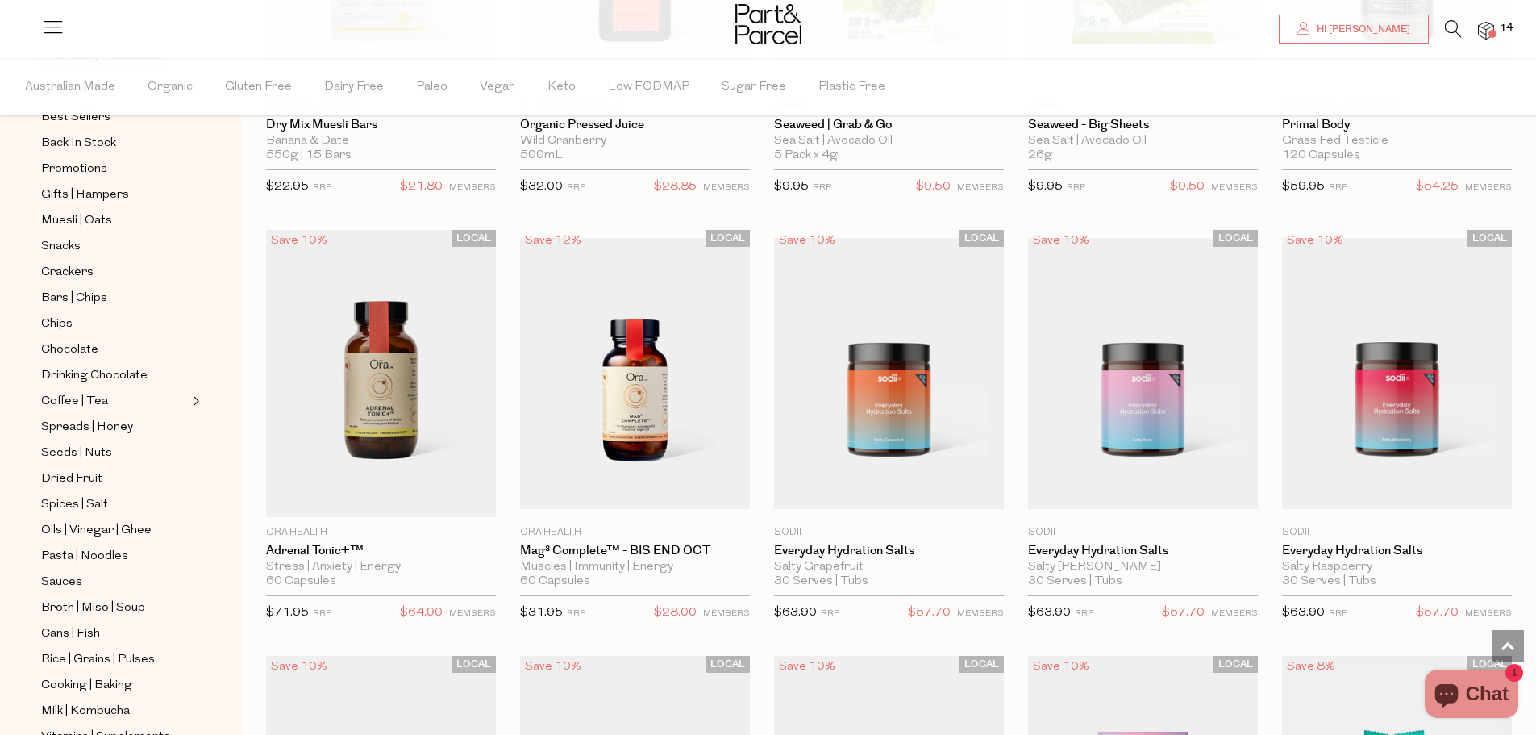
click at [1460, 28] on icon at bounding box center [1453, 29] width 17 height 18
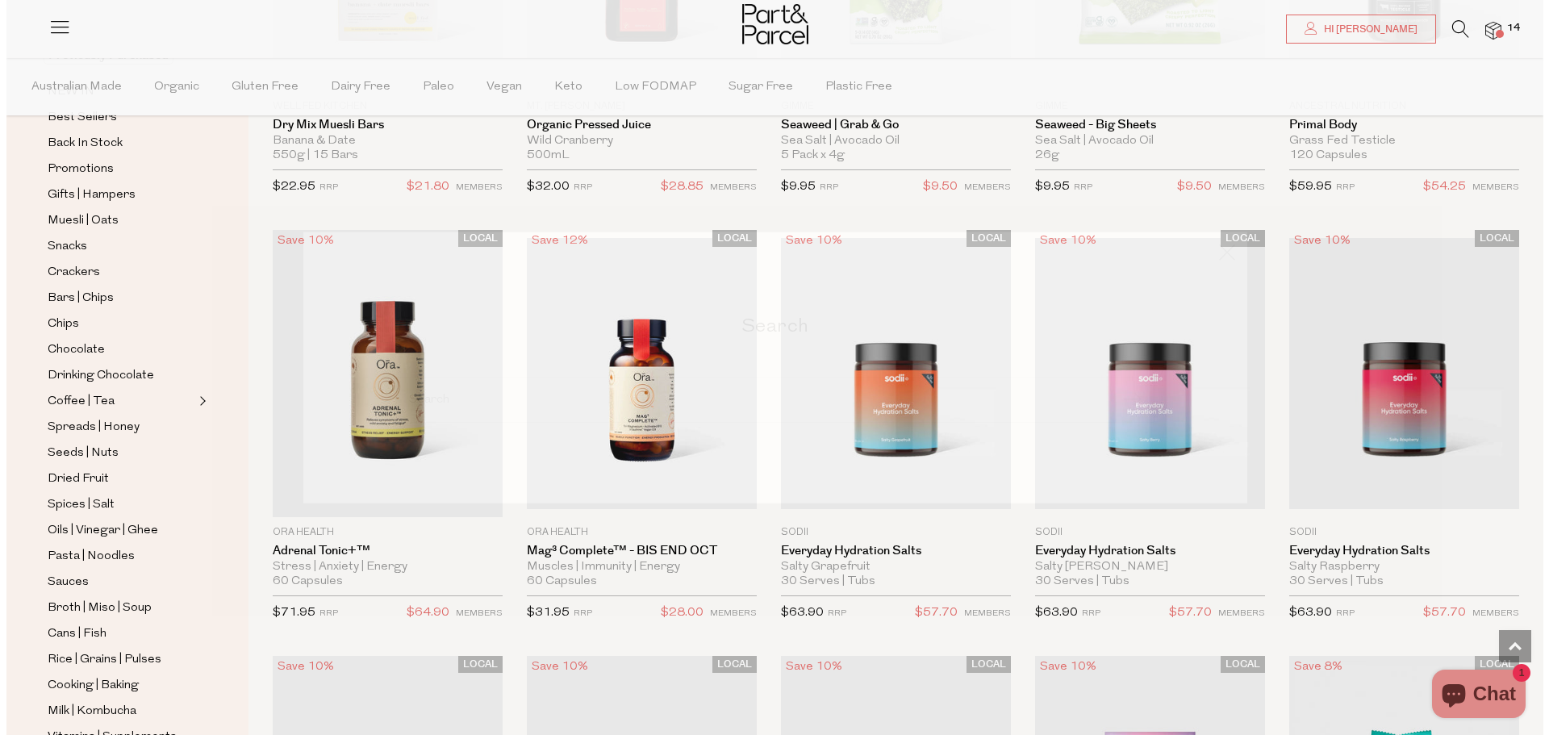
scroll to position [2028, 0]
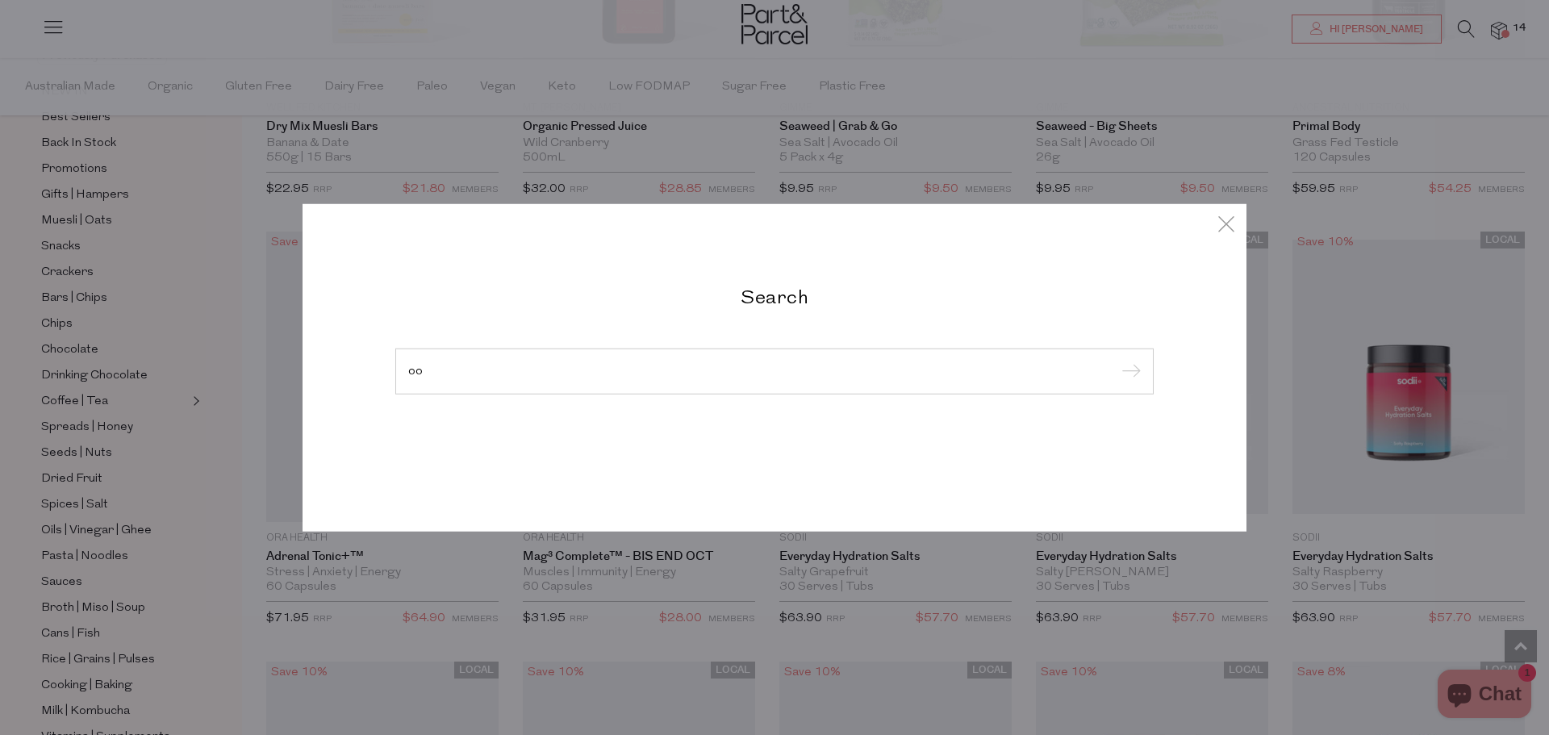
type input "o"
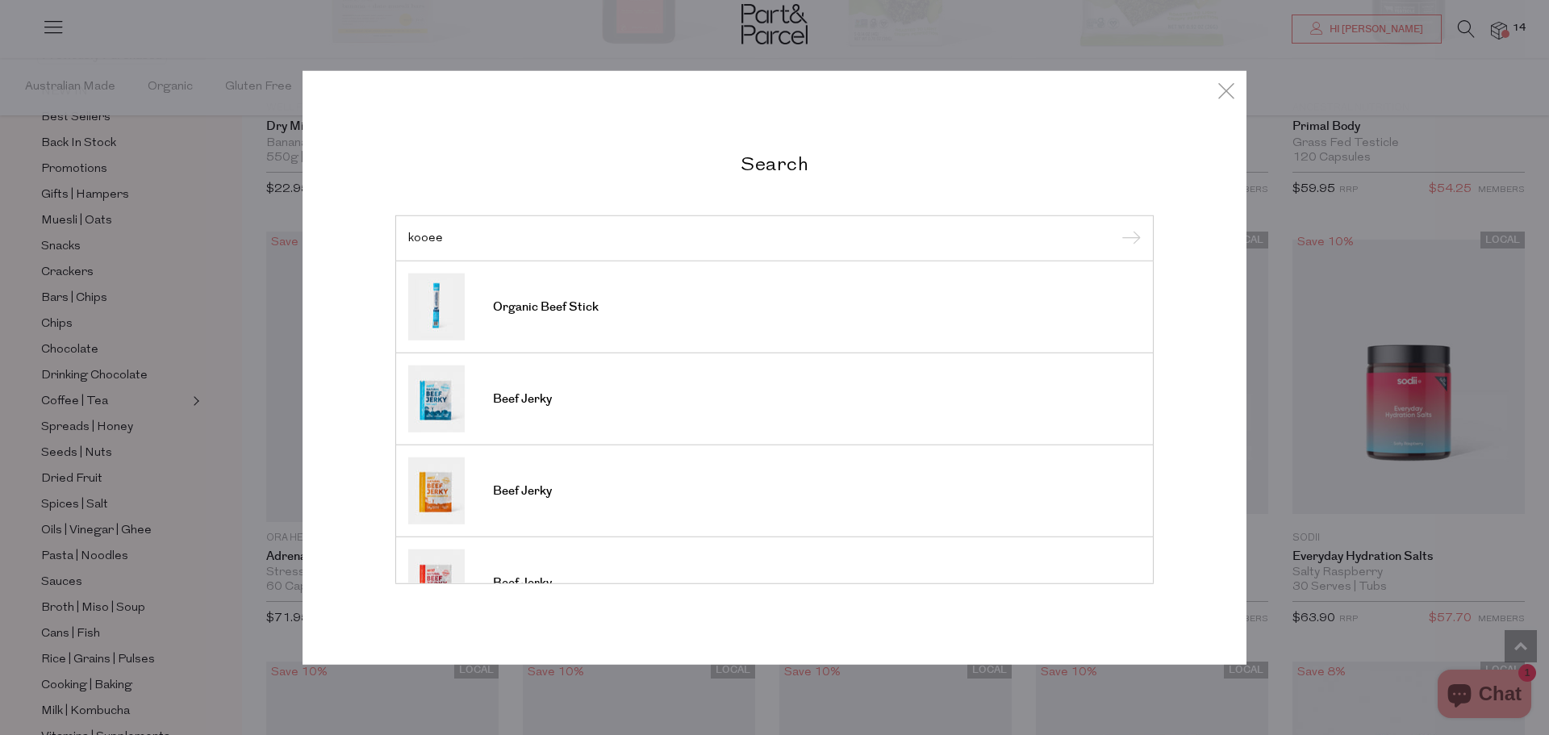
type input "kooee"
click at [1116, 227] on input "submit" at bounding box center [1128, 239] width 24 height 24
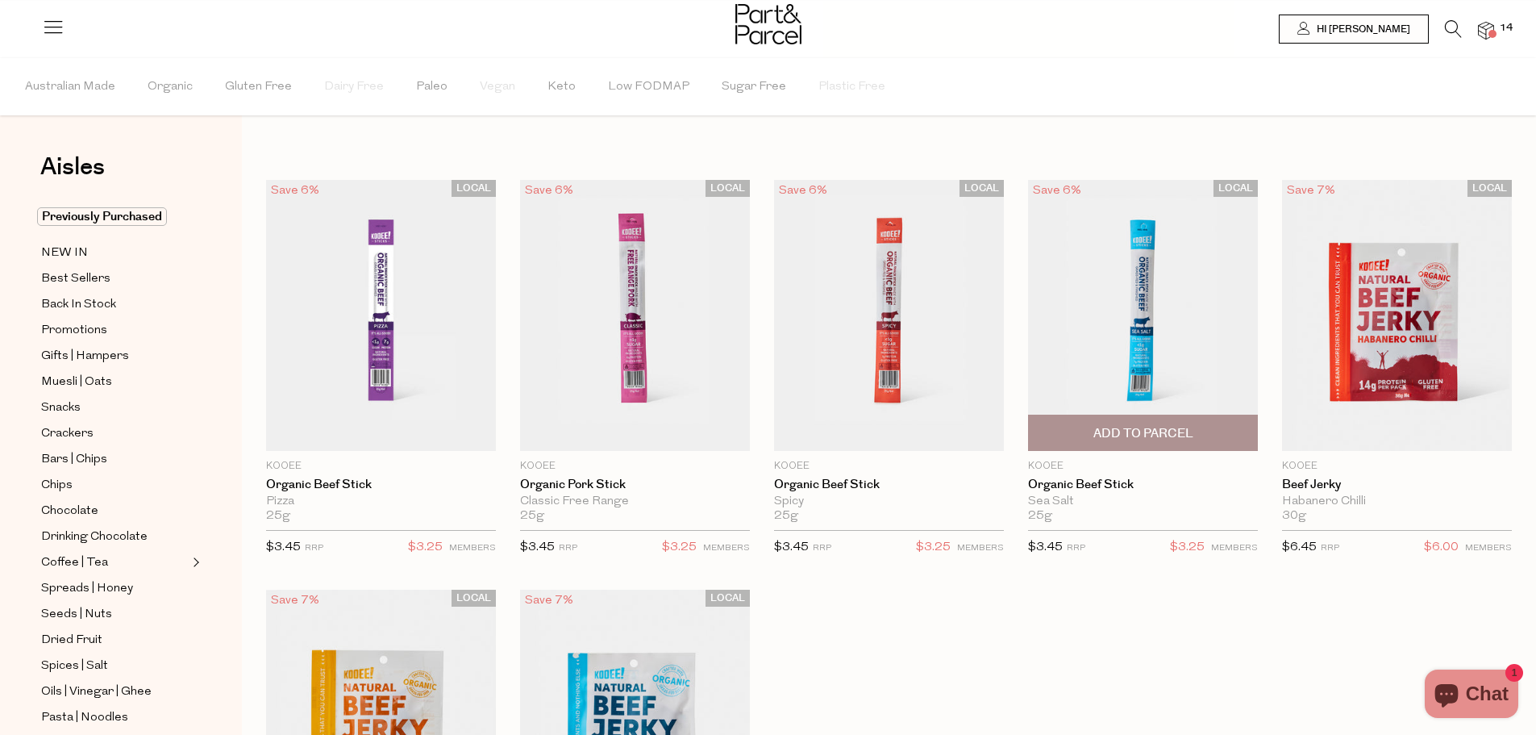
click at [1222, 434] on span "Add To Parcel" at bounding box center [1143, 432] width 220 height 35
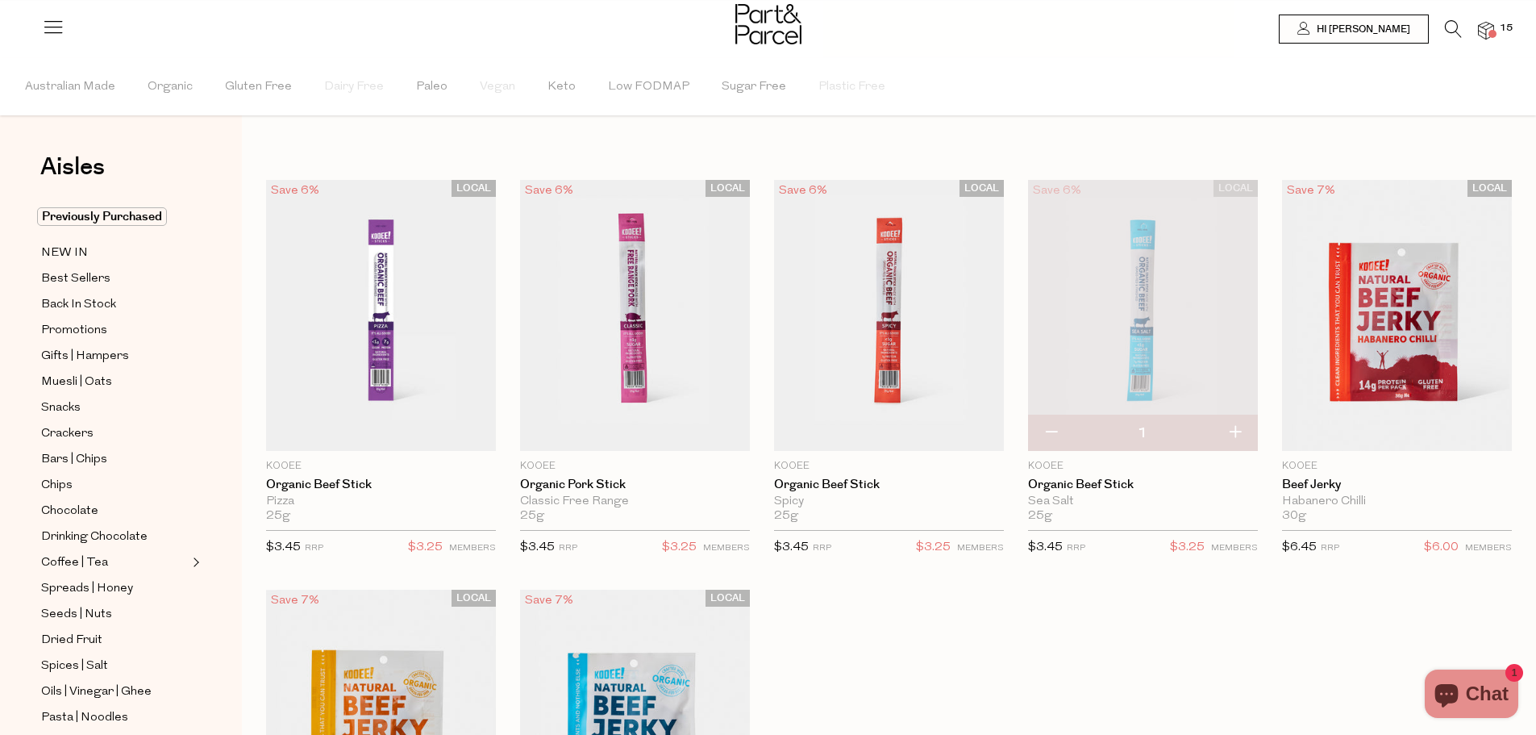
click at [1240, 432] on button "button" at bounding box center [1235, 432] width 46 height 35
type input "2"
click at [1239, 419] on button "button" at bounding box center [1235, 432] width 46 height 35
type input "3"
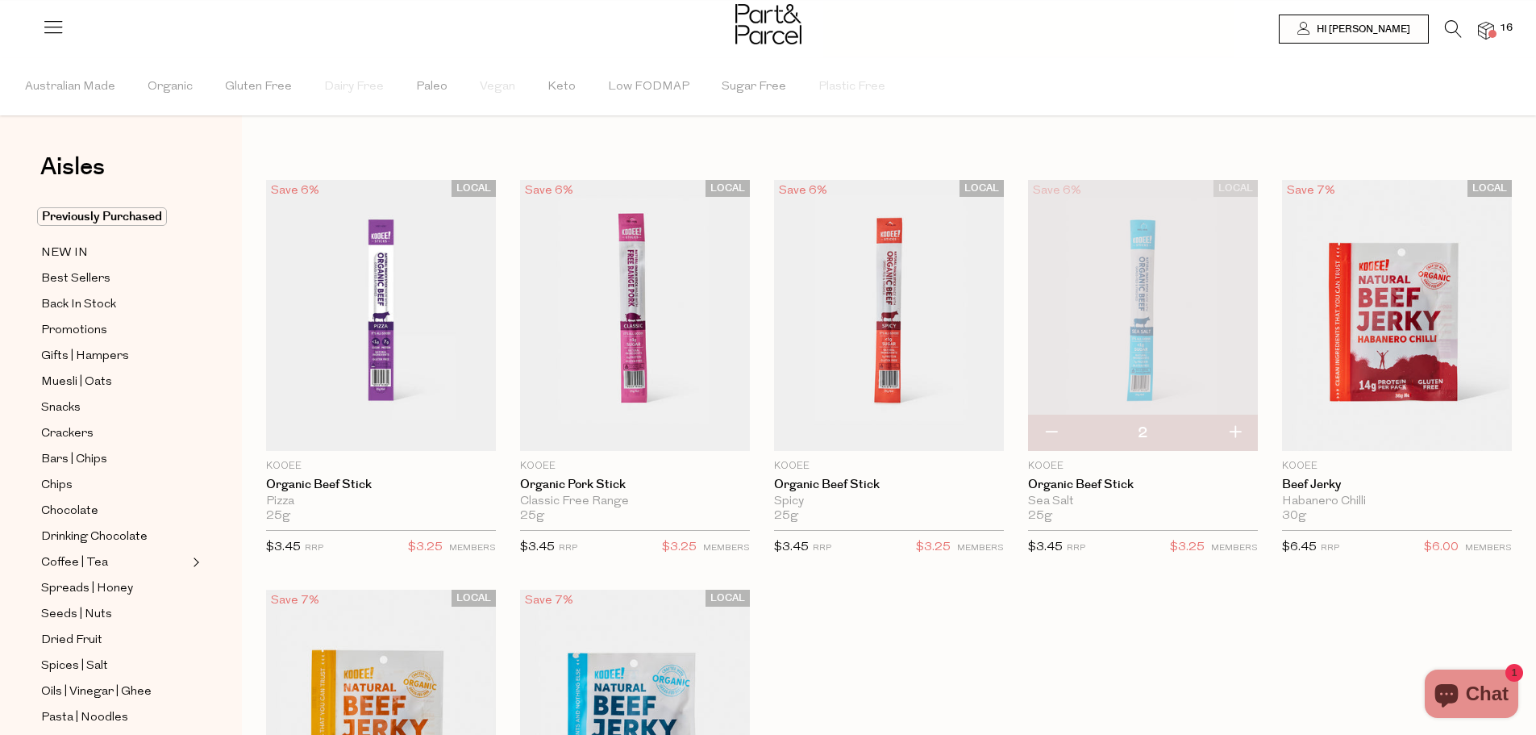
type input "3"
click at [1233, 431] on button "button" at bounding box center [1235, 432] width 46 height 35
type input "4"
click at [1238, 433] on button "button" at bounding box center [1235, 432] width 46 height 35
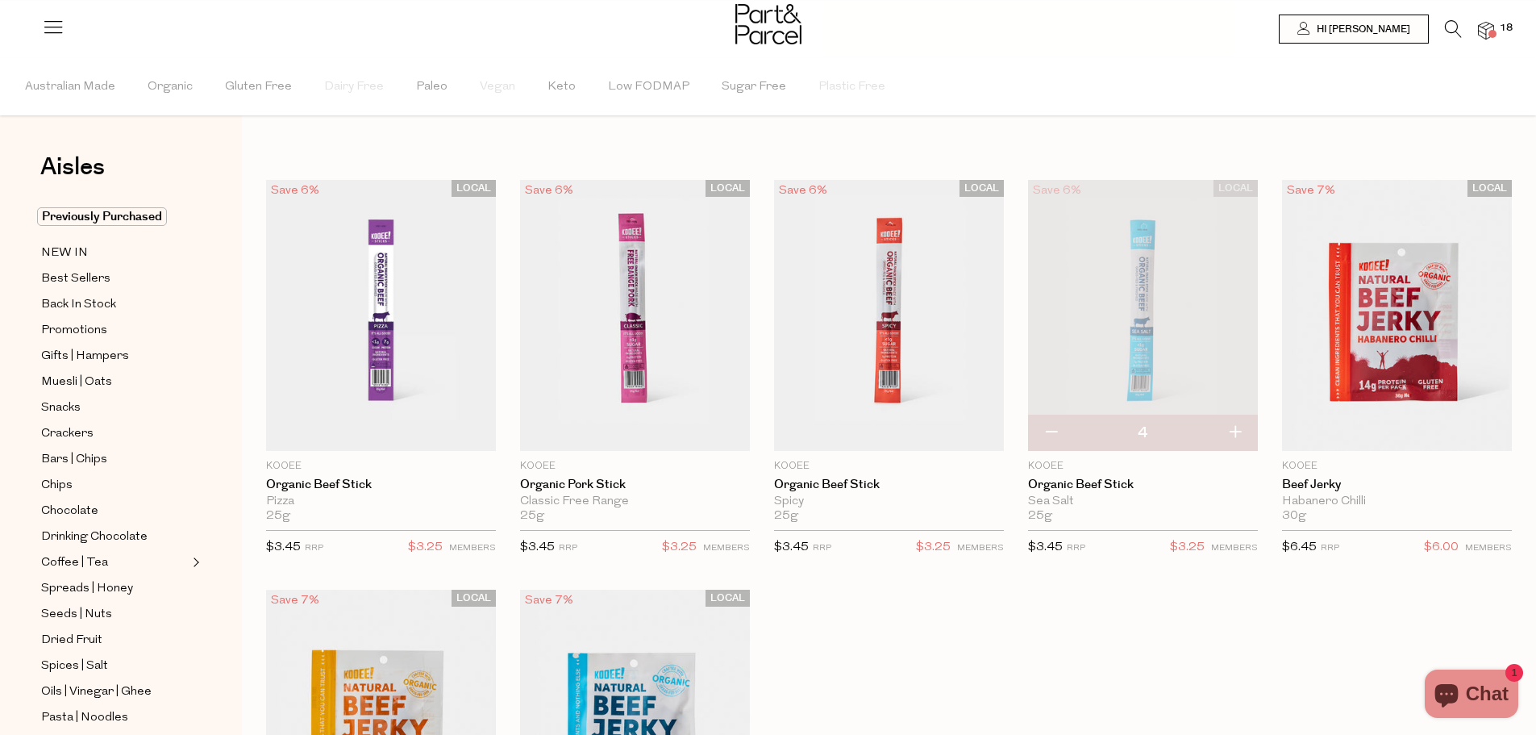
type input "5"
click at [1238, 433] on button "button" at bounding box center [1235, 432] width 46 height 35
type input "6"
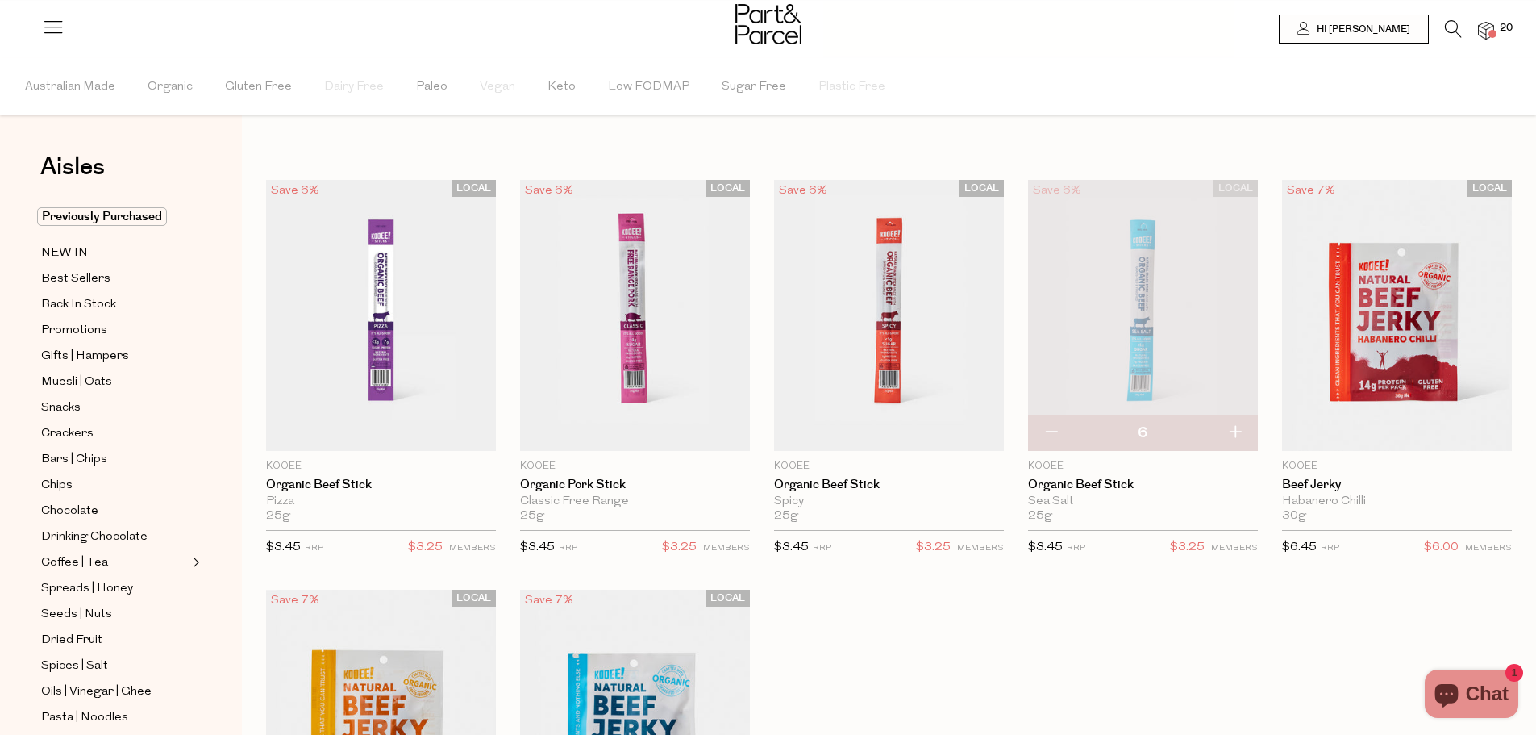
click at [1238, 433] on button "button" at bounding box center [1235, 432] width 46 height 35
type input "7"
click at [1236, 432] on button "button" at bounding box center [1235, 432] width 46 height 35
type input "8"
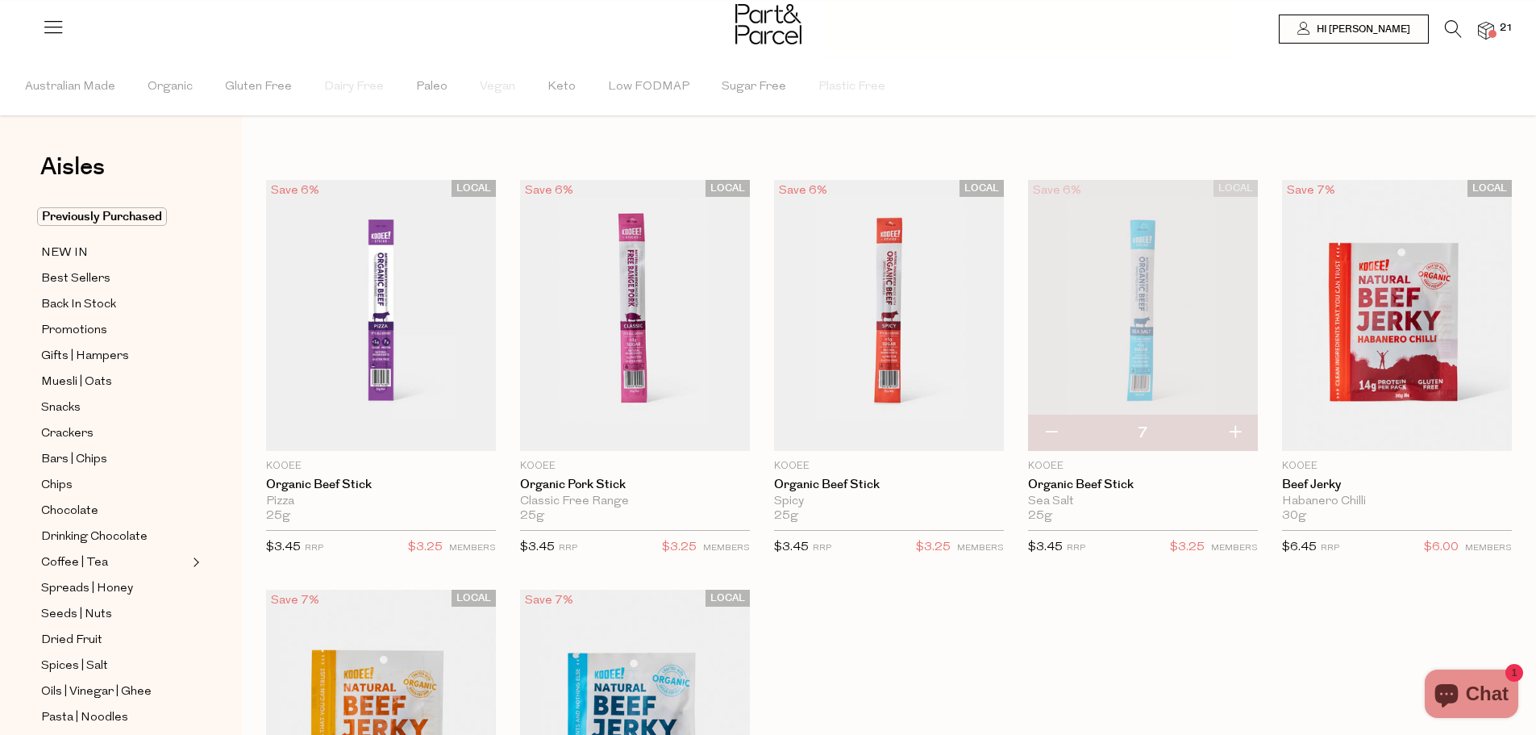
type input "8"
click at [1232, 432] on button "button" at bounding box center [1235, 432] width 46 height 35
type input "9"
click at [1236, 432] on button "button" at bounding box center [1235, 432] width 46 height 35
type input "10"
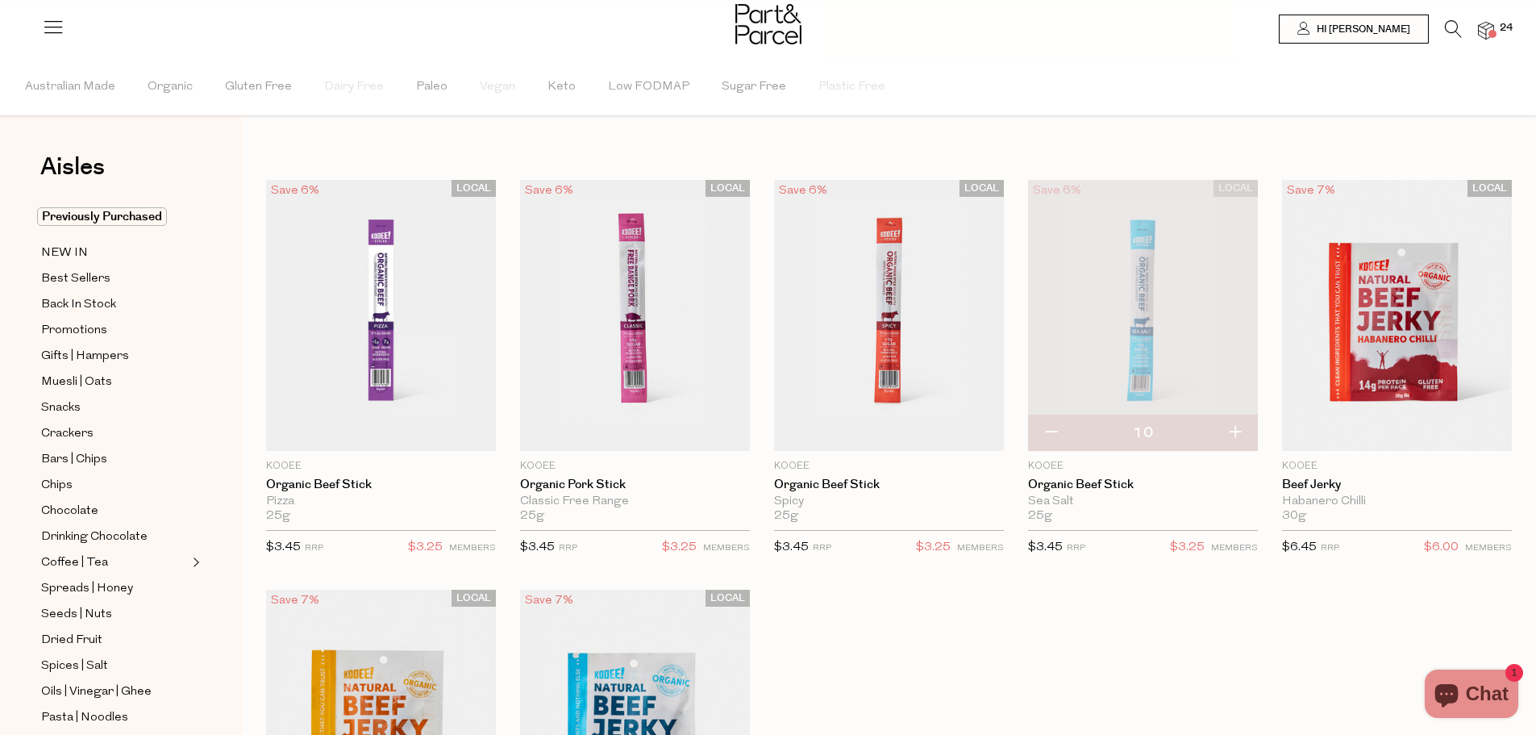
click at [1234, 432] on button "button" at bounding box center [1235, 432] width 46 height 35
type input "11"
click at [1234, 429] on button "button" at bounding box center [1235, 432] width 46 height 35
type input "12"
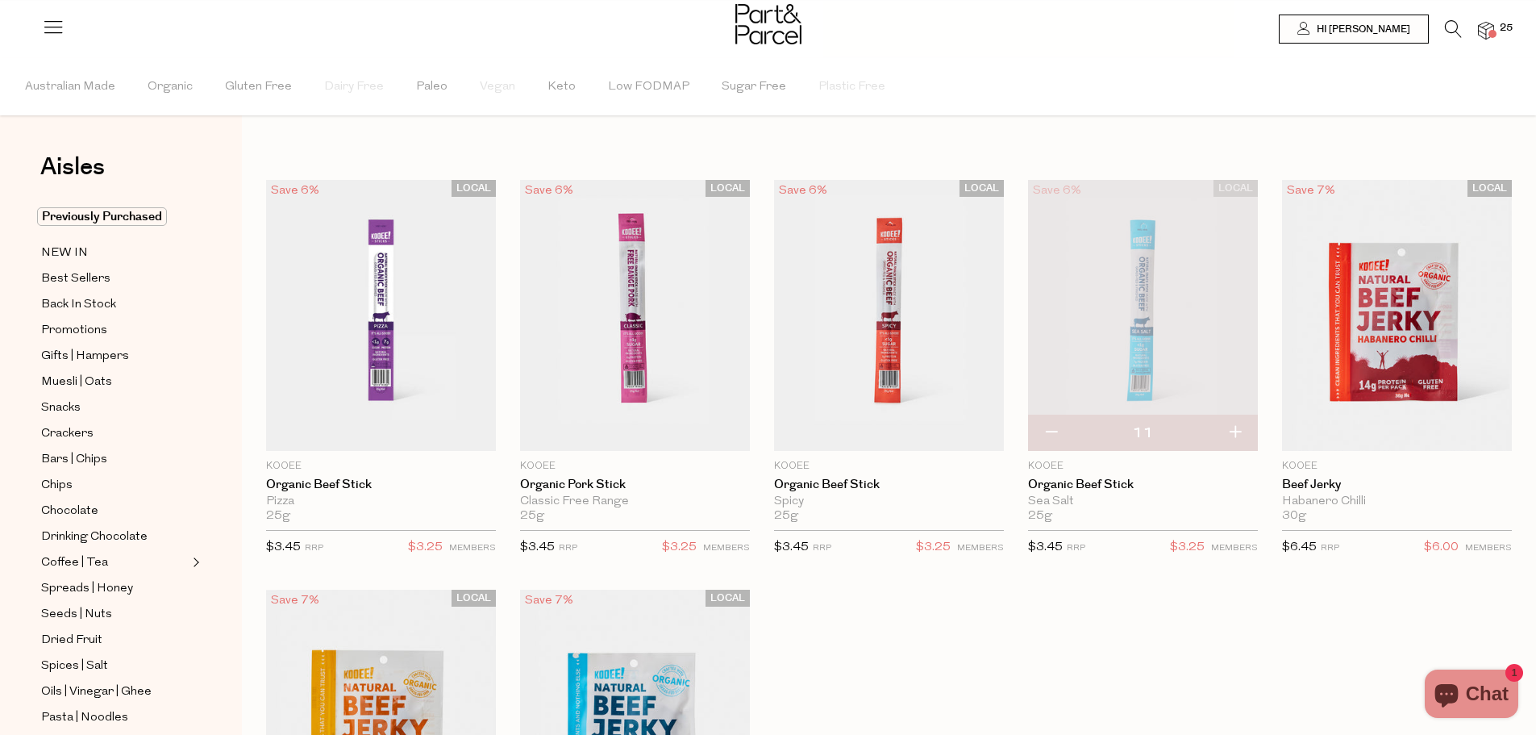
type input "12"
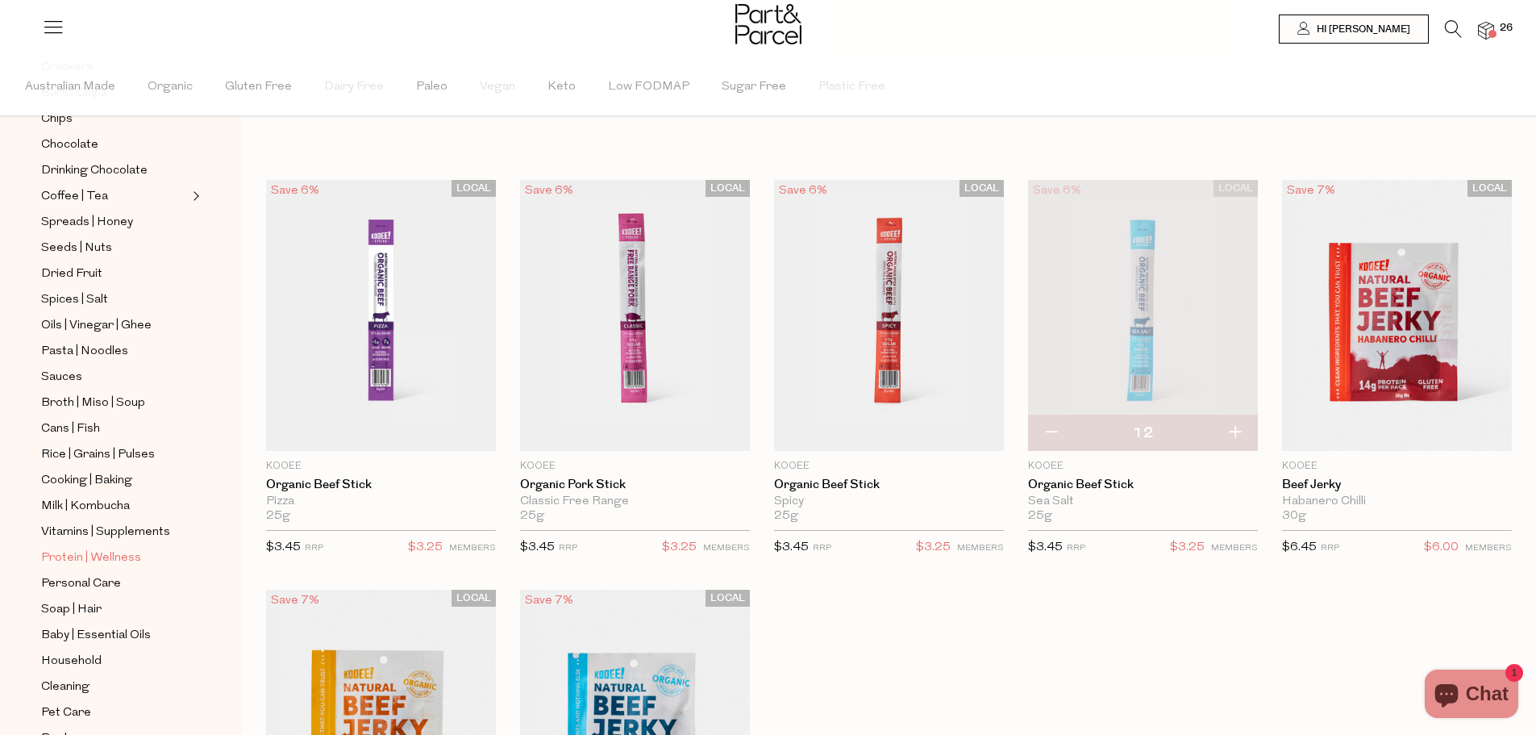
scroll to position [403, 0]
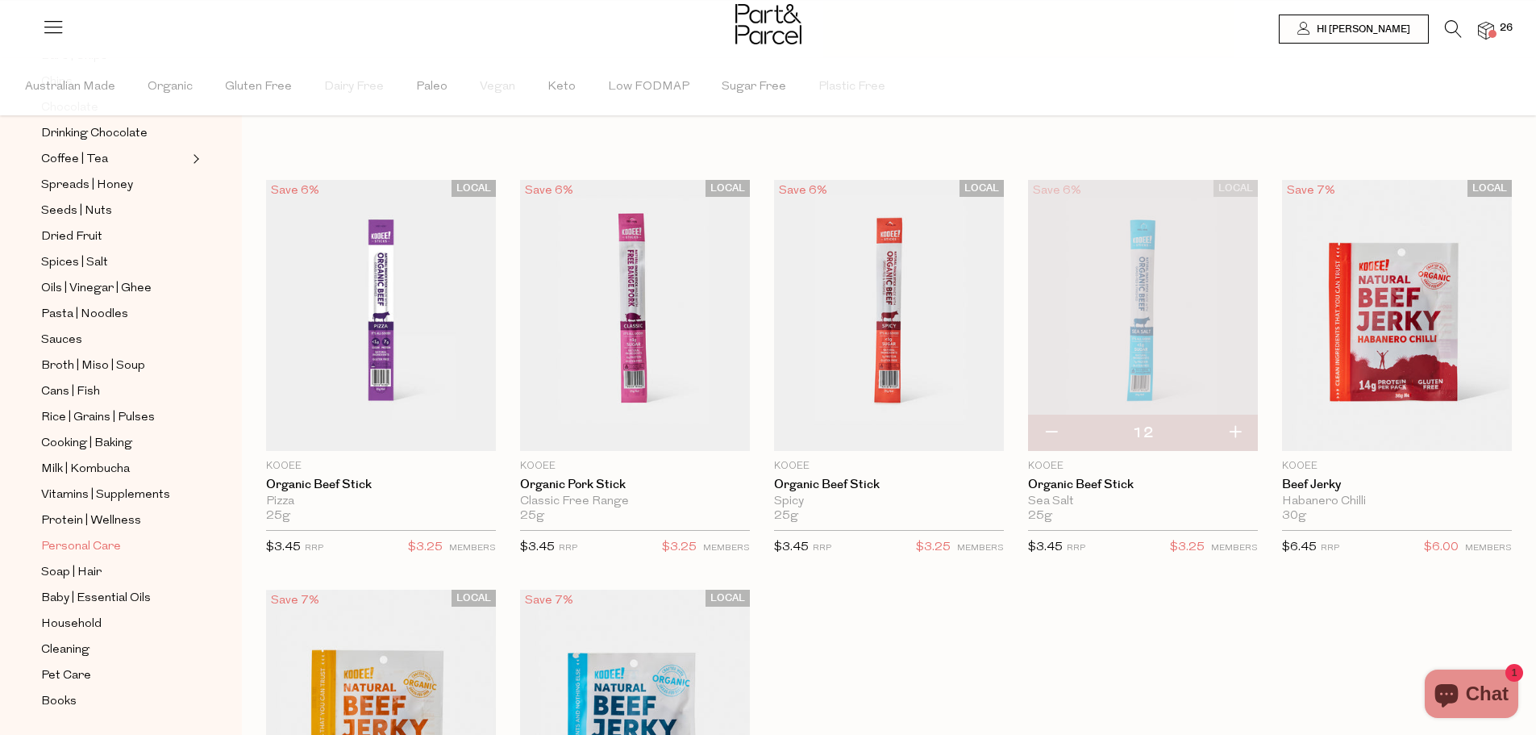
click at [115, 537] on span "Personal Care" at bounding box center [81, 546] width 80 height 19
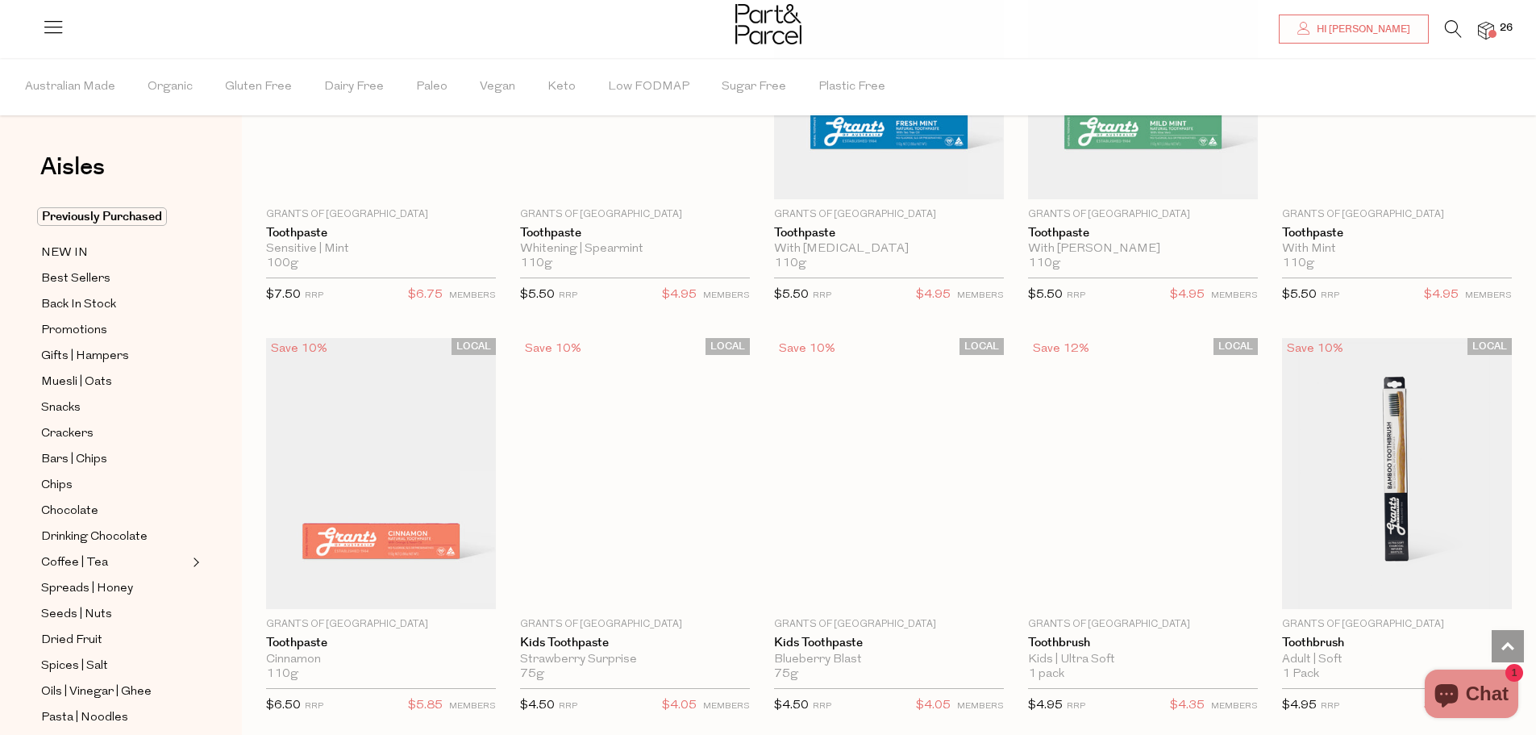
scroll to position [3146, 0]
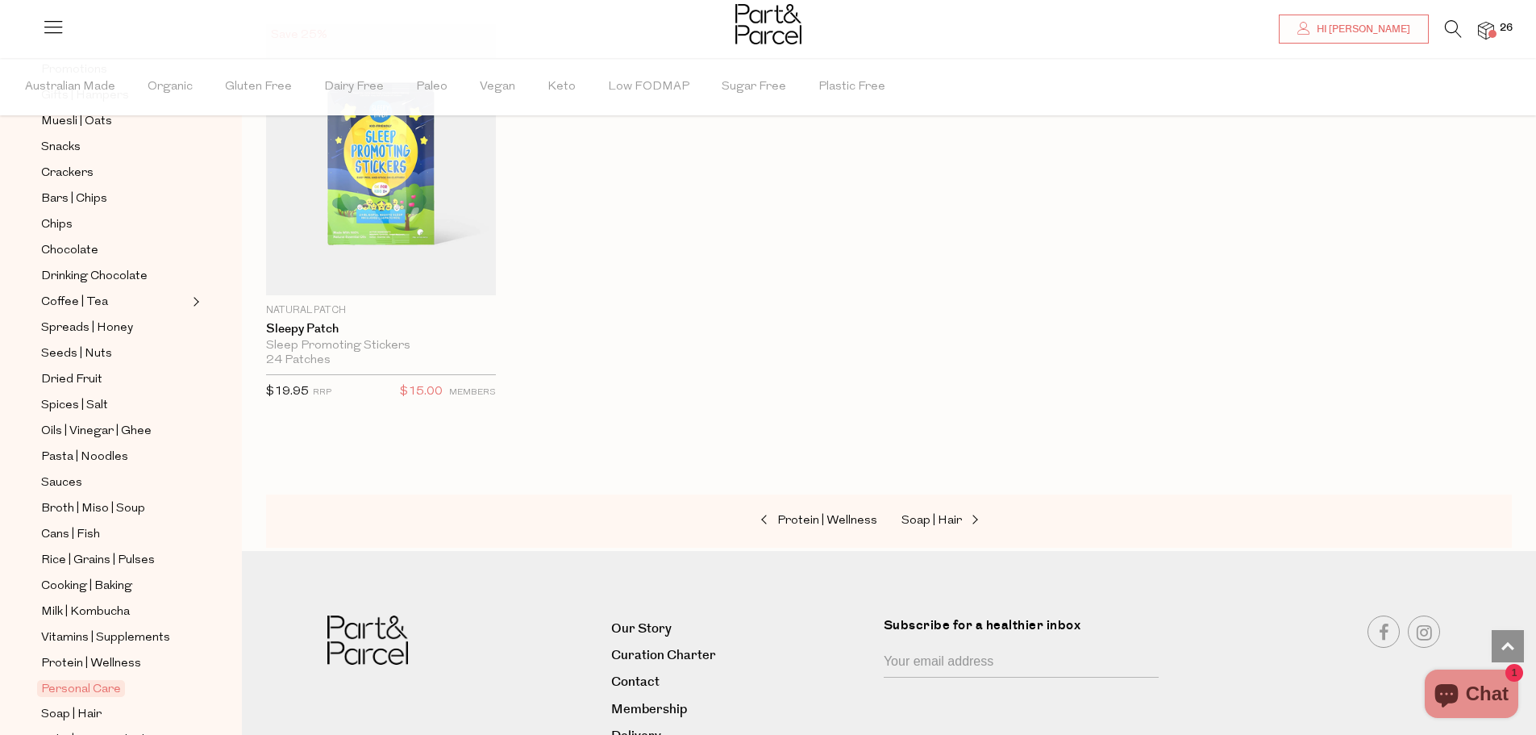
scroll to position [423, 0]
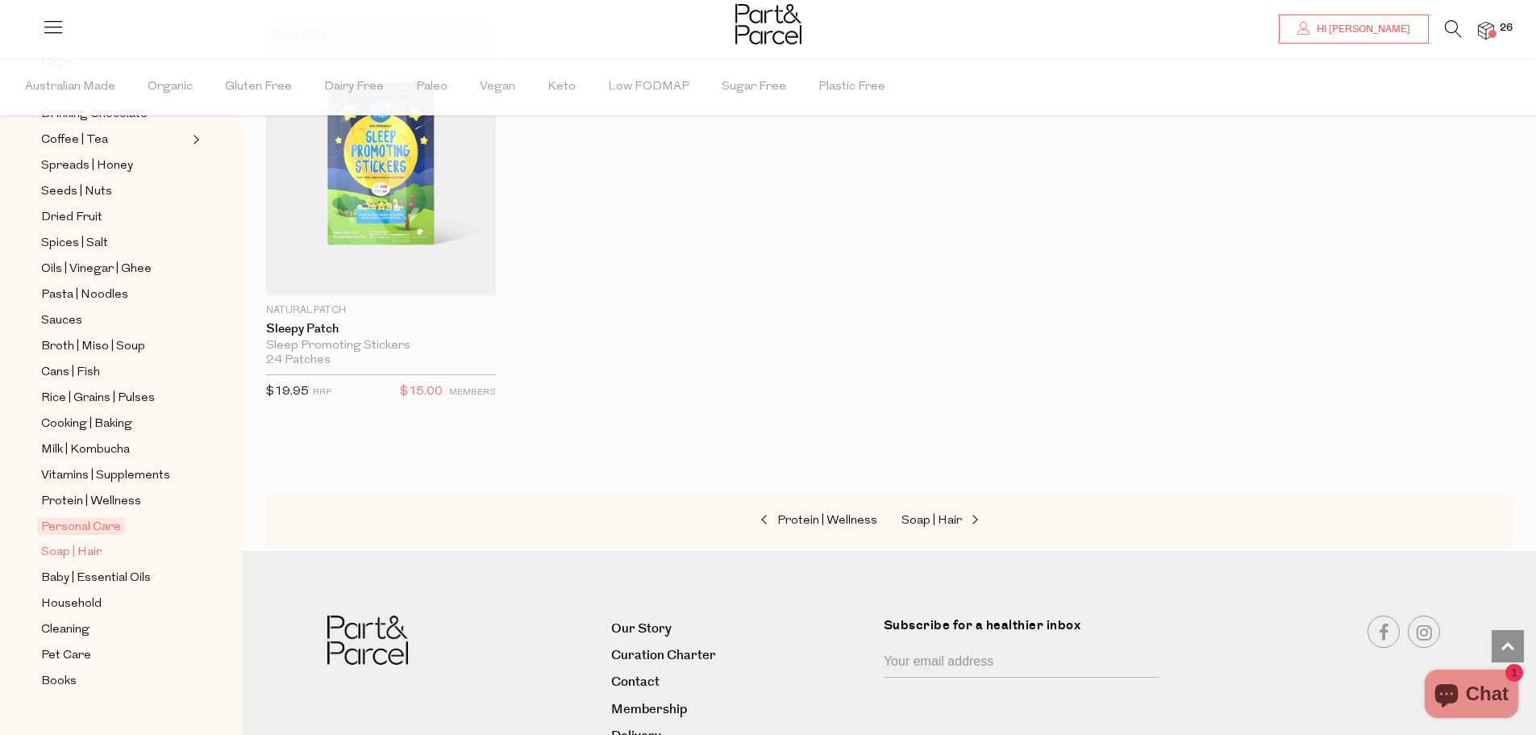
click at [89, 543] on span "Soap | Hair" at bounding box center [71, 552] width 60 height 19
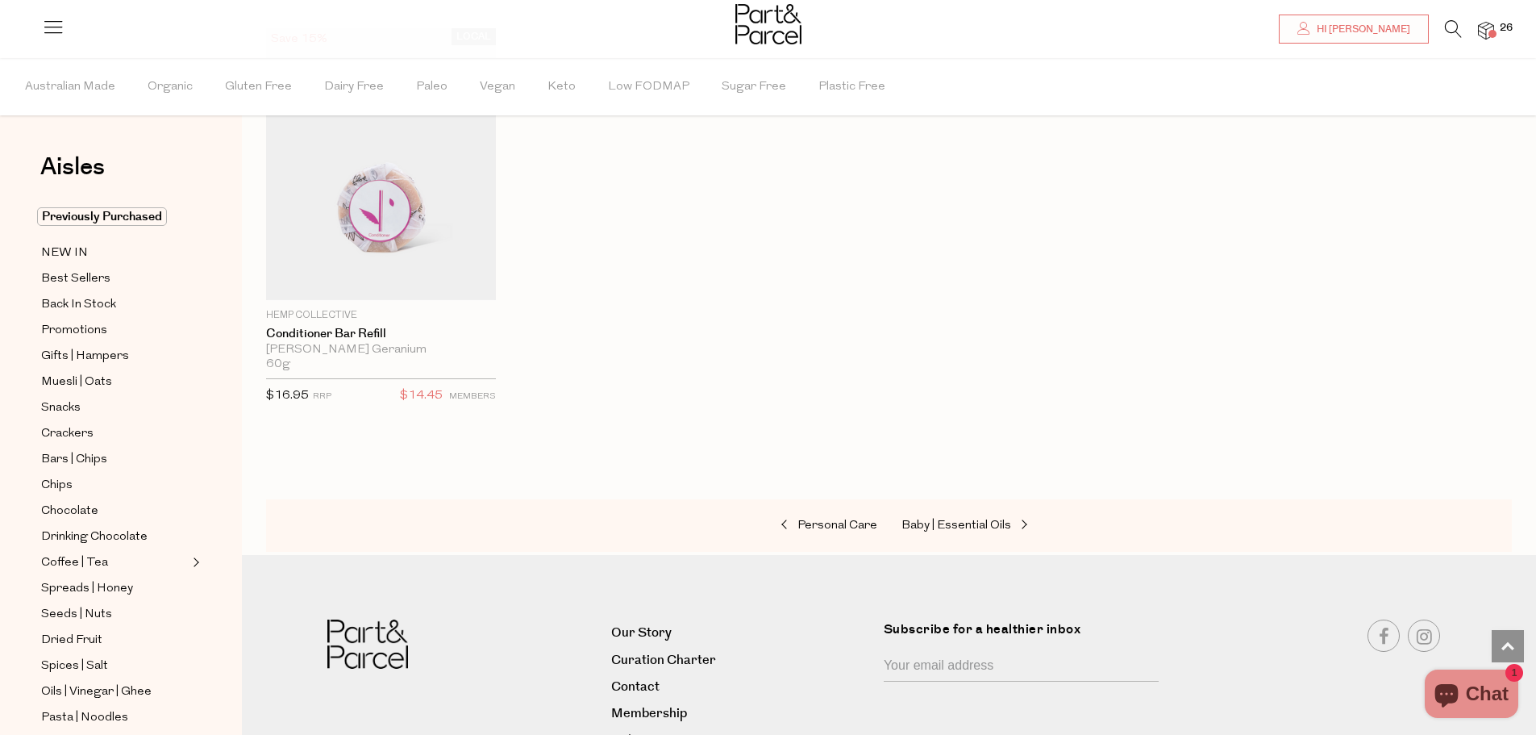
scroll to position [423, 0]
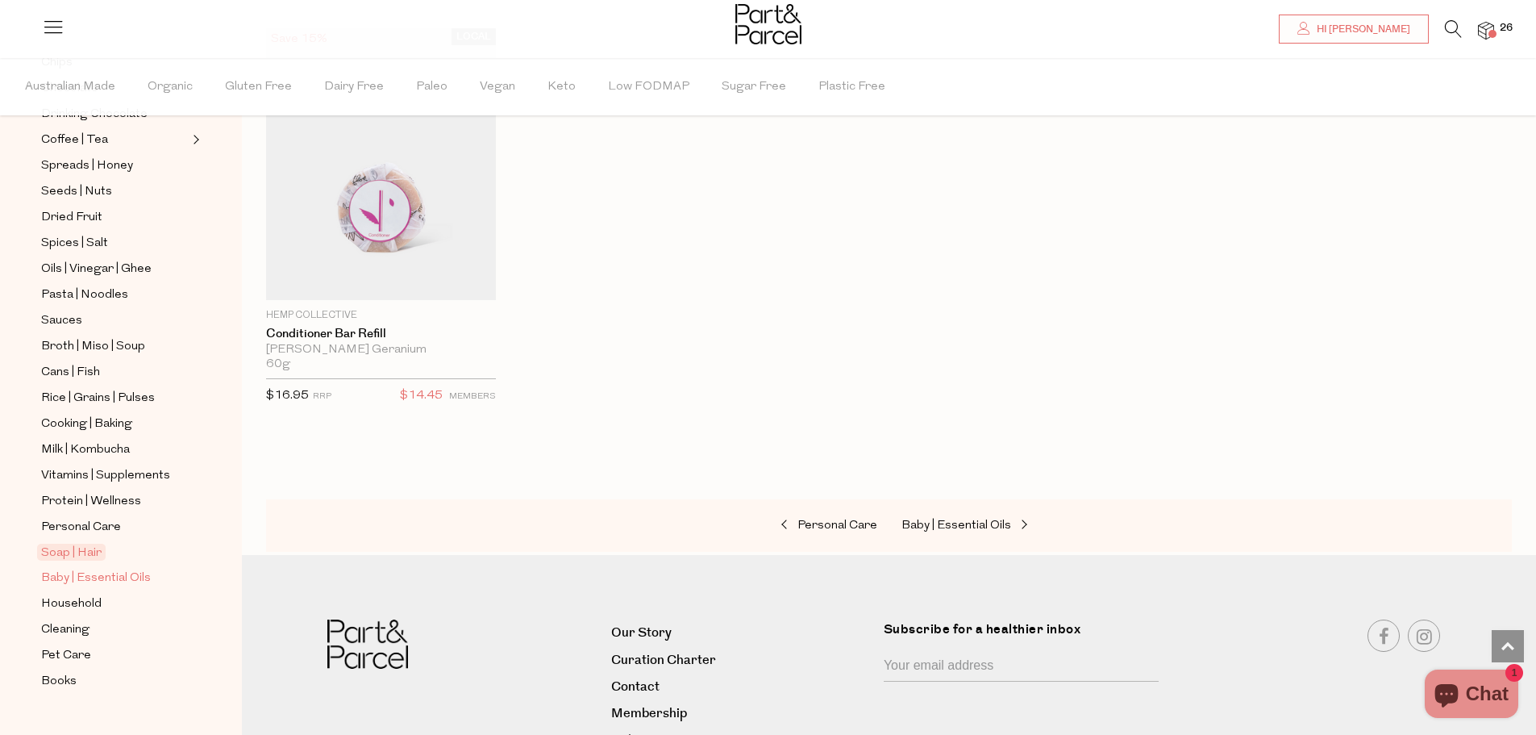
click at [152, 568] on link "Baby | Essential Oils" at bounding box center [114, 578] width 147 height 20
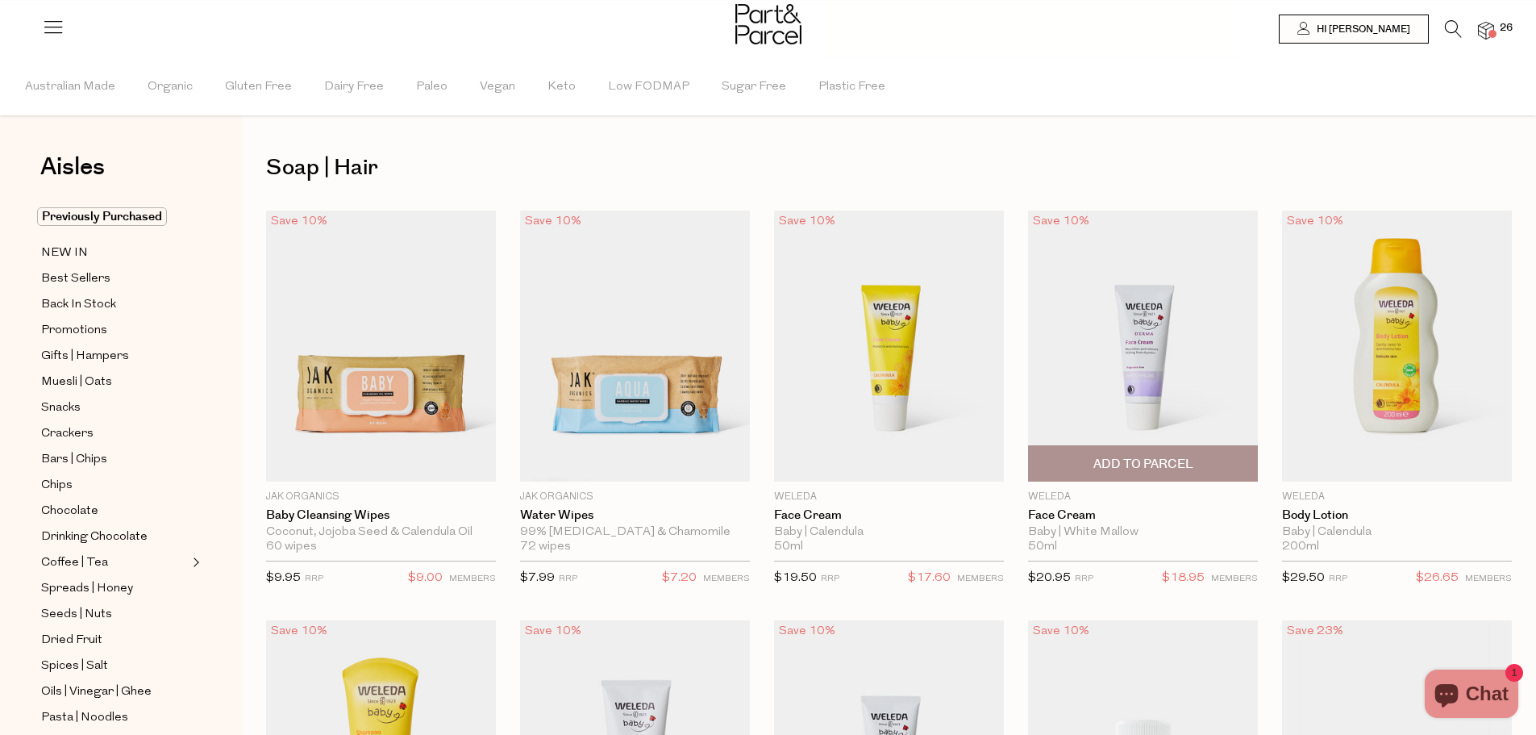
type input "2"
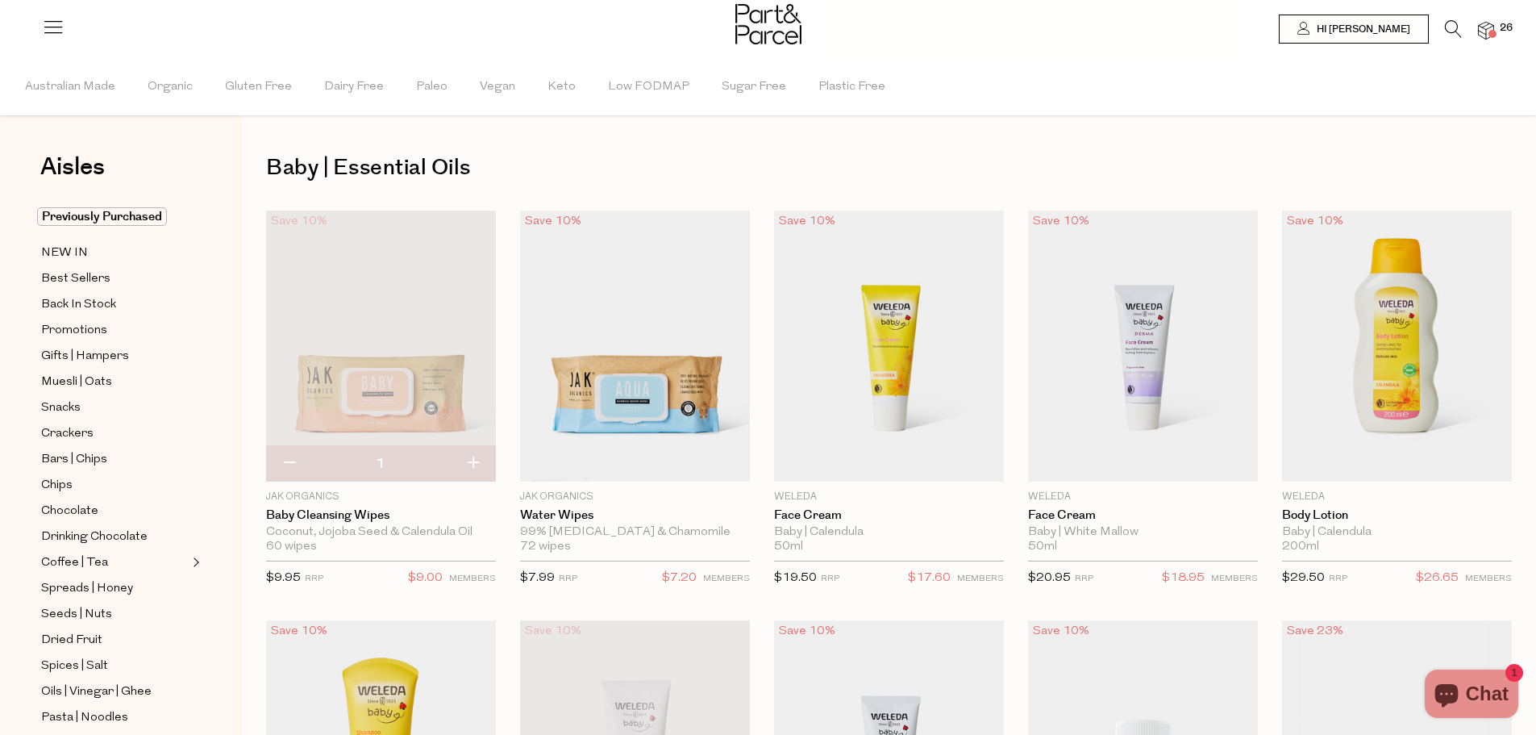
click at [1449, 32] on icon at bounding box center [1453, 29] width 17 height 18
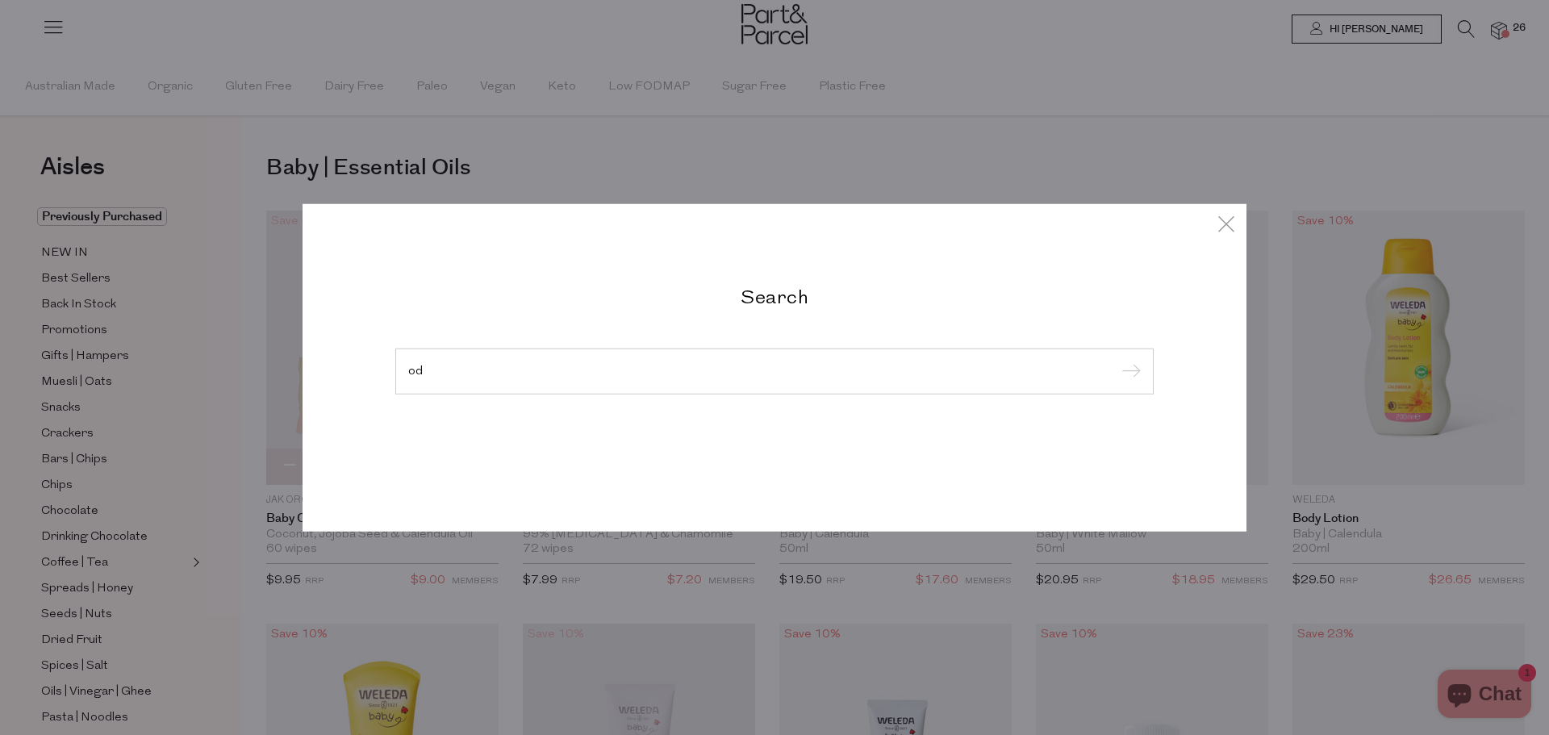
type input "o"
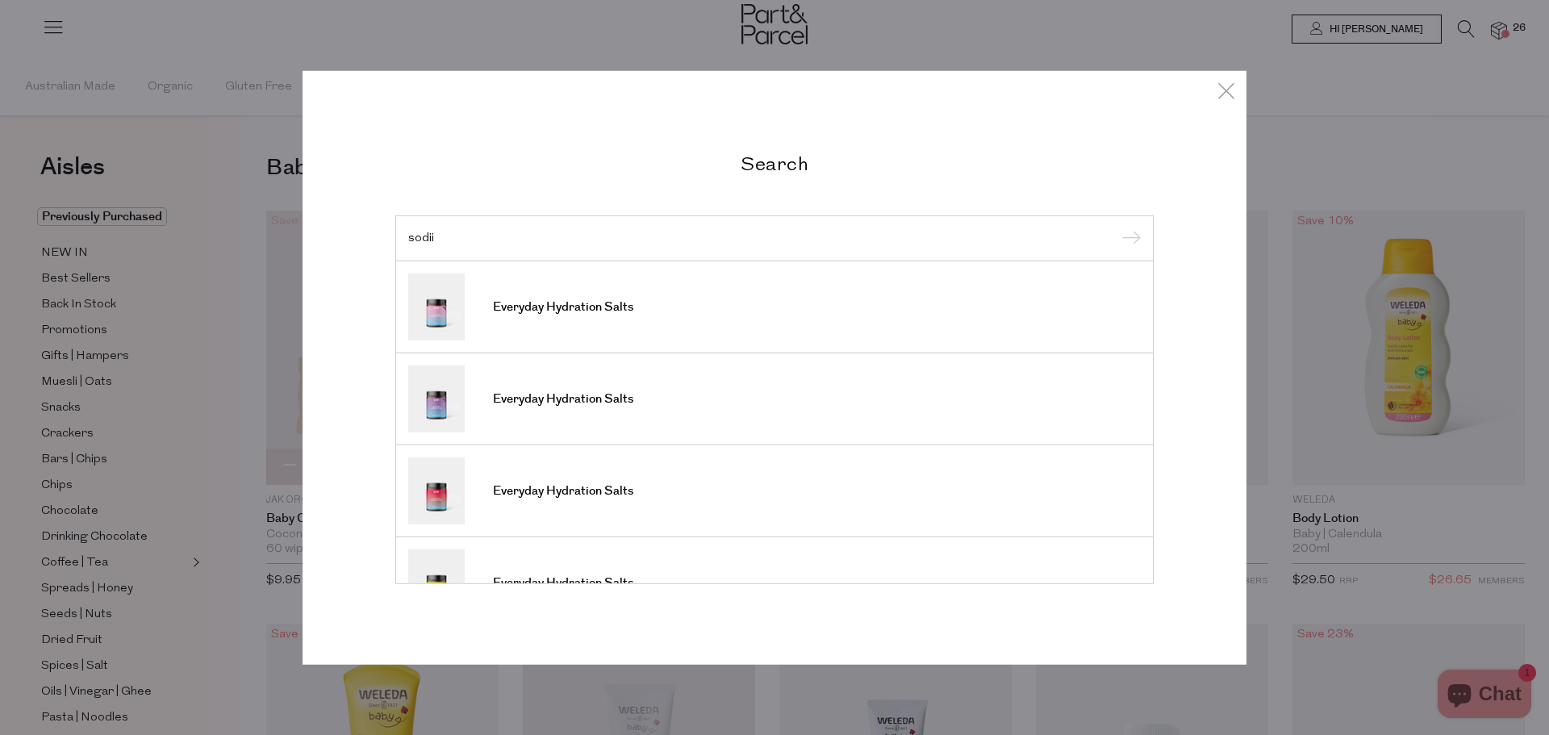
type input "sodii"
click at [1116, 227] on input "submit" at bounding box center [1128, 239] width 24 height 24
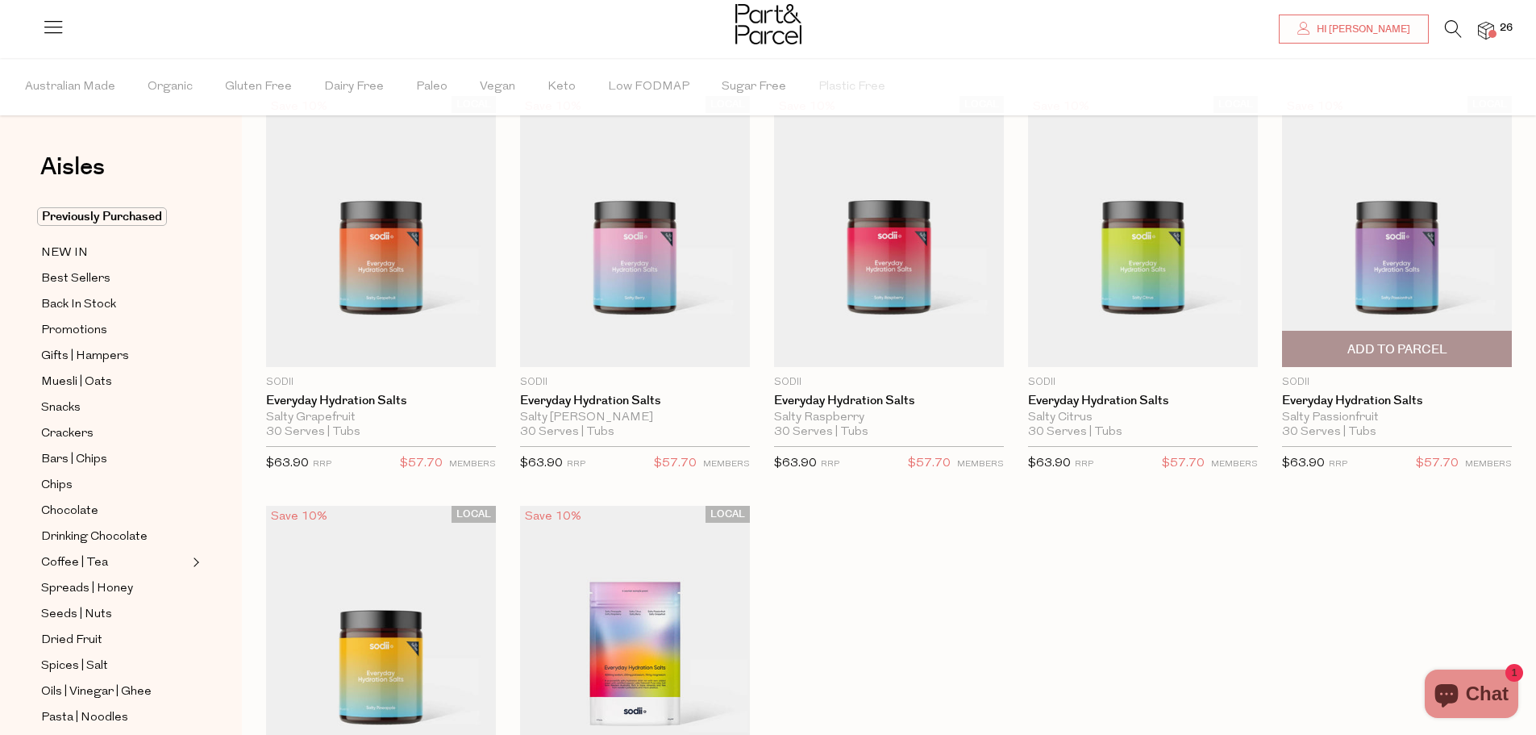
scroll to position [81, 0]
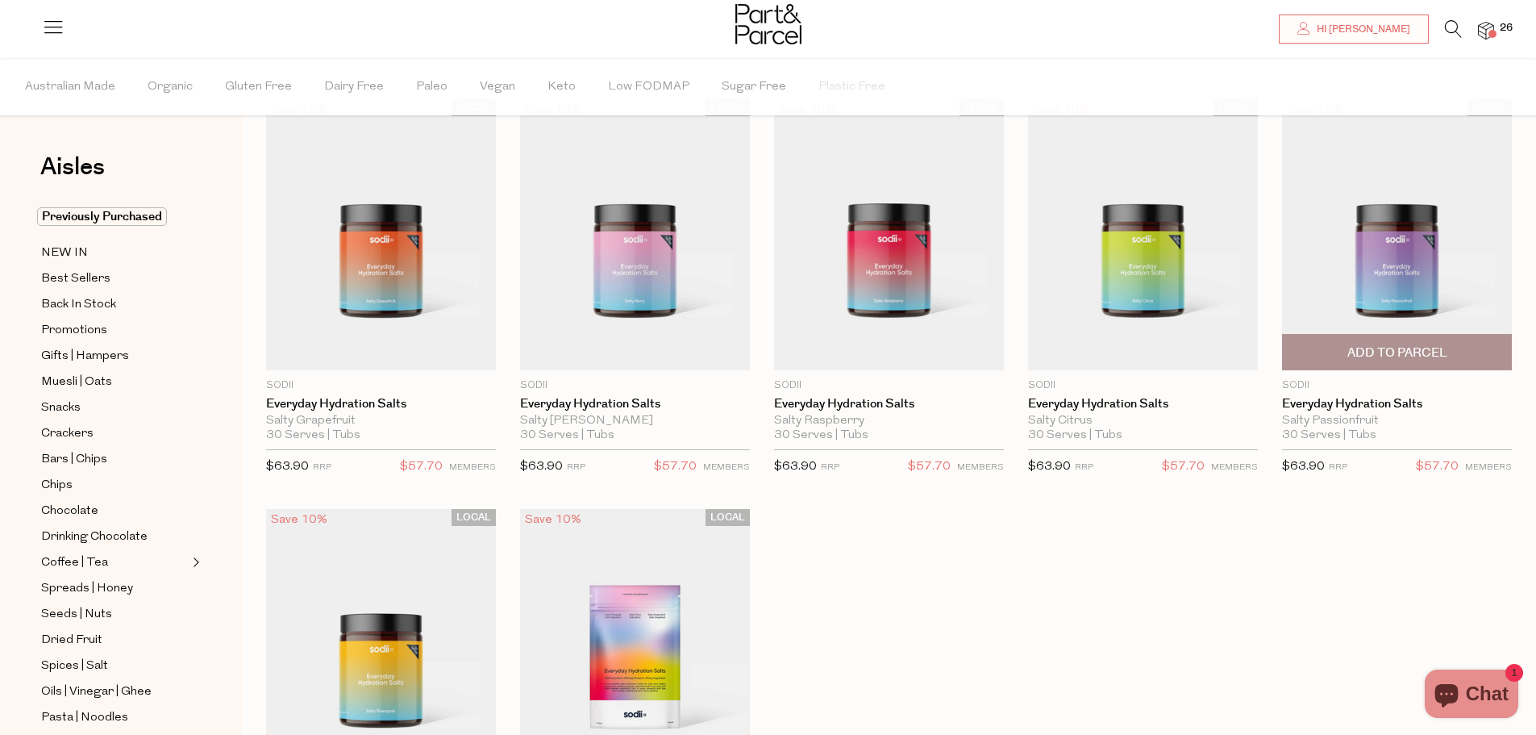
click at [1392, 361] on span "Add To Parcel" at bounding box center [1398, 352] width 100 height 17
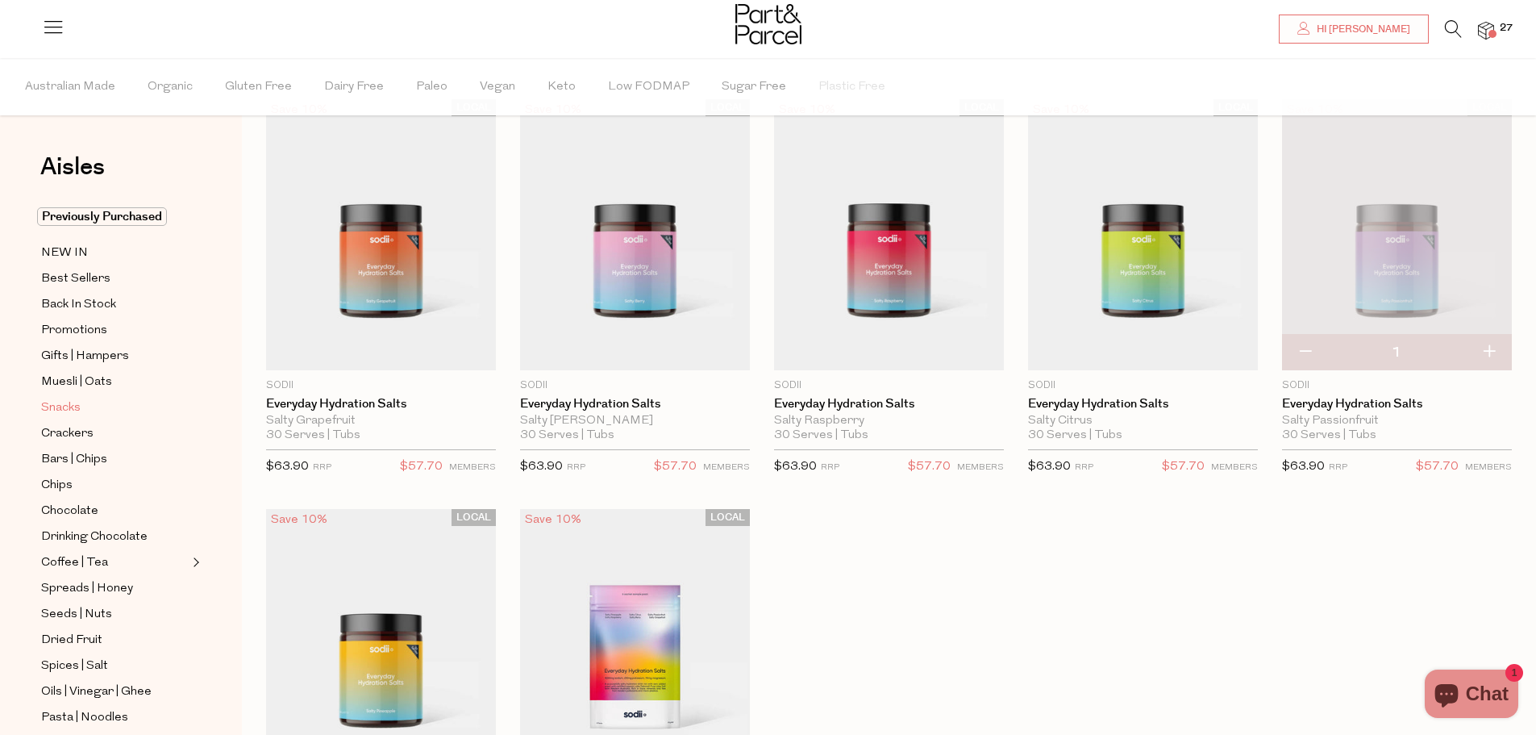
click at [73, 398] on span "Snacks" at bounding box center [61, 407] width 40 height 19
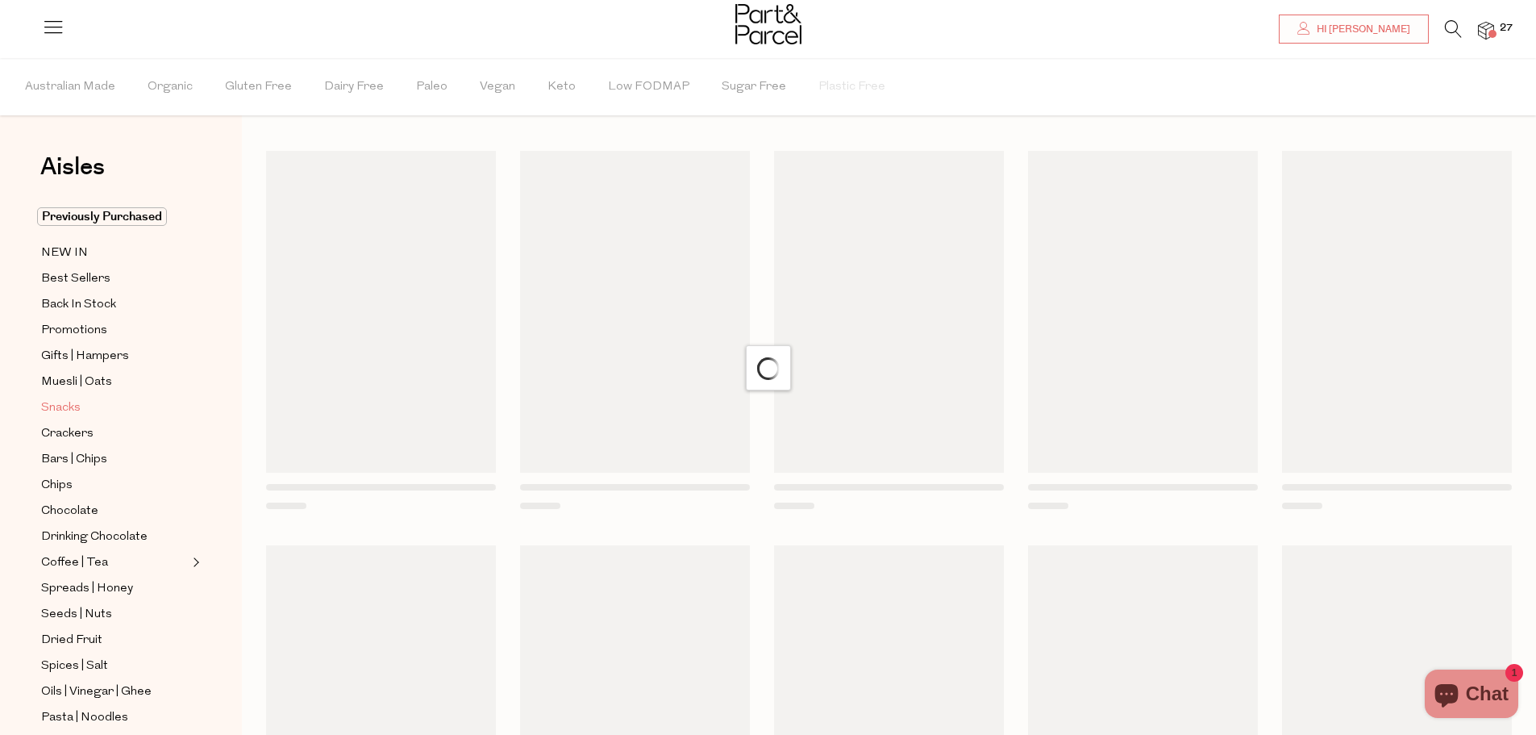
scroll to position [0, 0]
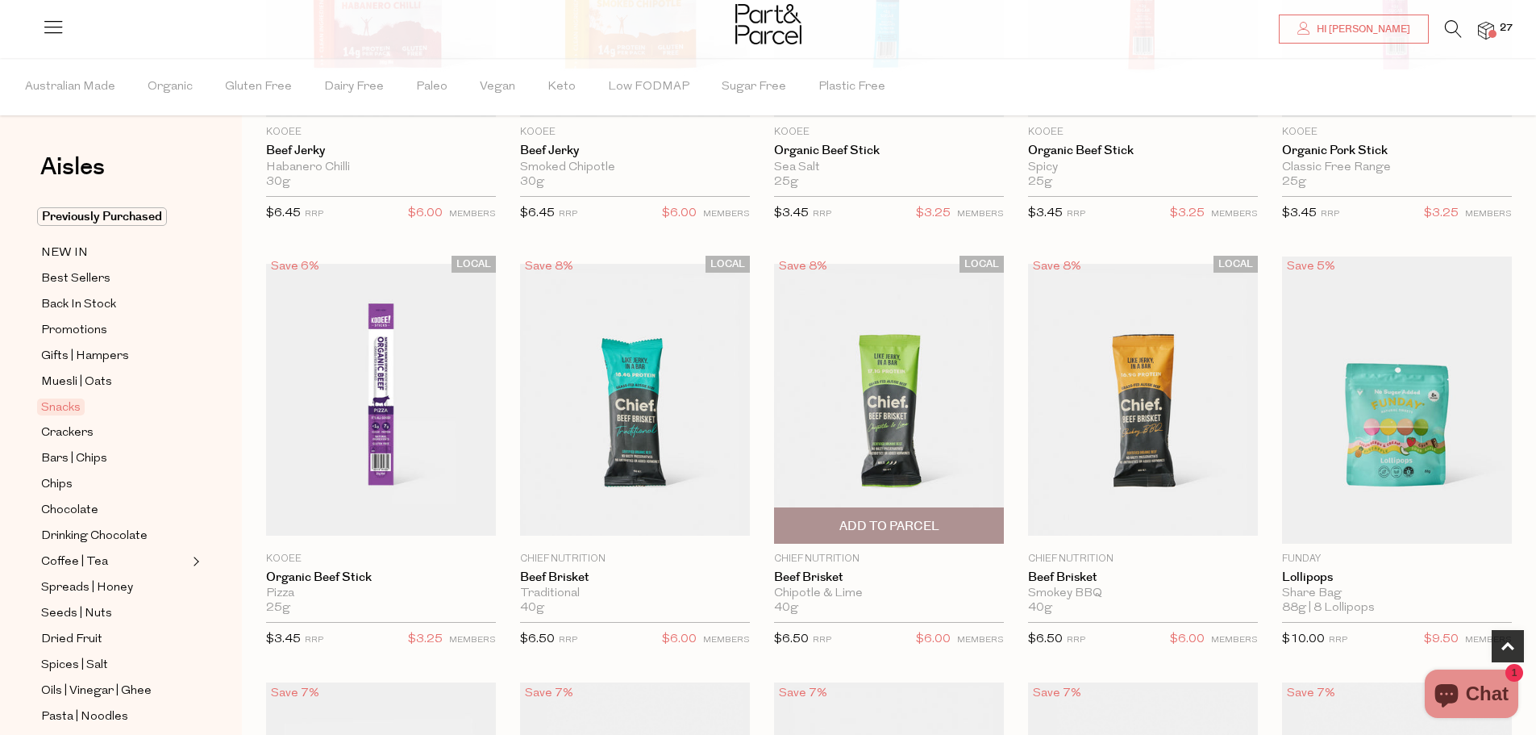
scroll to position [807, 0]
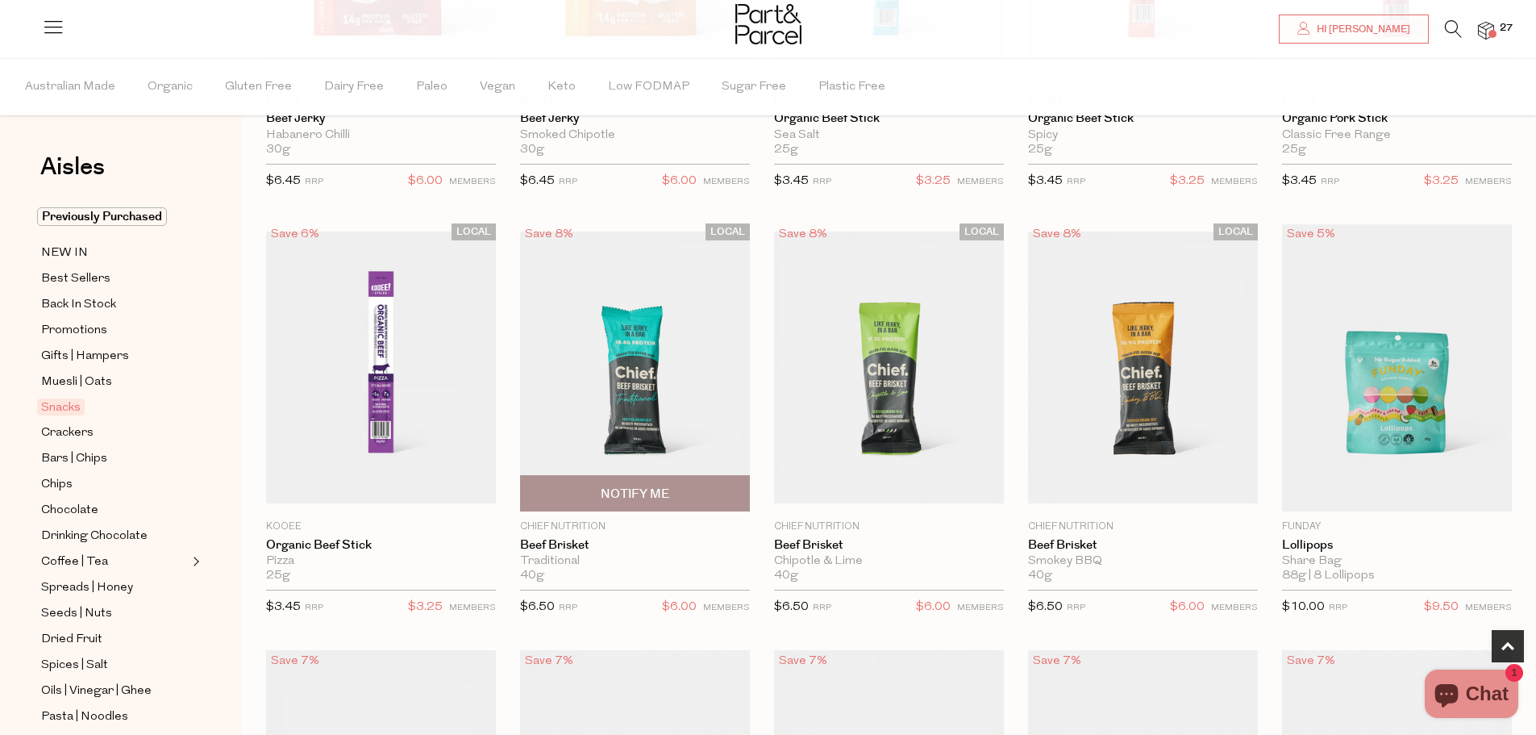
type input "12"
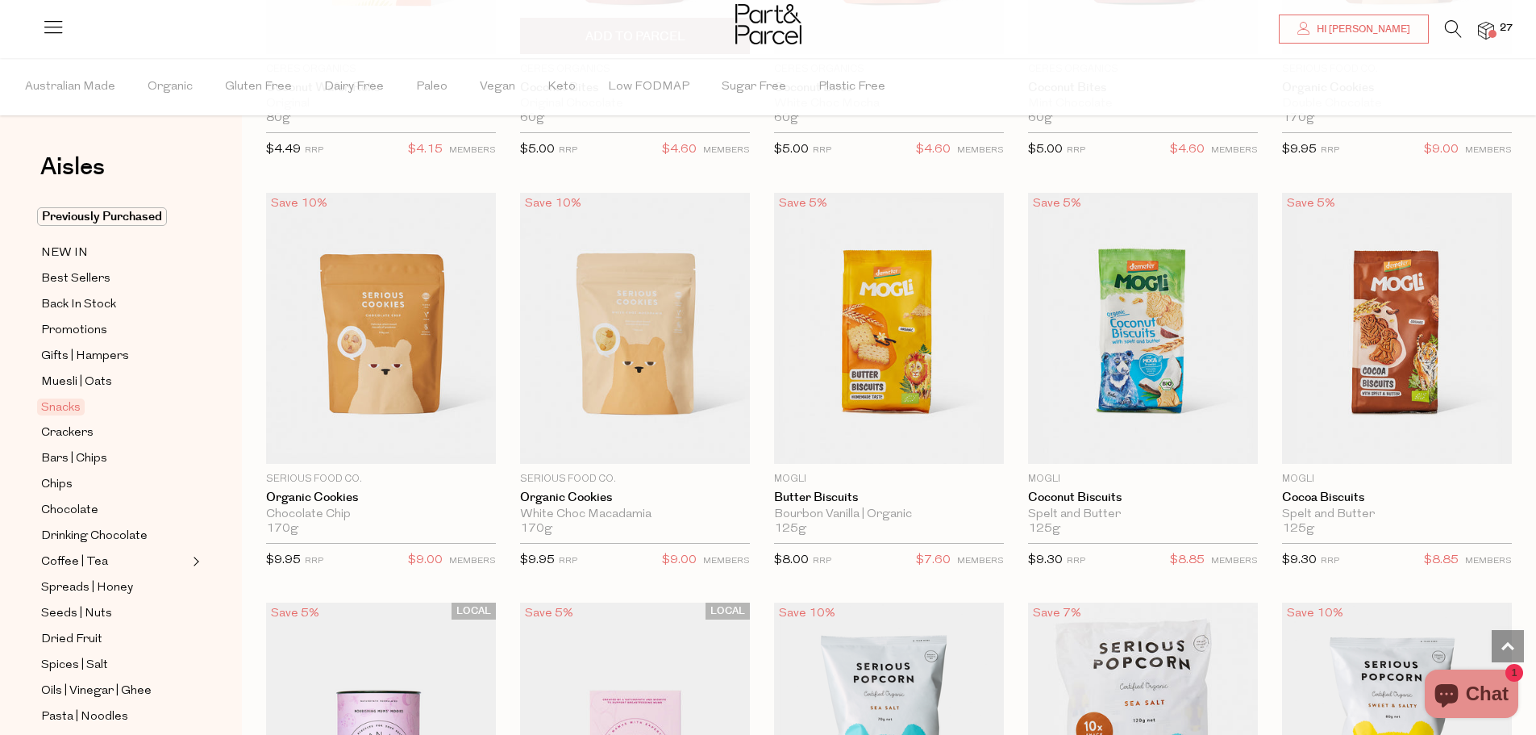
scroll to position [3226, 0]
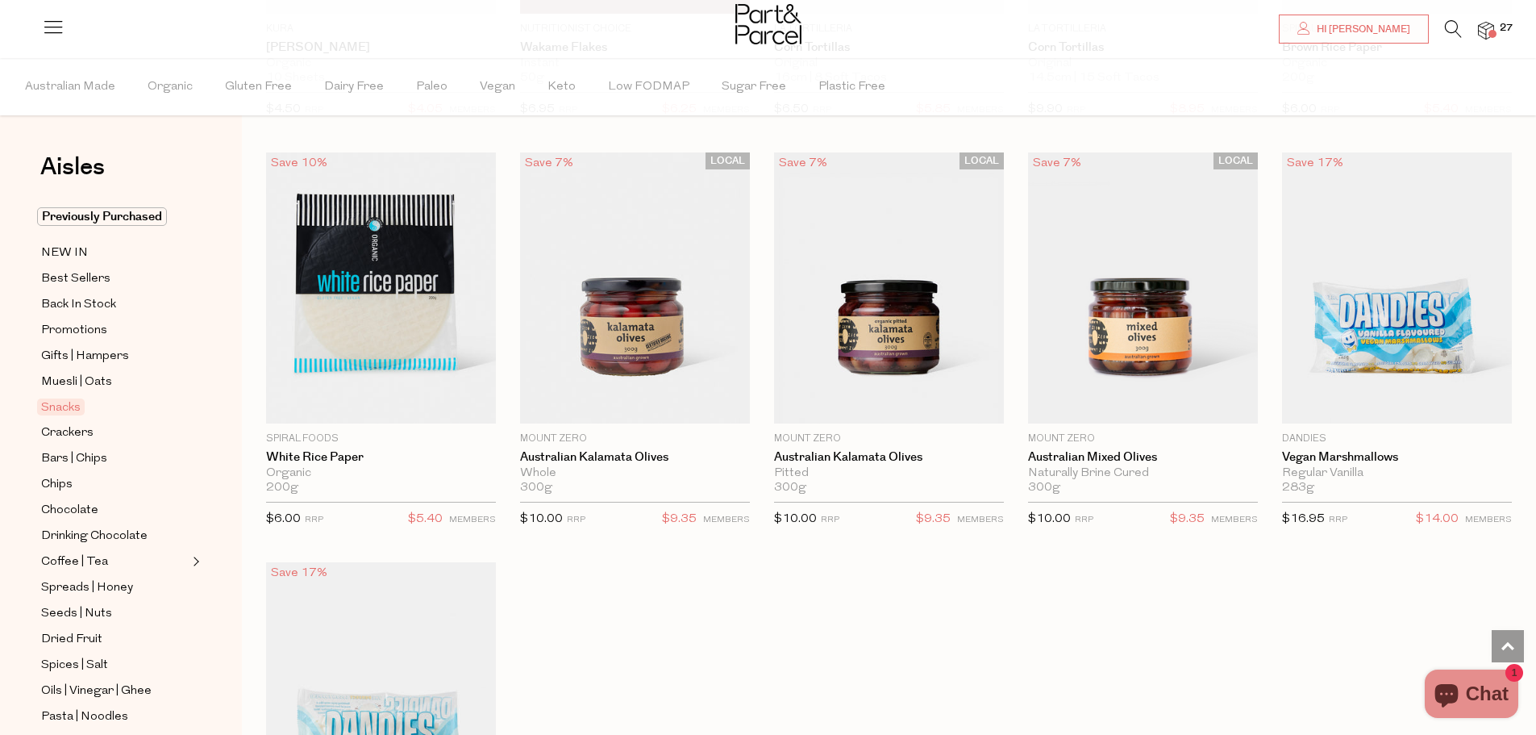
scroll to position [5565, 0]
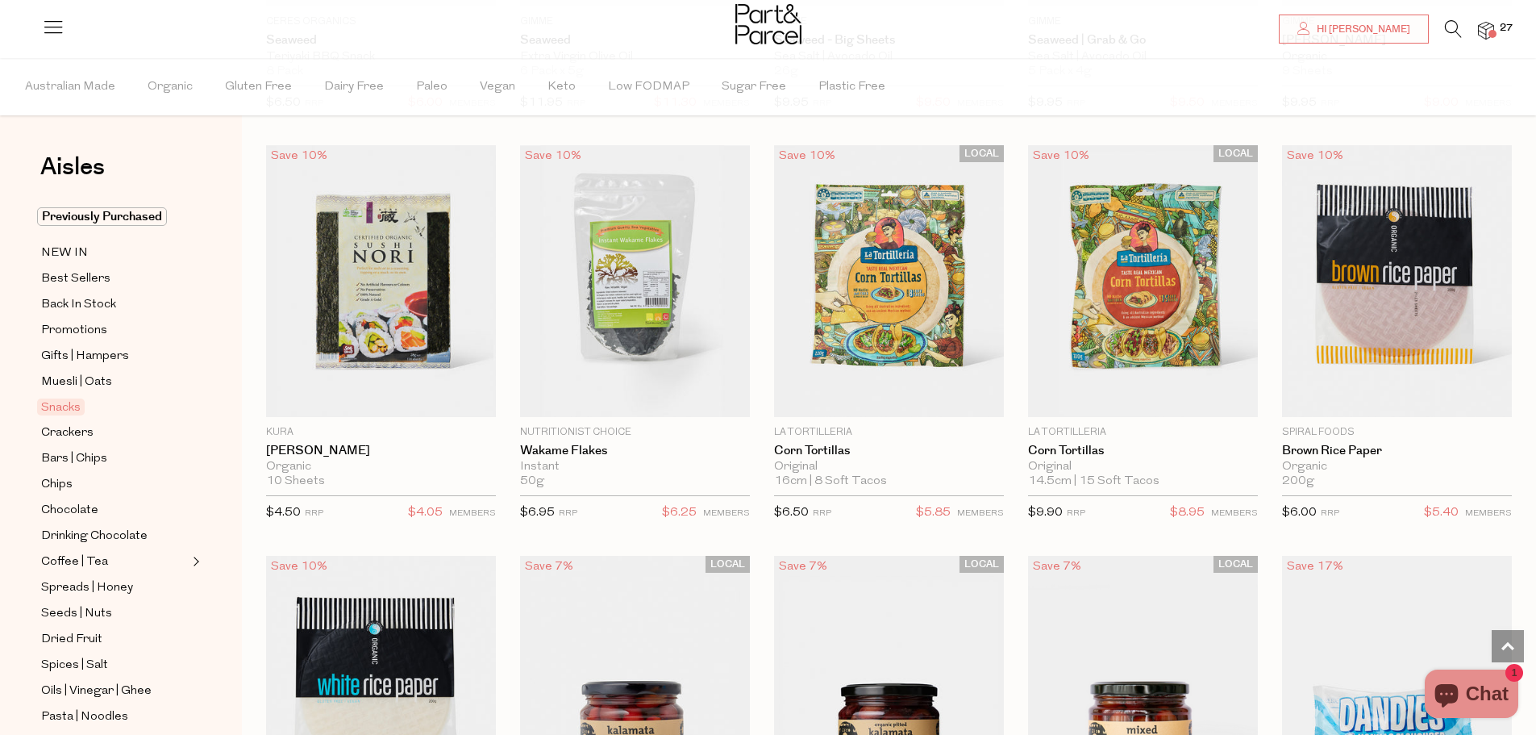
click at [1456, 24] on icon at bounding box center [1453, 29] width 17 height 18
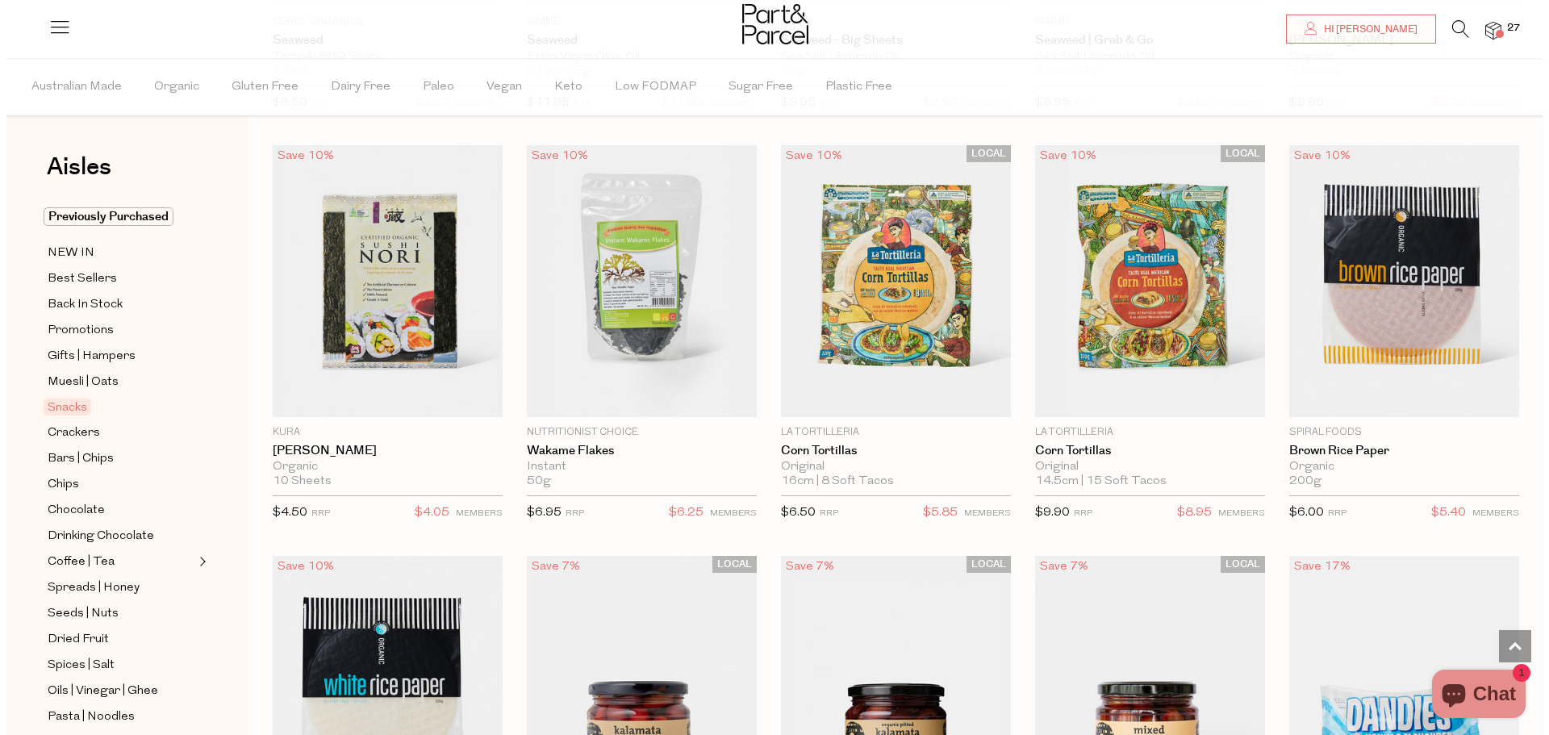
scroll to position [5035, 0]
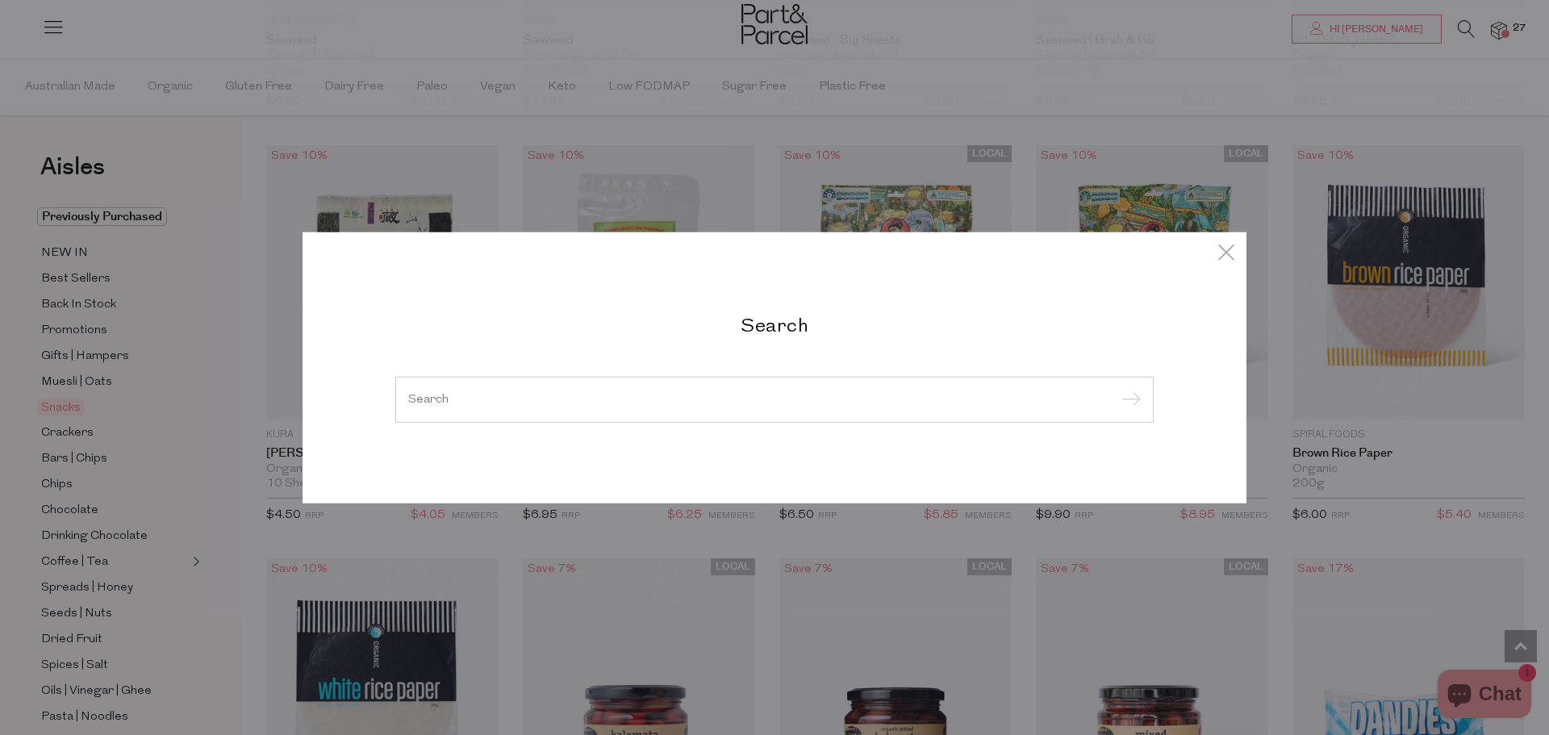
type input "r"
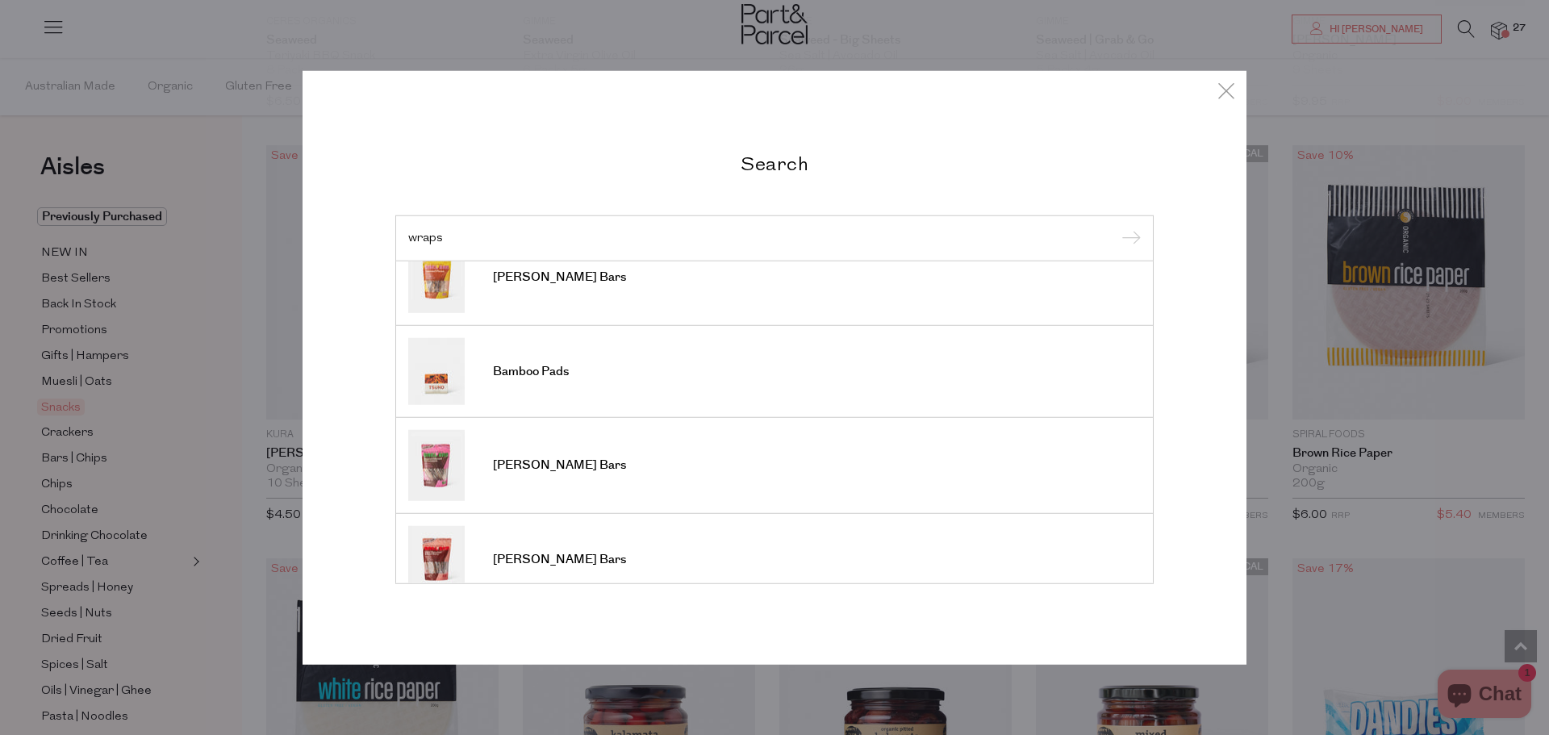
scroll to position [609, 0]
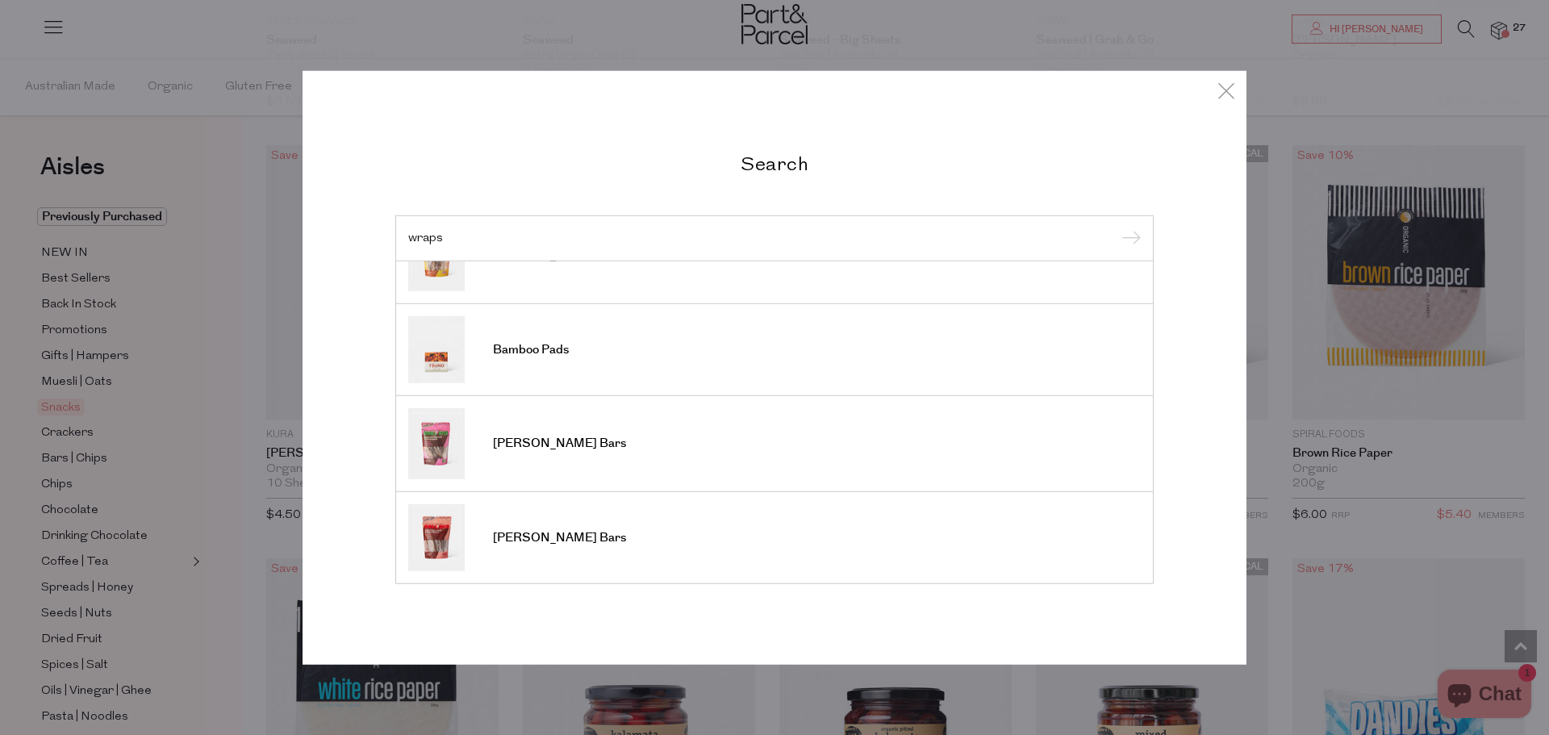
drag, startPoint x: 552, startPoint y: 235, endPoint x: 311, endPoint y: 229, distance: 241.2
click at [312, 229] on div "Search wraps Beeswax Food Wraps Beeswax Food Wraps Beeswax Food Wrap Bamboo Pad…" at bounding box center [774, 367] width 944 height 594
type input "m"
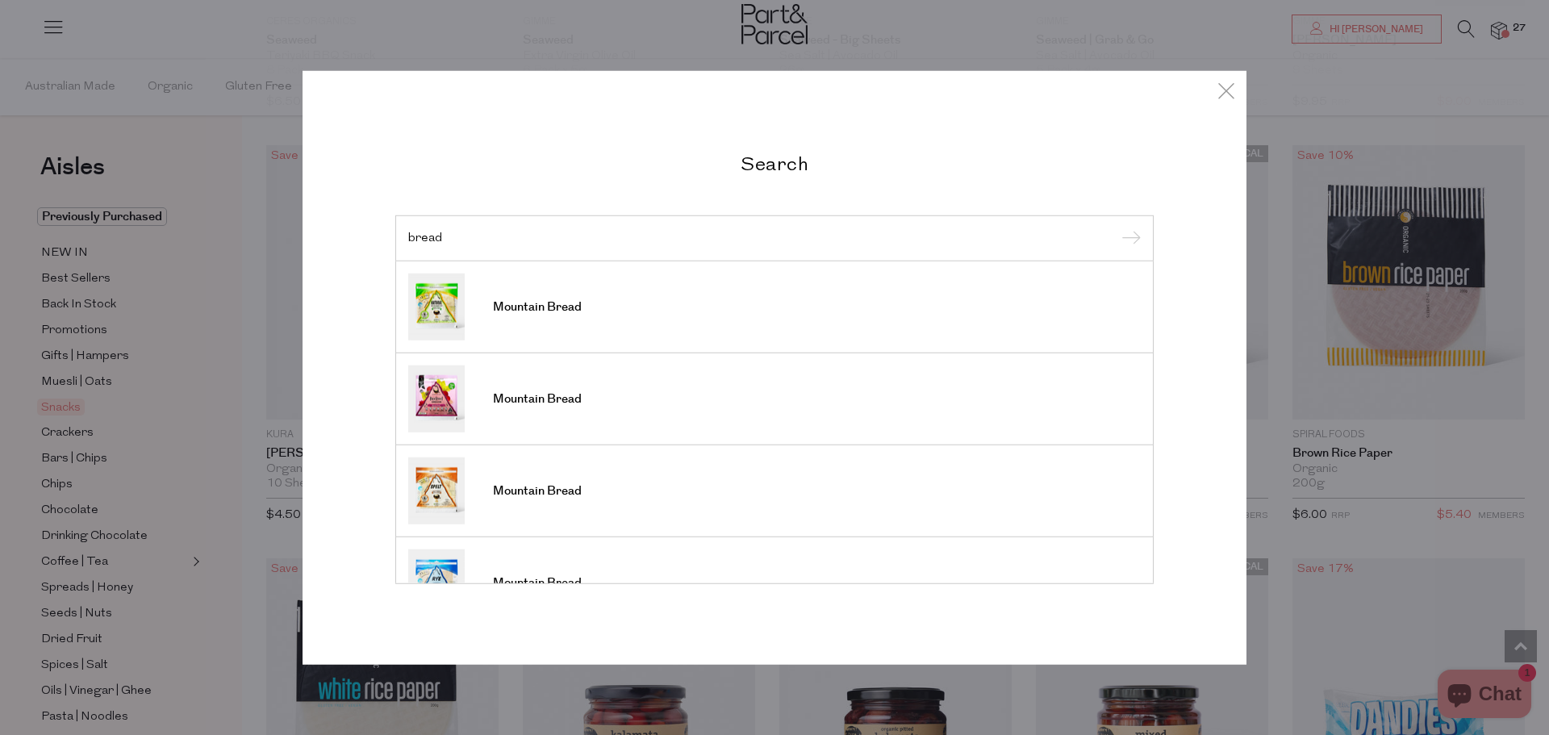
type input "bread"
click at [1116, 227] on input "submit" at bounding box center [1128, 239] width 24 height 24
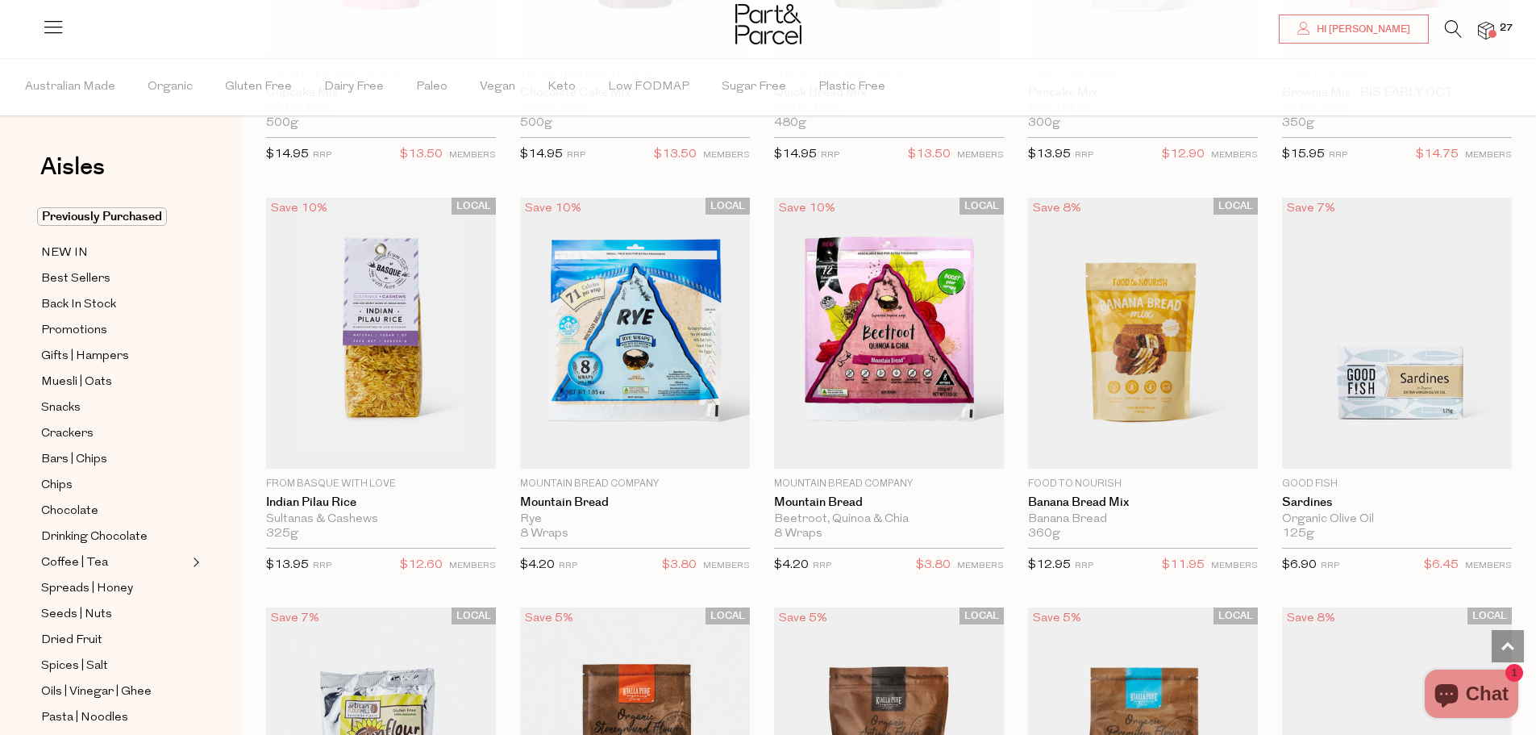
scroll to position [1371, 0]
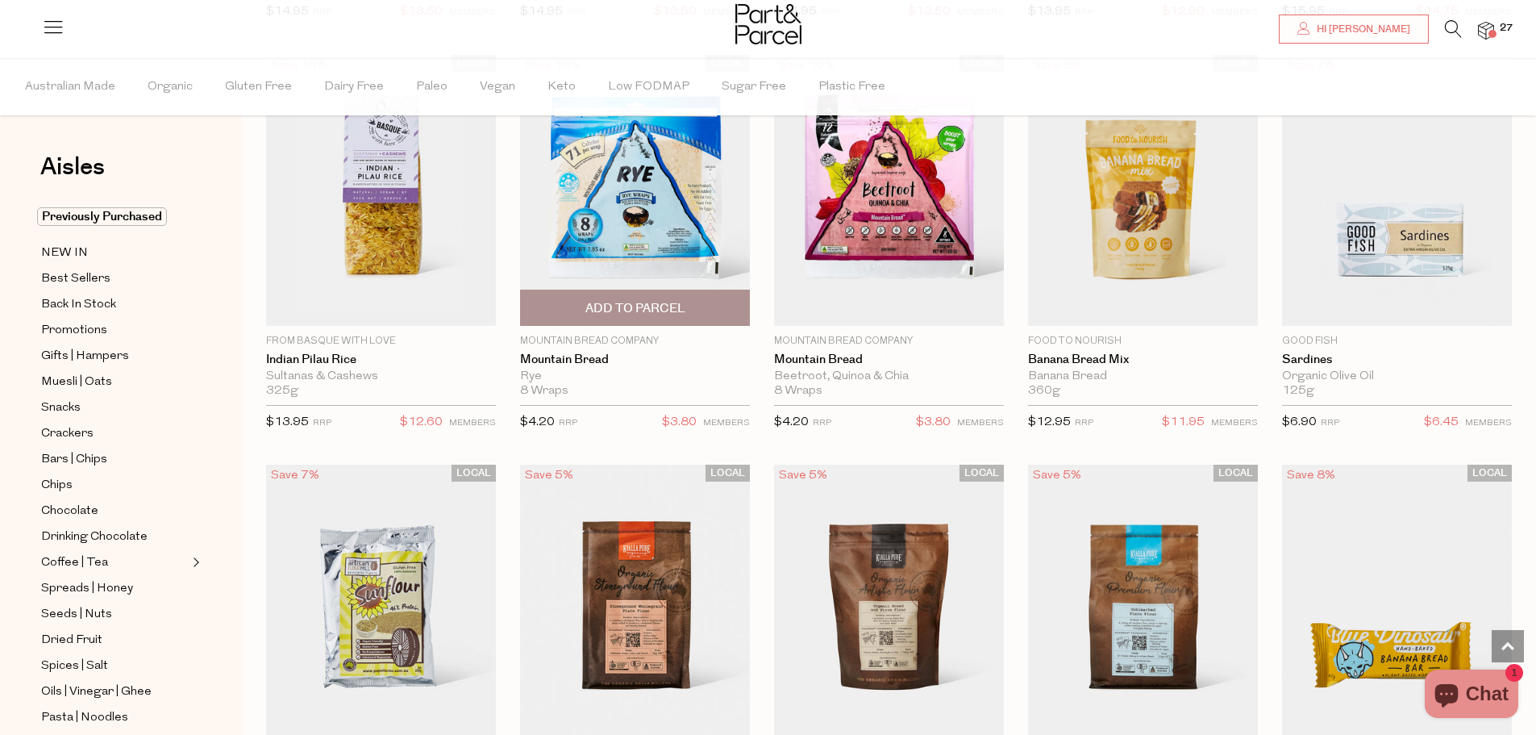
click at [675, 303] on span "Add To Parcel" at bounding box center [636, 308] width 100 height 17
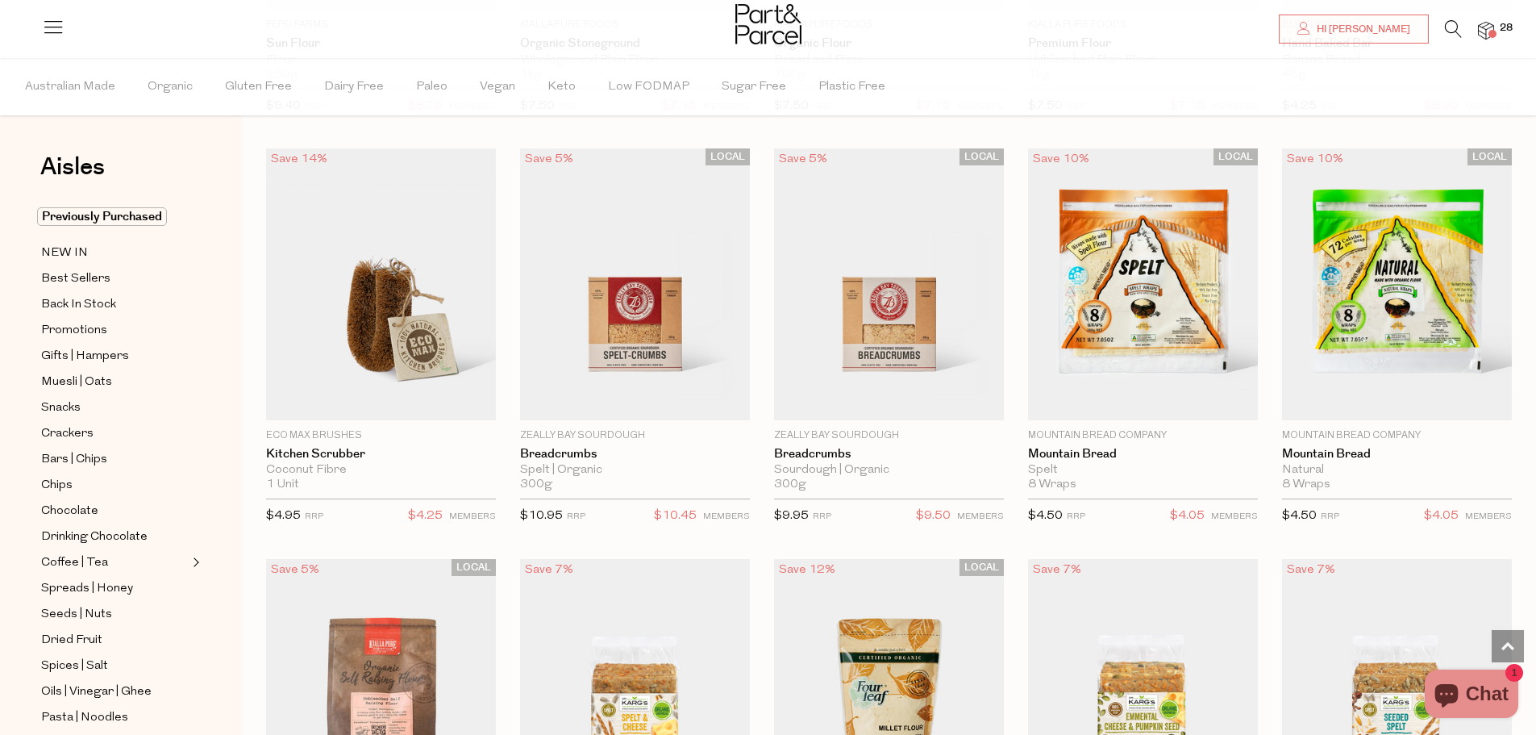
scroll to position [2178, 0]
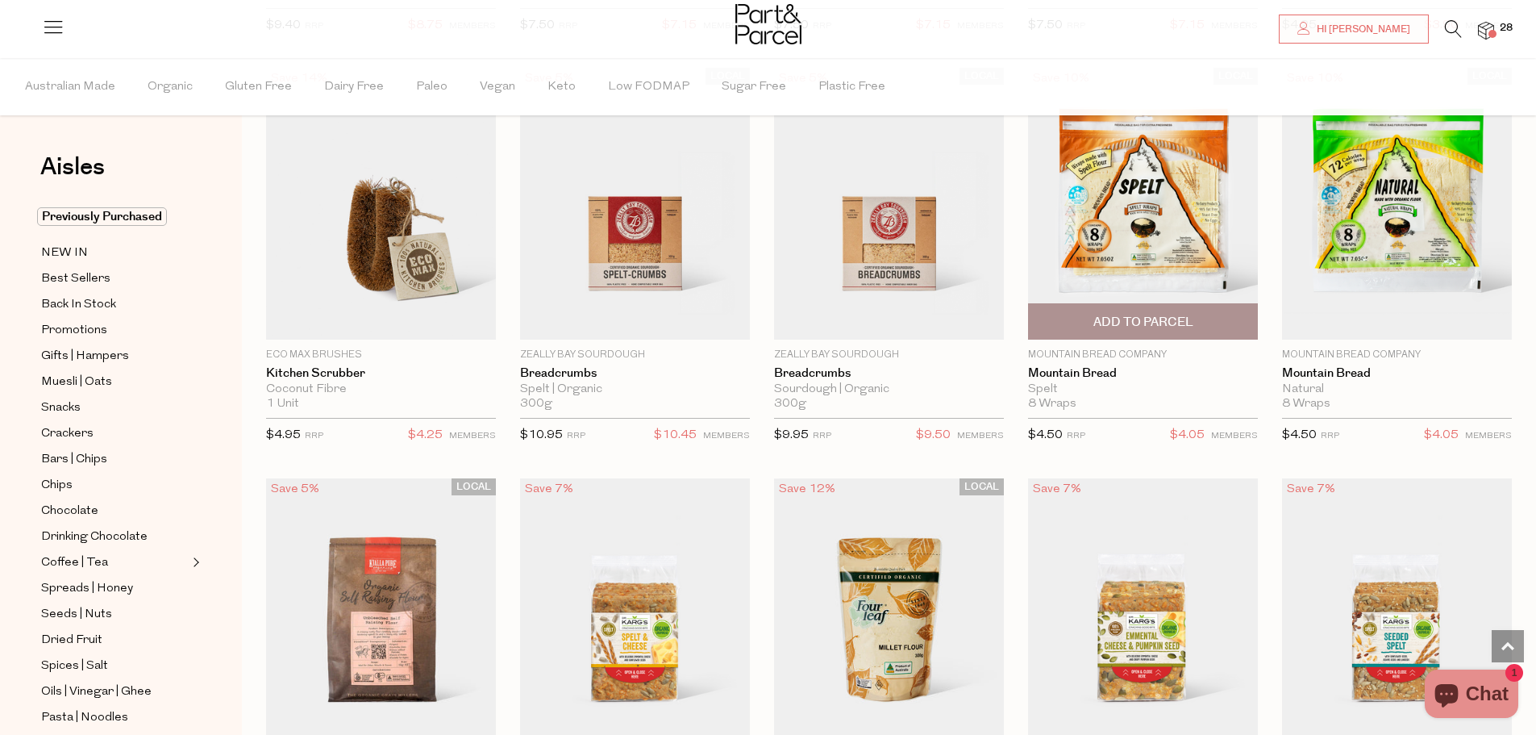
click at [1083, 305] on span "Add To Parcel" at bounding box center [1143, 321] width 220 height 35
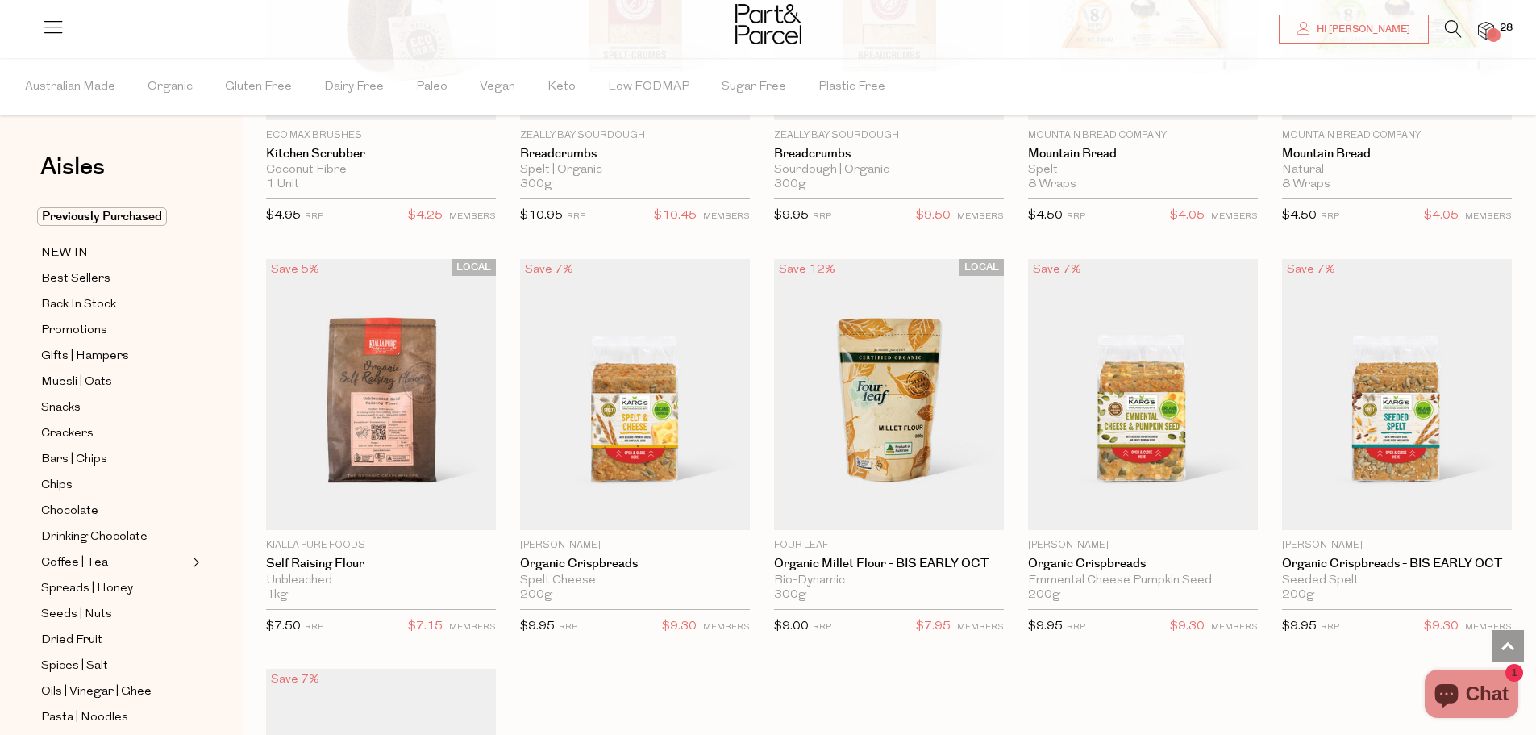
scroll to position [2823, 0]
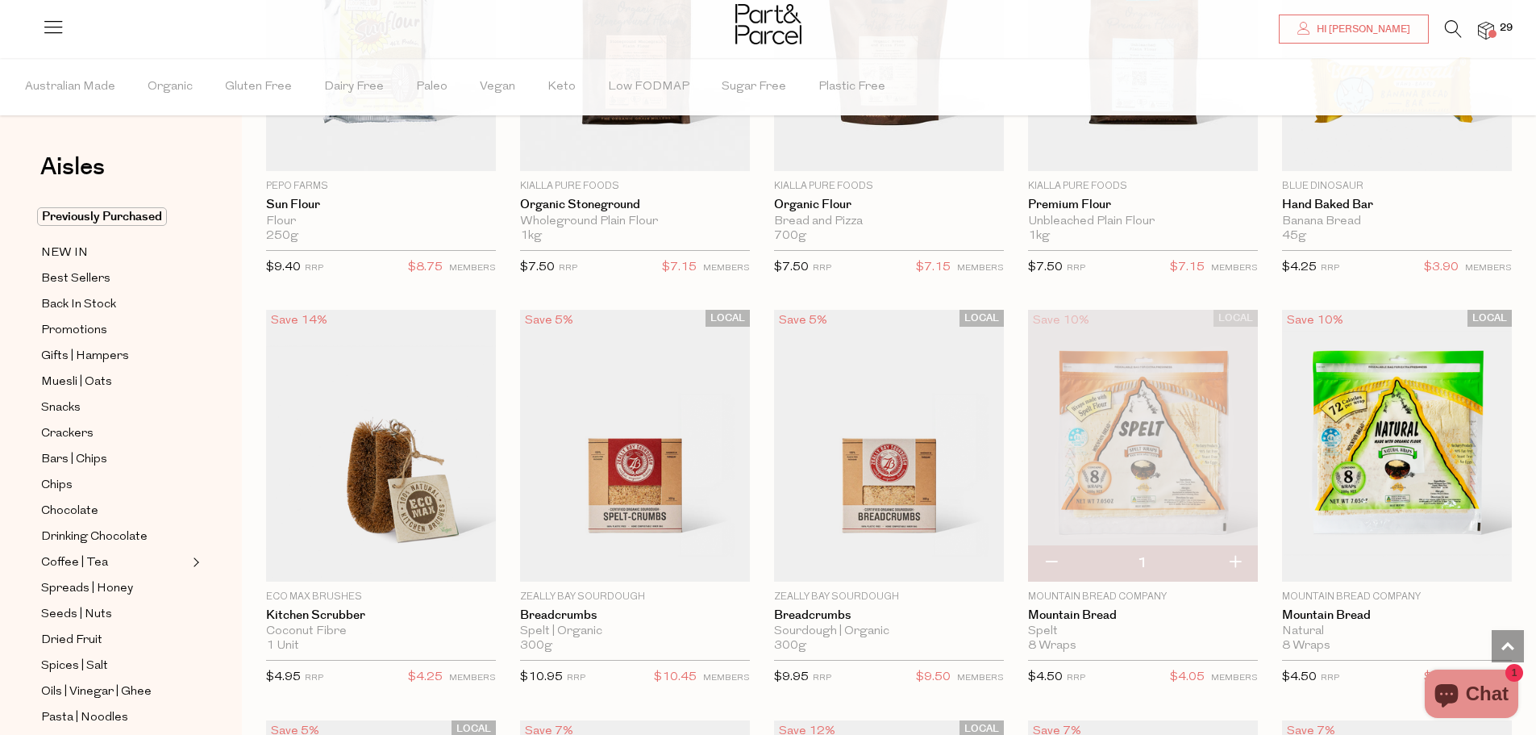
click at [1483, 24] on img at bounding box center [1486, 31] width 16 height 19
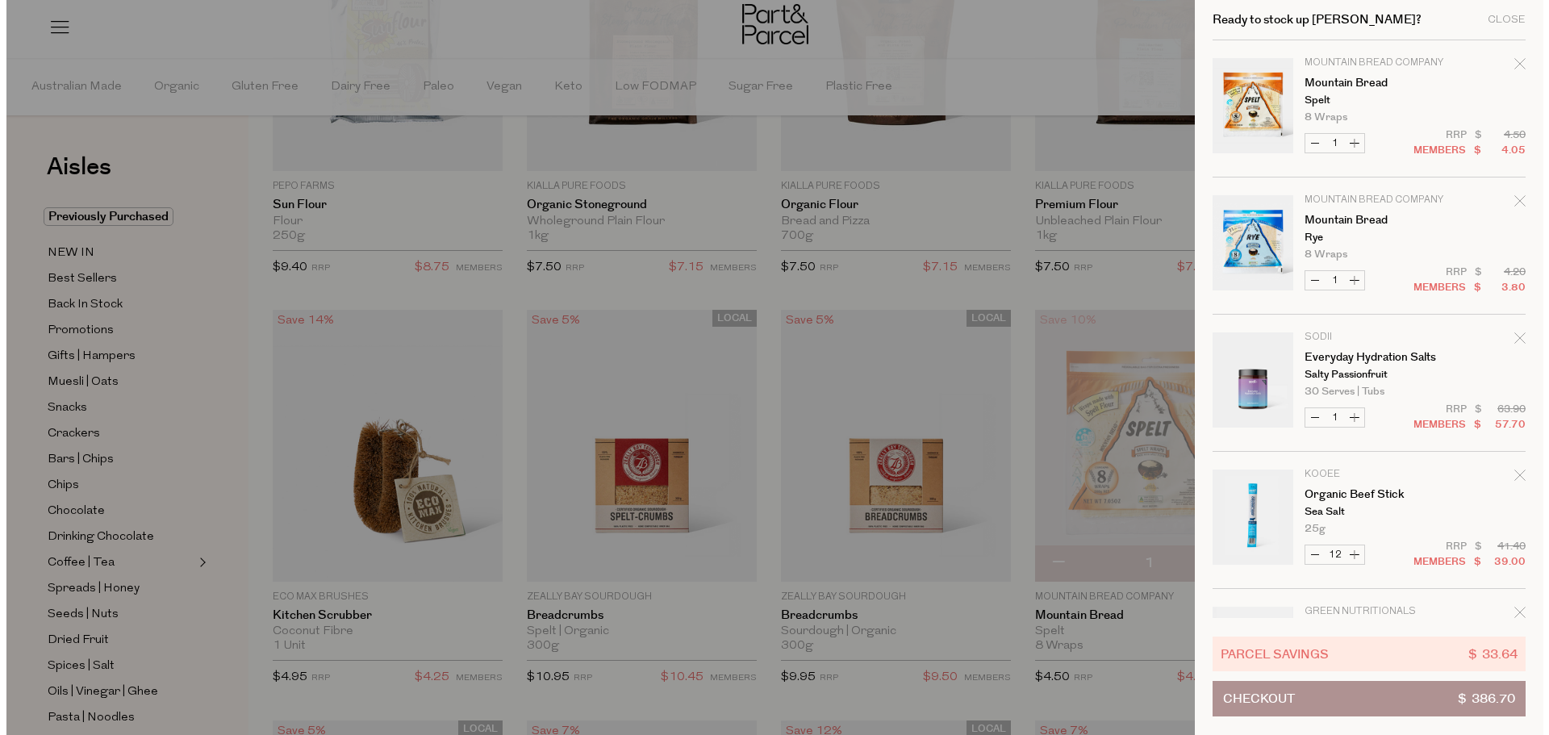
scroll to position [1947, 0]
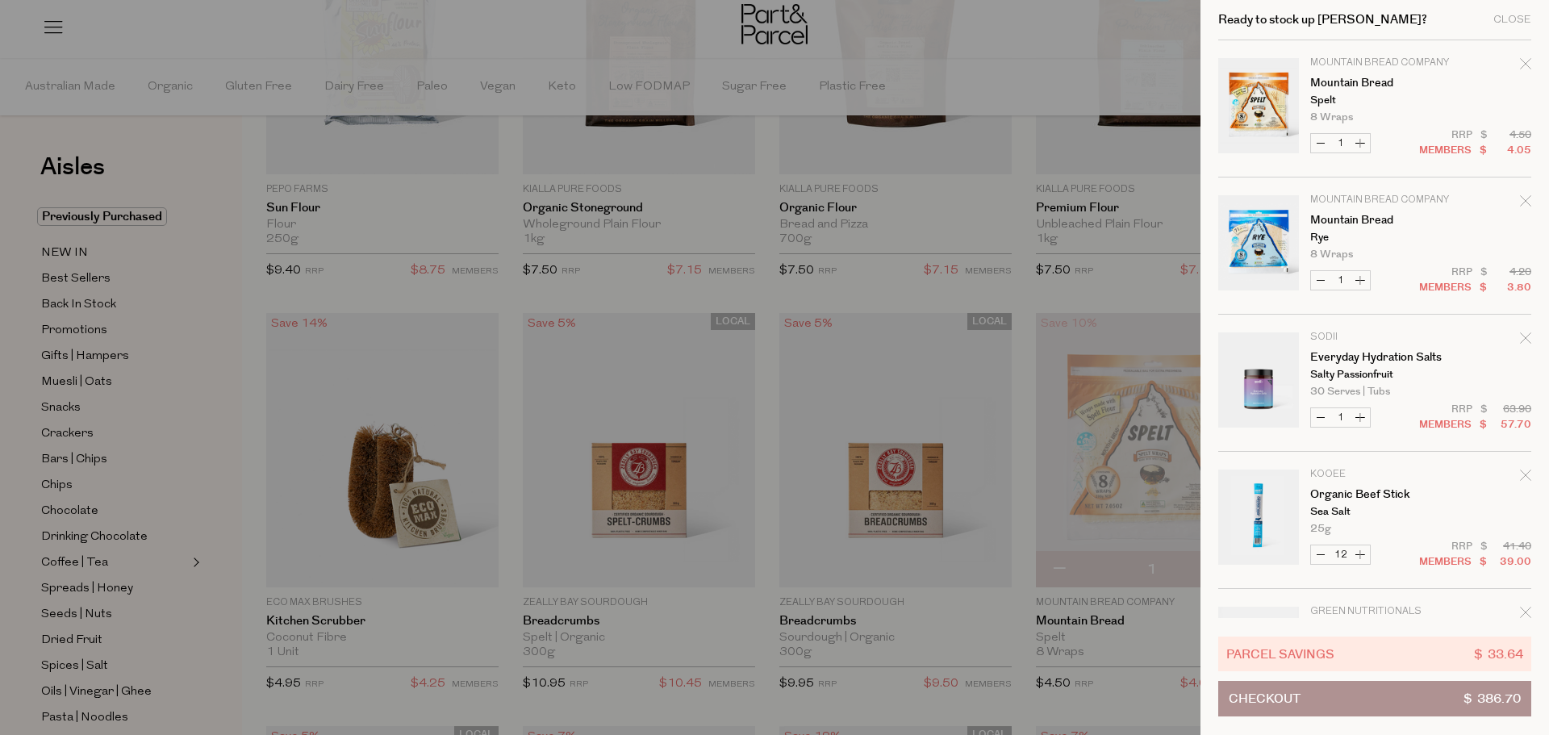
click at [218, 204] on div at bounding box center [774, 367] width 1549 height 735
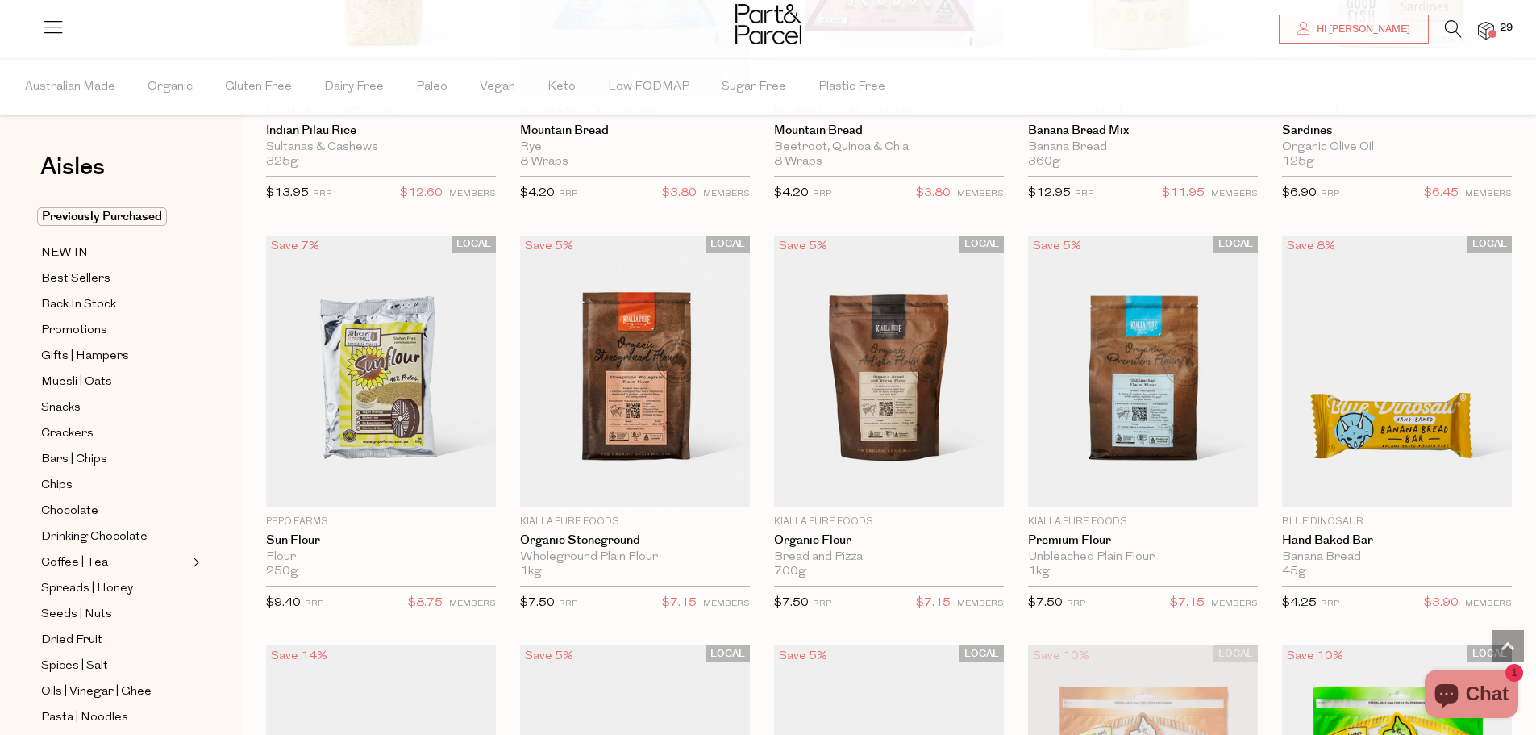
scroll to position [1210, 0]
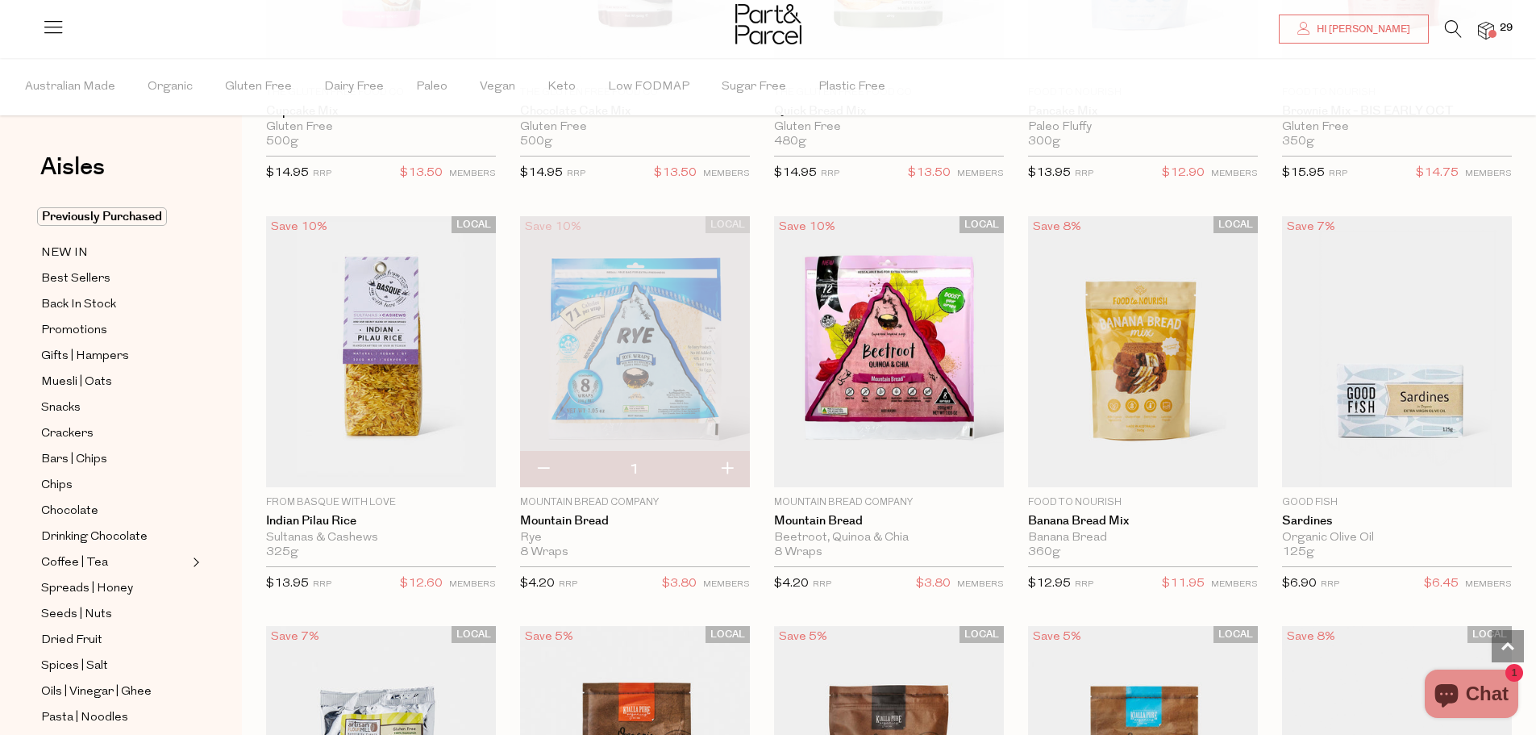
click at [43, 30] on icon at bounding box center [53, 26] width 23 height 23
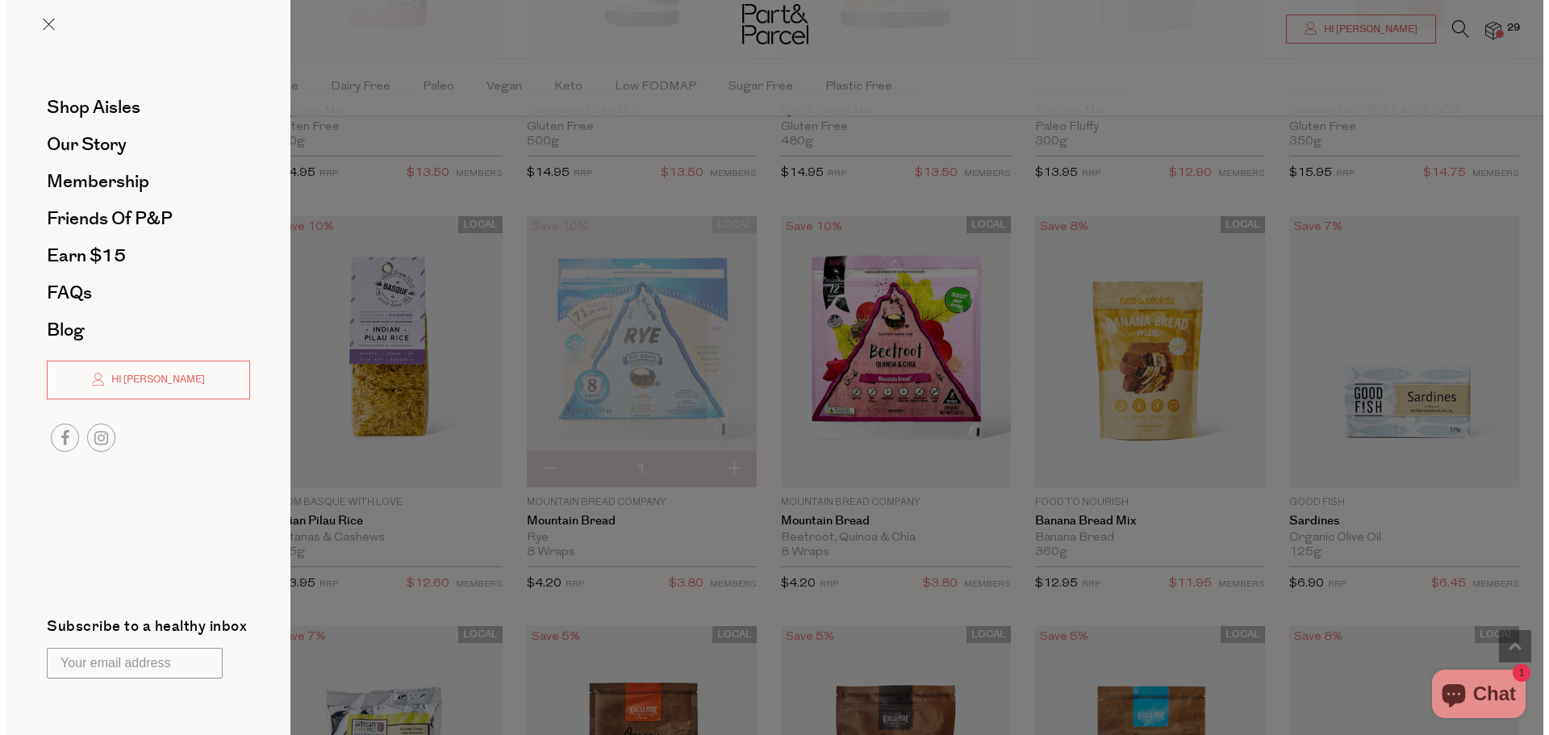
scroll to position [1215, 0]
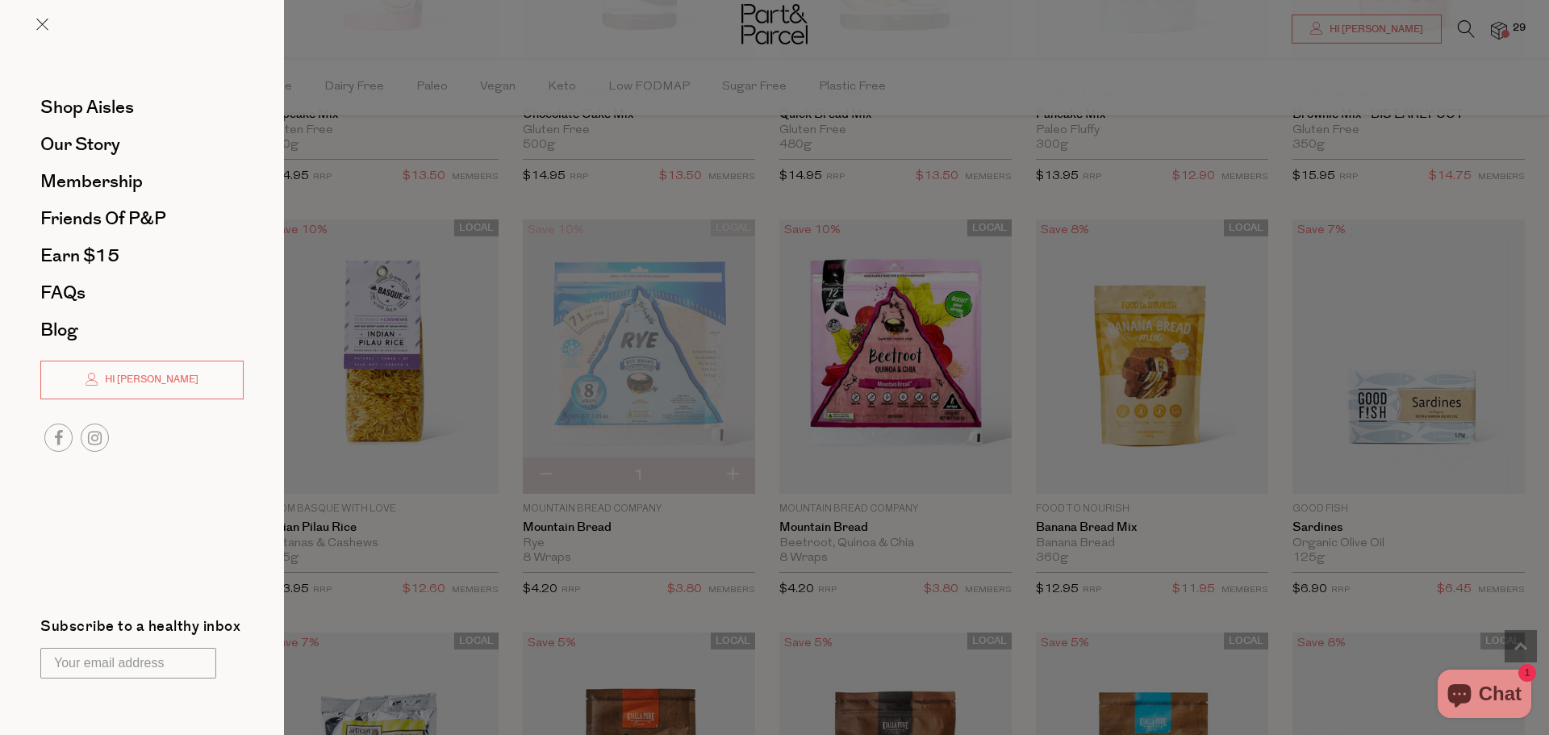
click at [1471, 24] on div at bounding box center [774, 367] width 1549 height 735
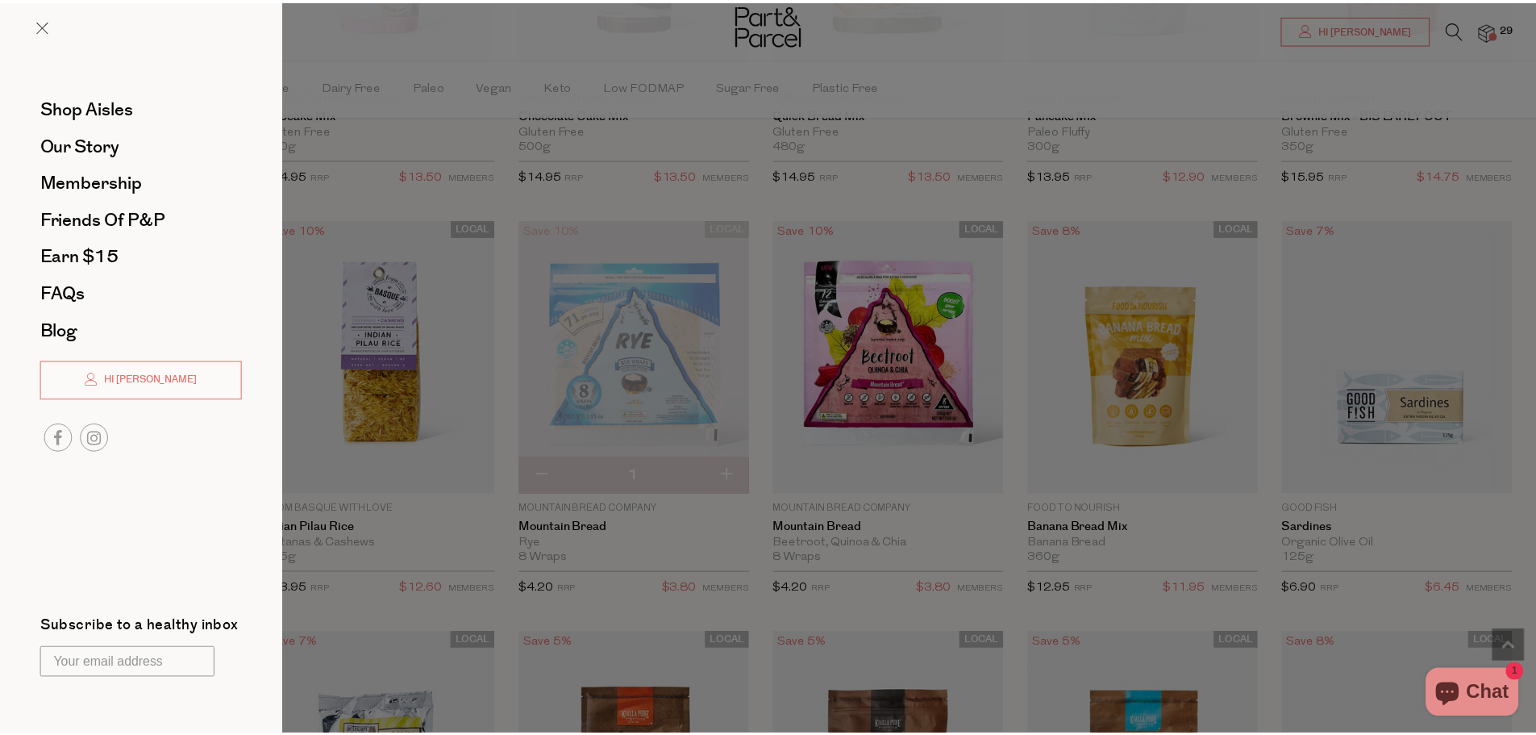
scroll to position [1210, 0]
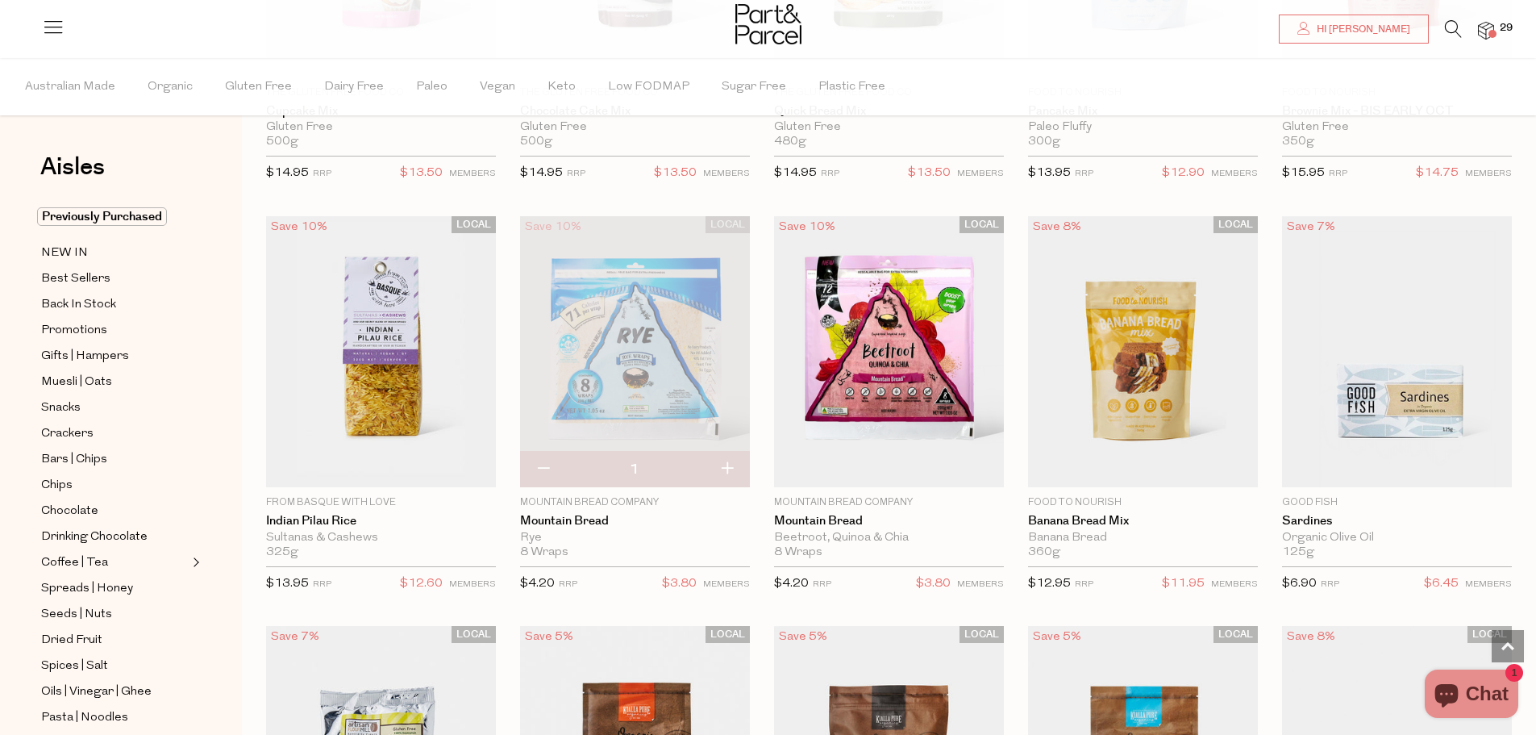
click at [1460, 28] on icon at bounding box center [1453, 29] width 17 height 18
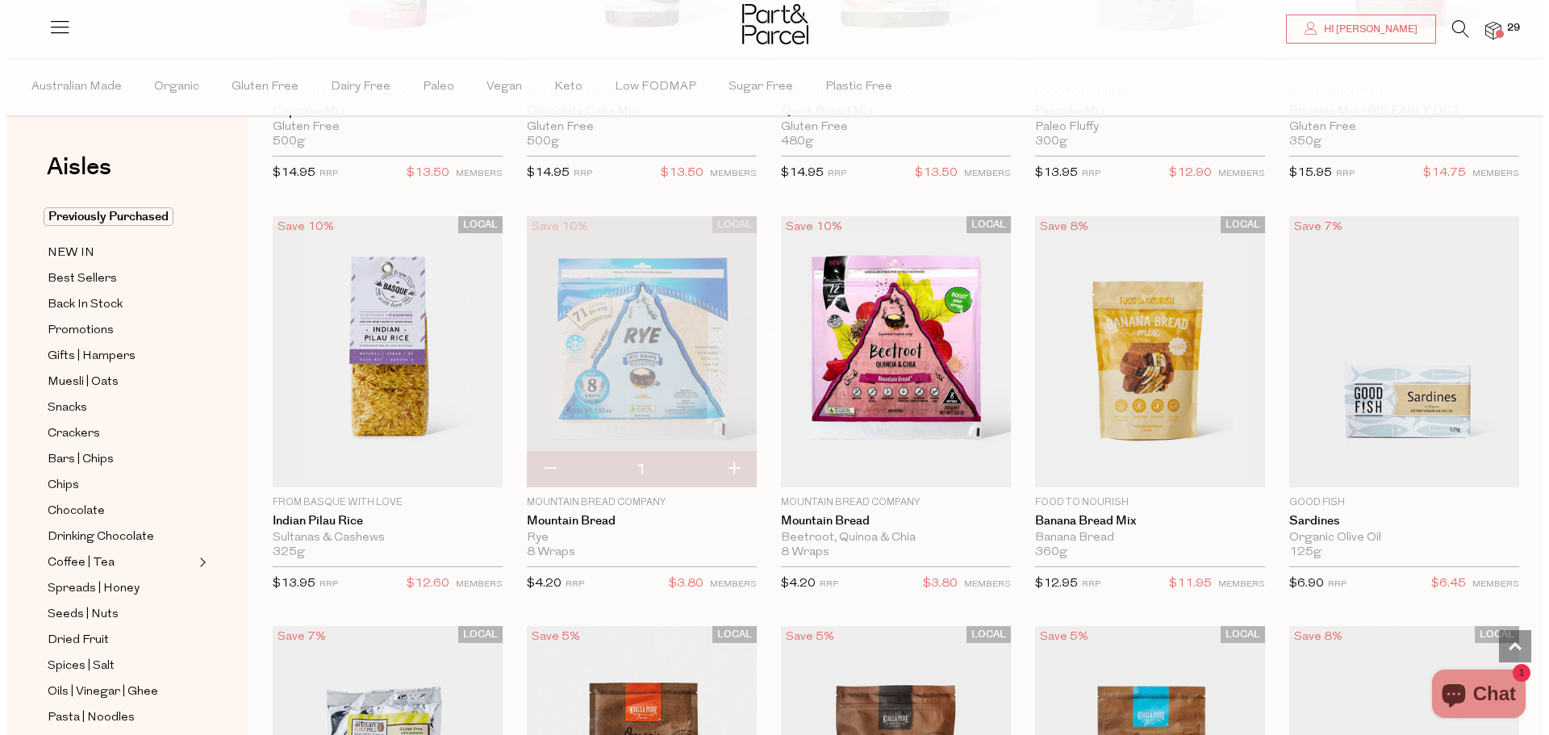
scroll to position [1215, 0]
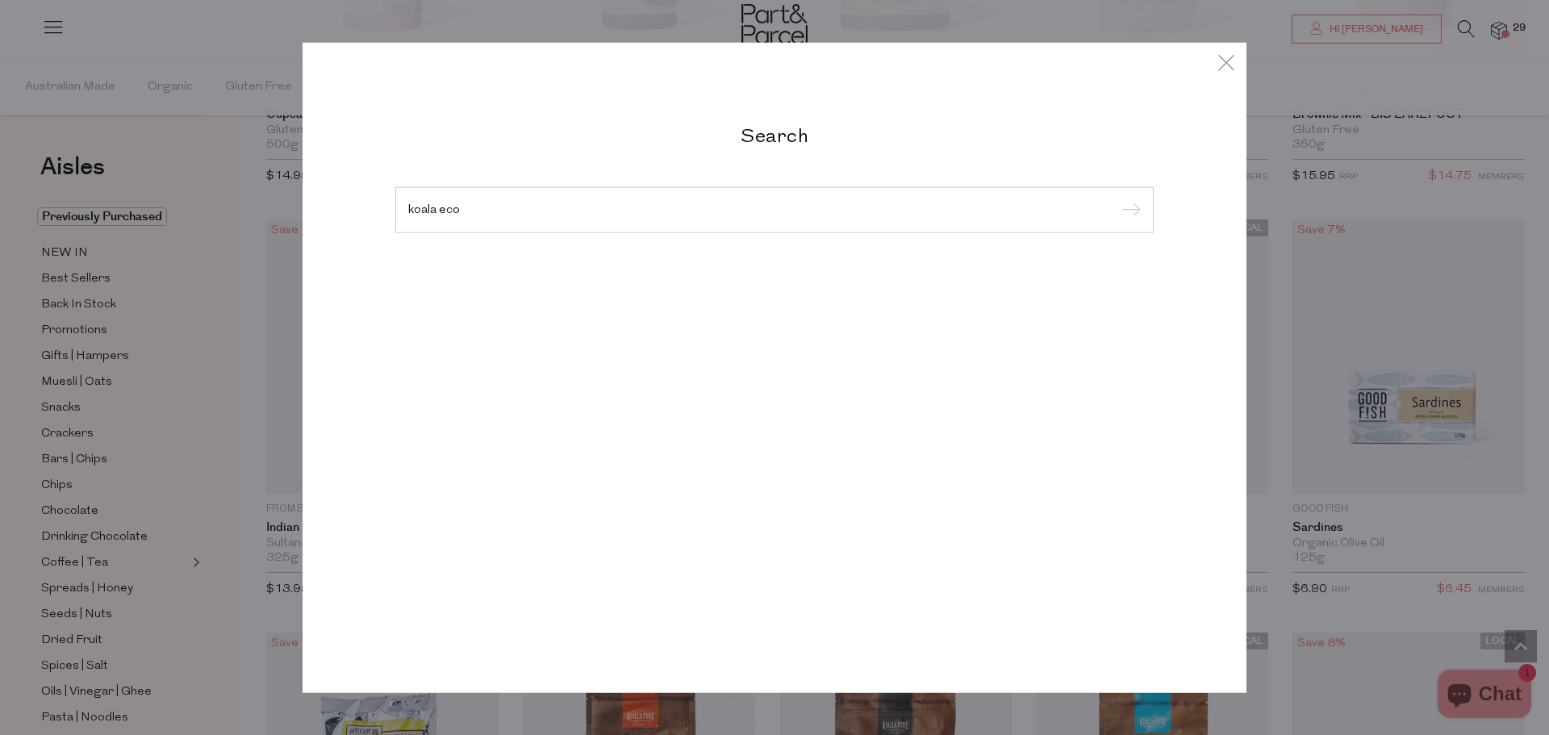
type input "koala eco"
click at [1116, 198] on input "submit" at bounding box center [1128, 210] width 24 height 24
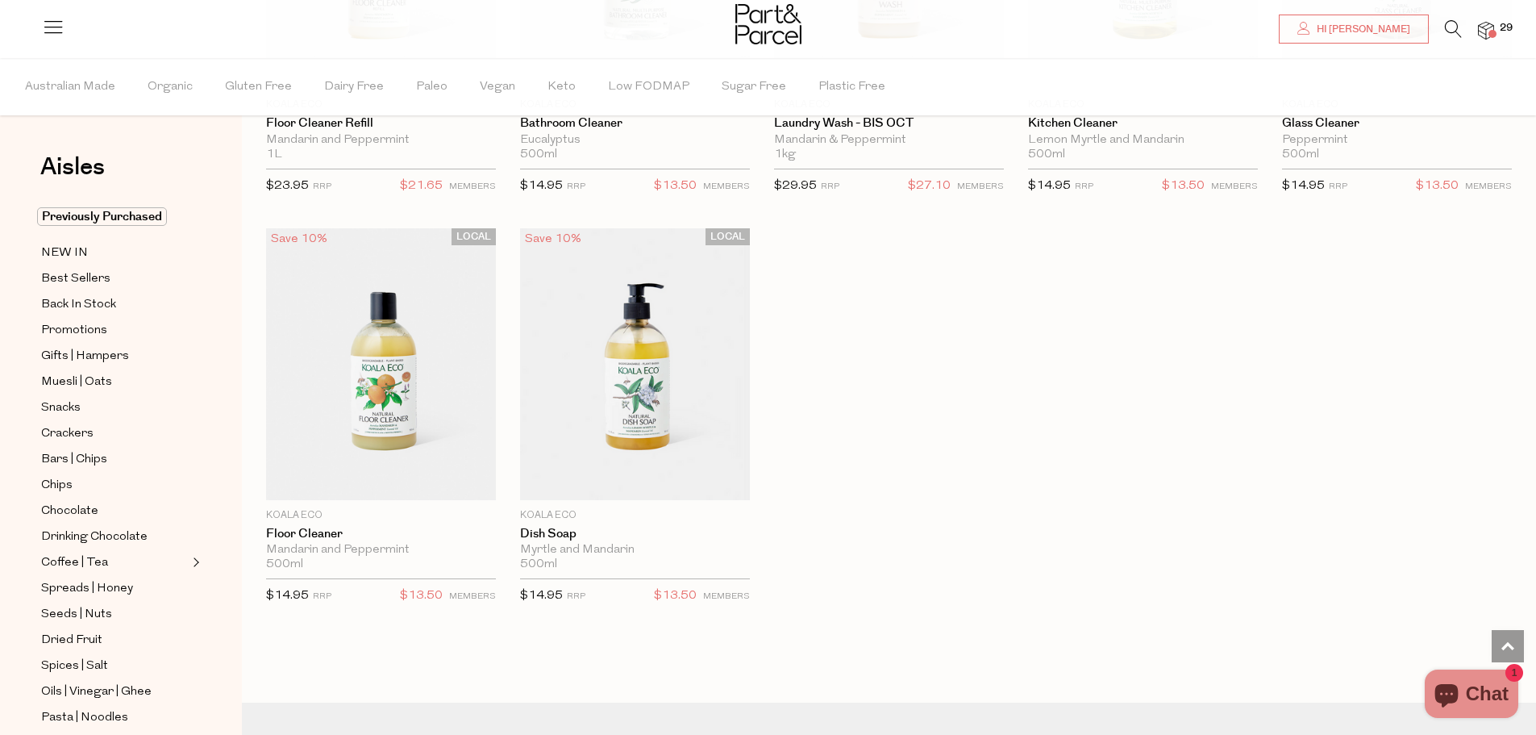
scroll to position [1613, 0]
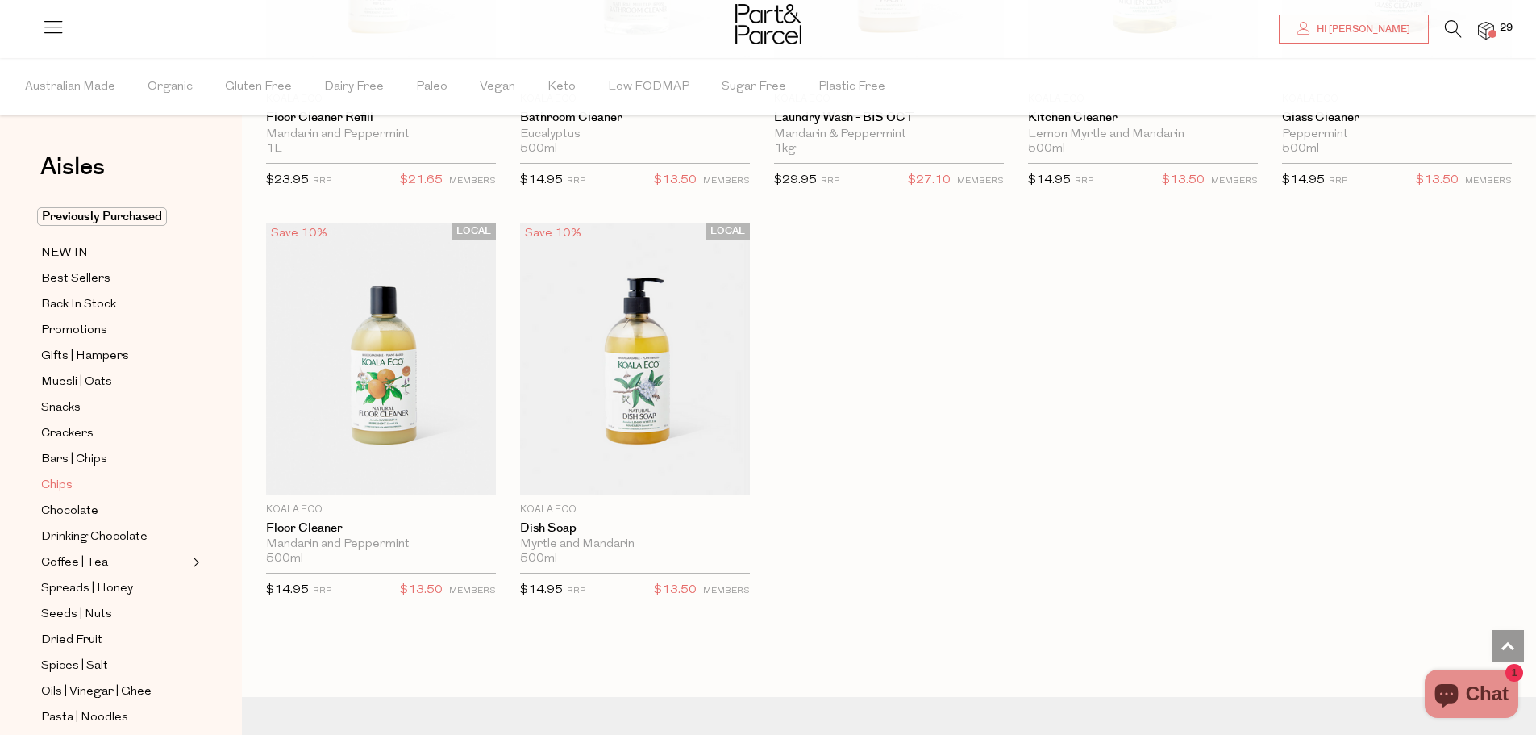
click at [44, 476] on span "Chips" at bounding box center [56, 485] width 31 height 19
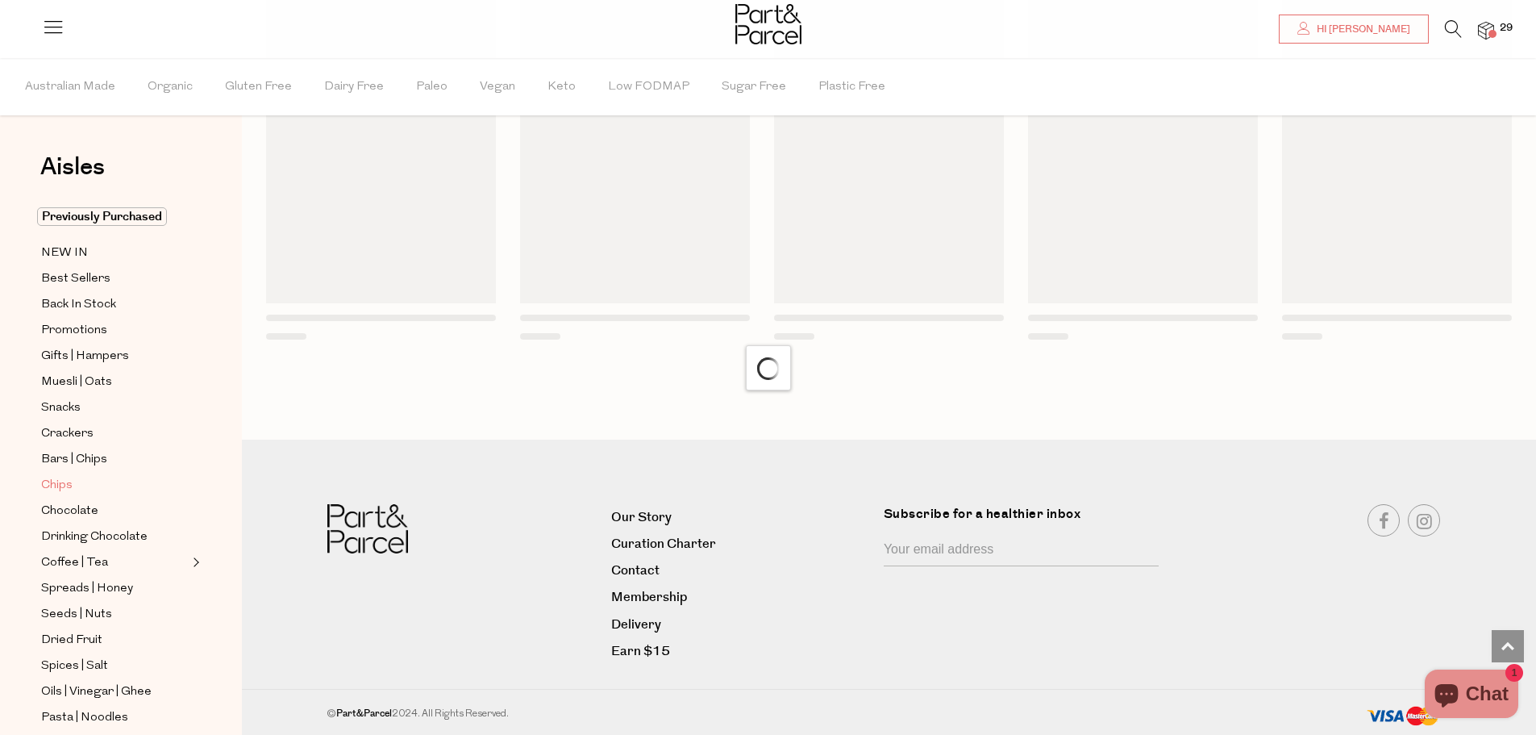
scroll to position [988, 0]
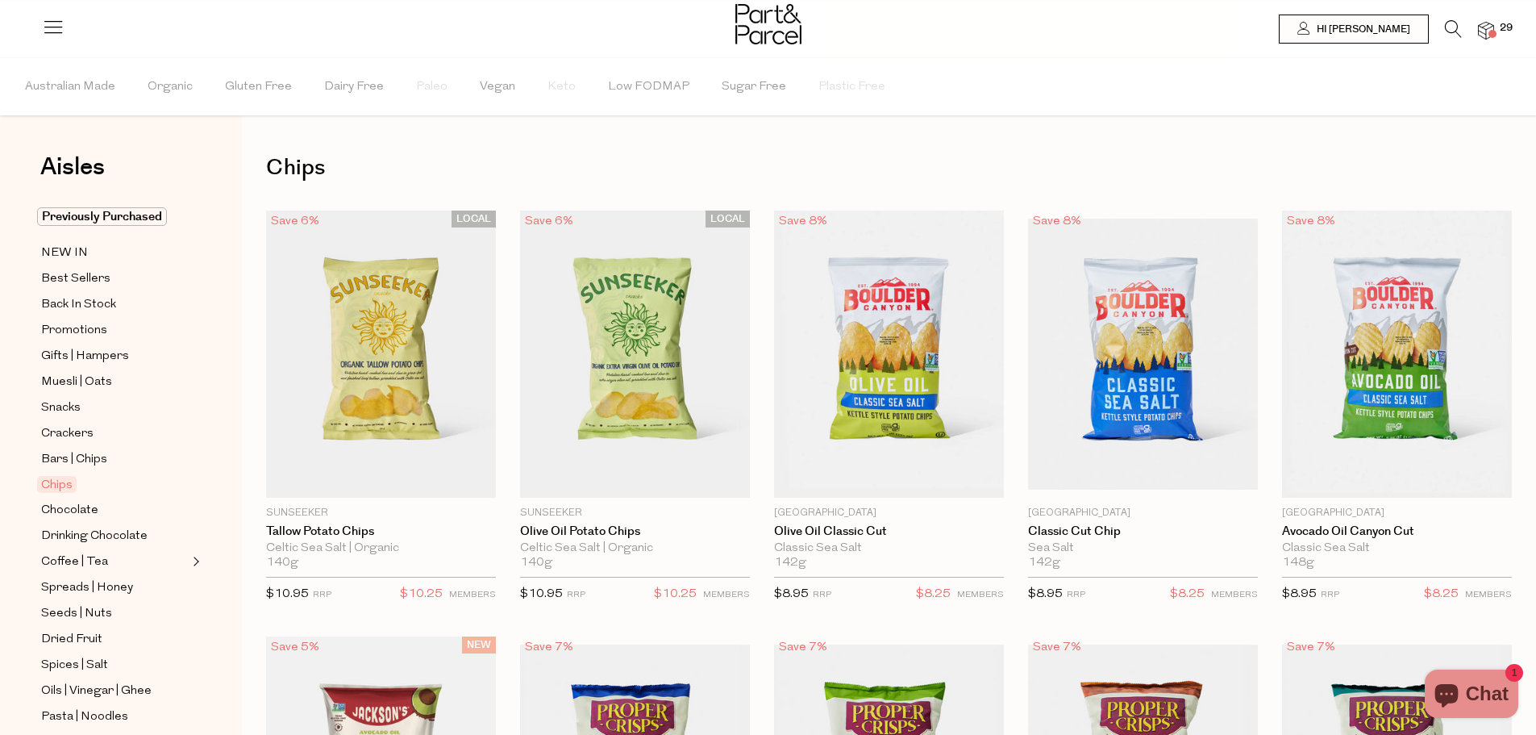
click at [1483, 31] on img at bounding box center [1486, 31] width 16 height 19
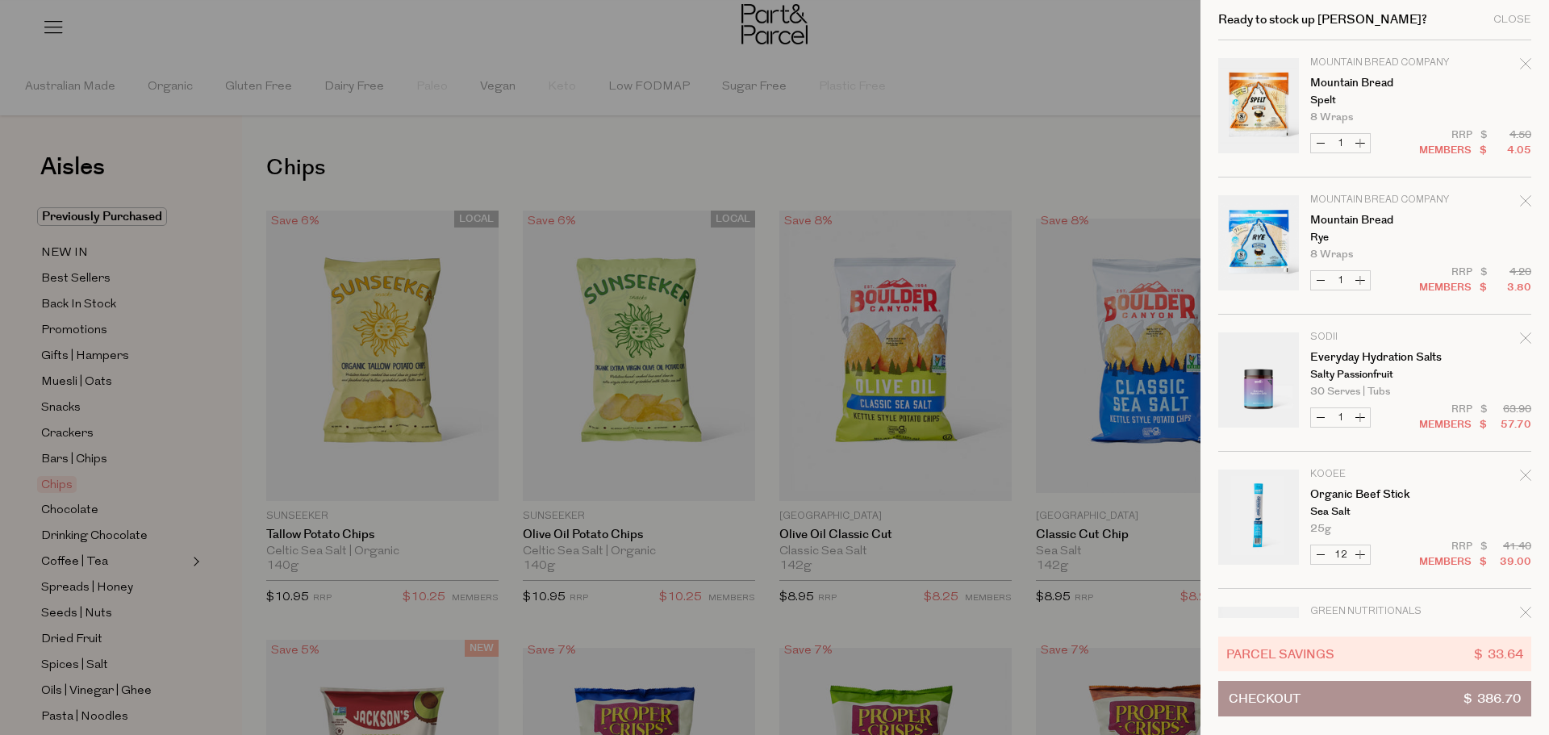
click at [1366, 694] on button "Checkout $ 386.70" at bounding box center [1374, 698] width 313 height 35
